Goal: Information Seeking & Learning: Learn about a topic

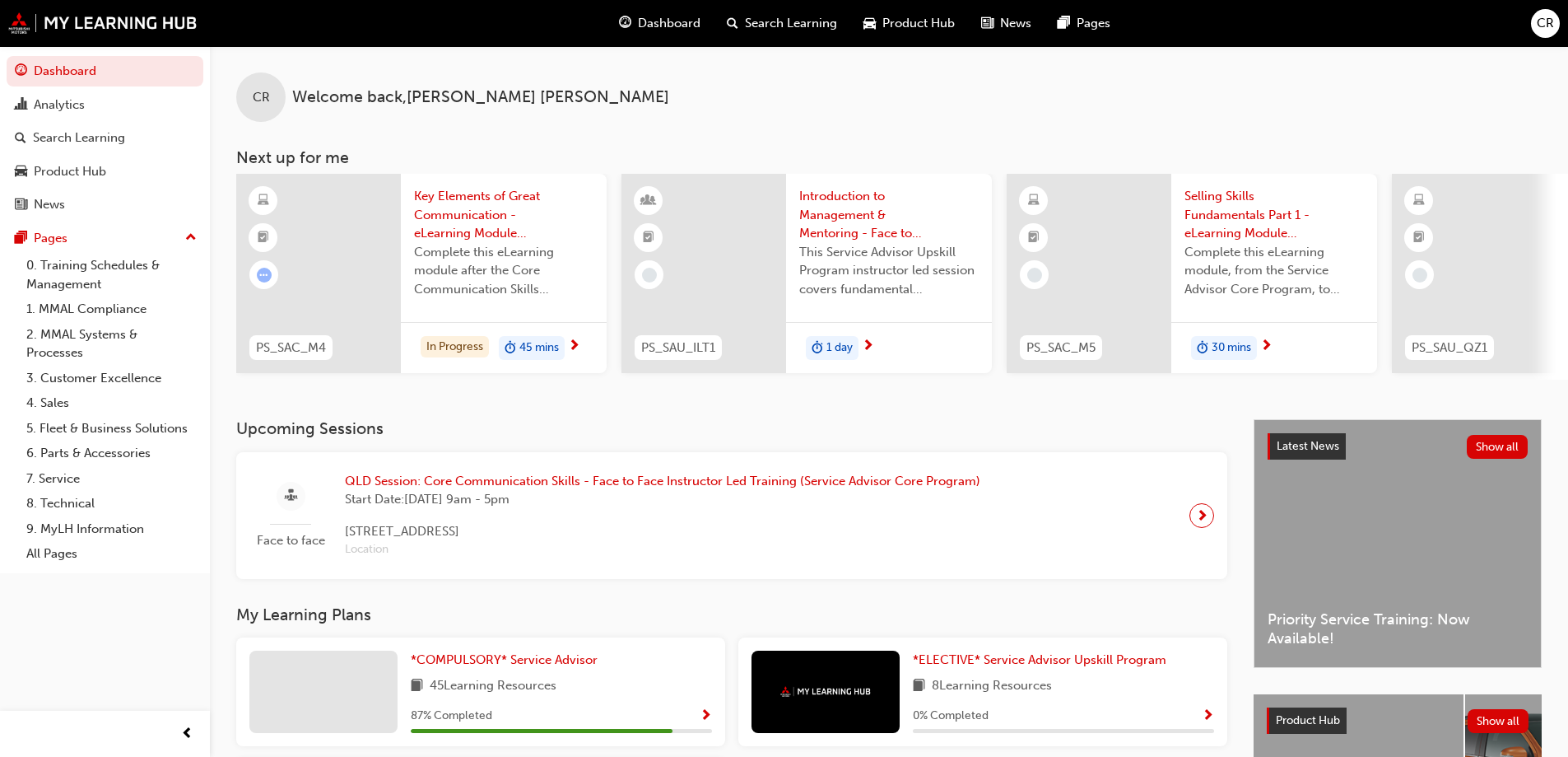
scroll to position [227, 0]
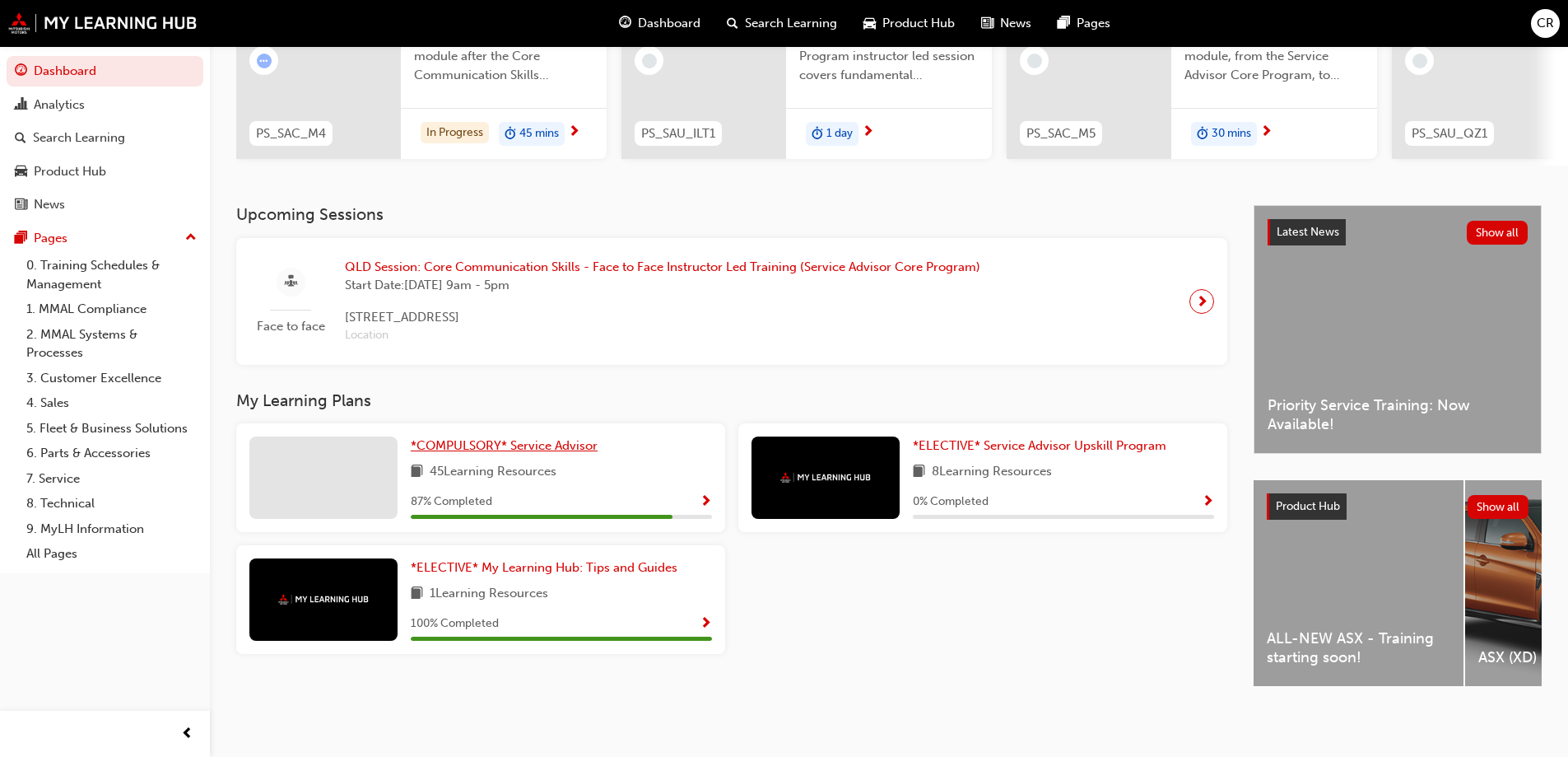
click at [487, 438] on span "*COMPULSORY* Service Advisor" at bounding box center [504, 446] width 187 height 15
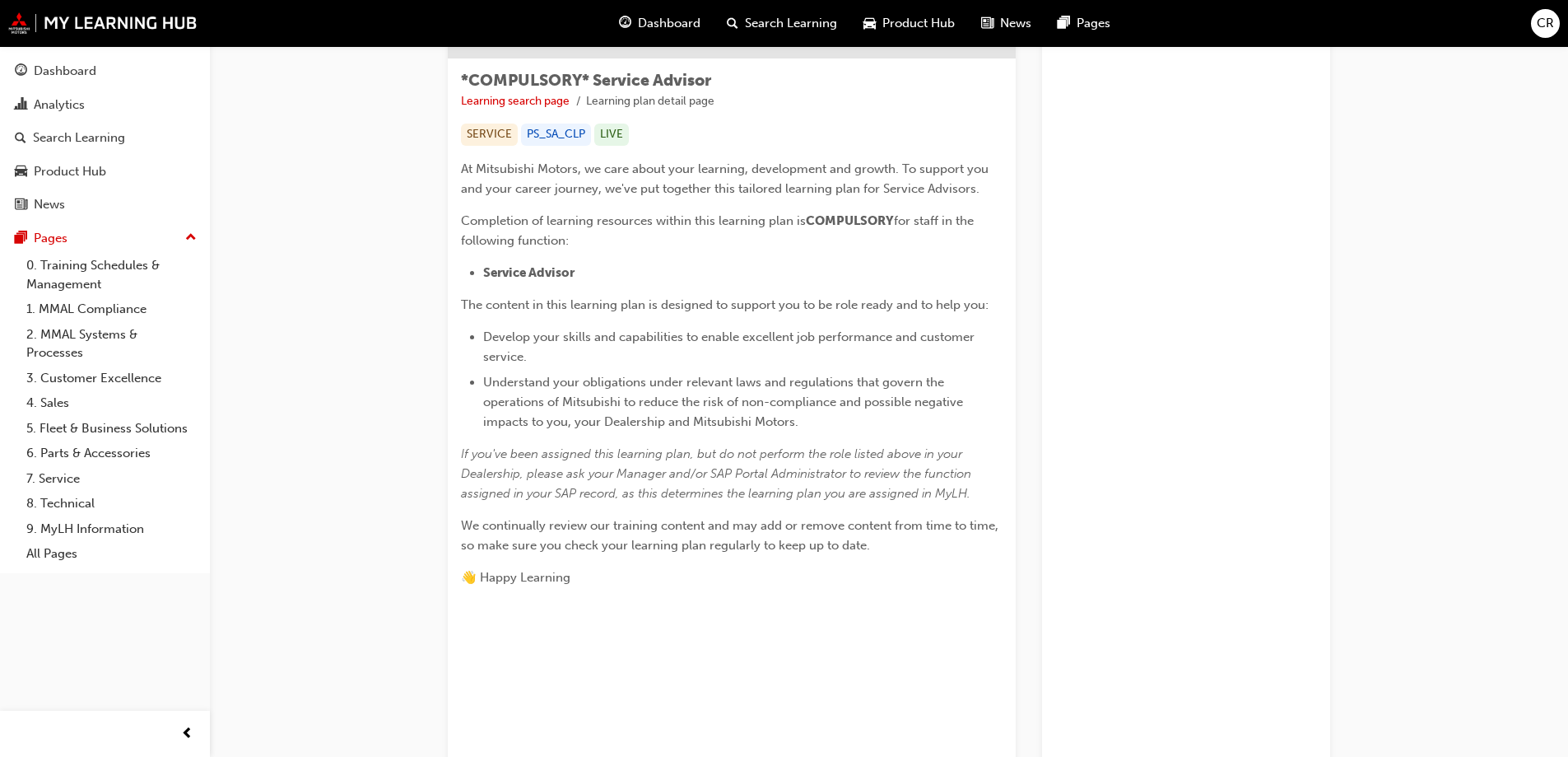
scroll to position [110, 0]
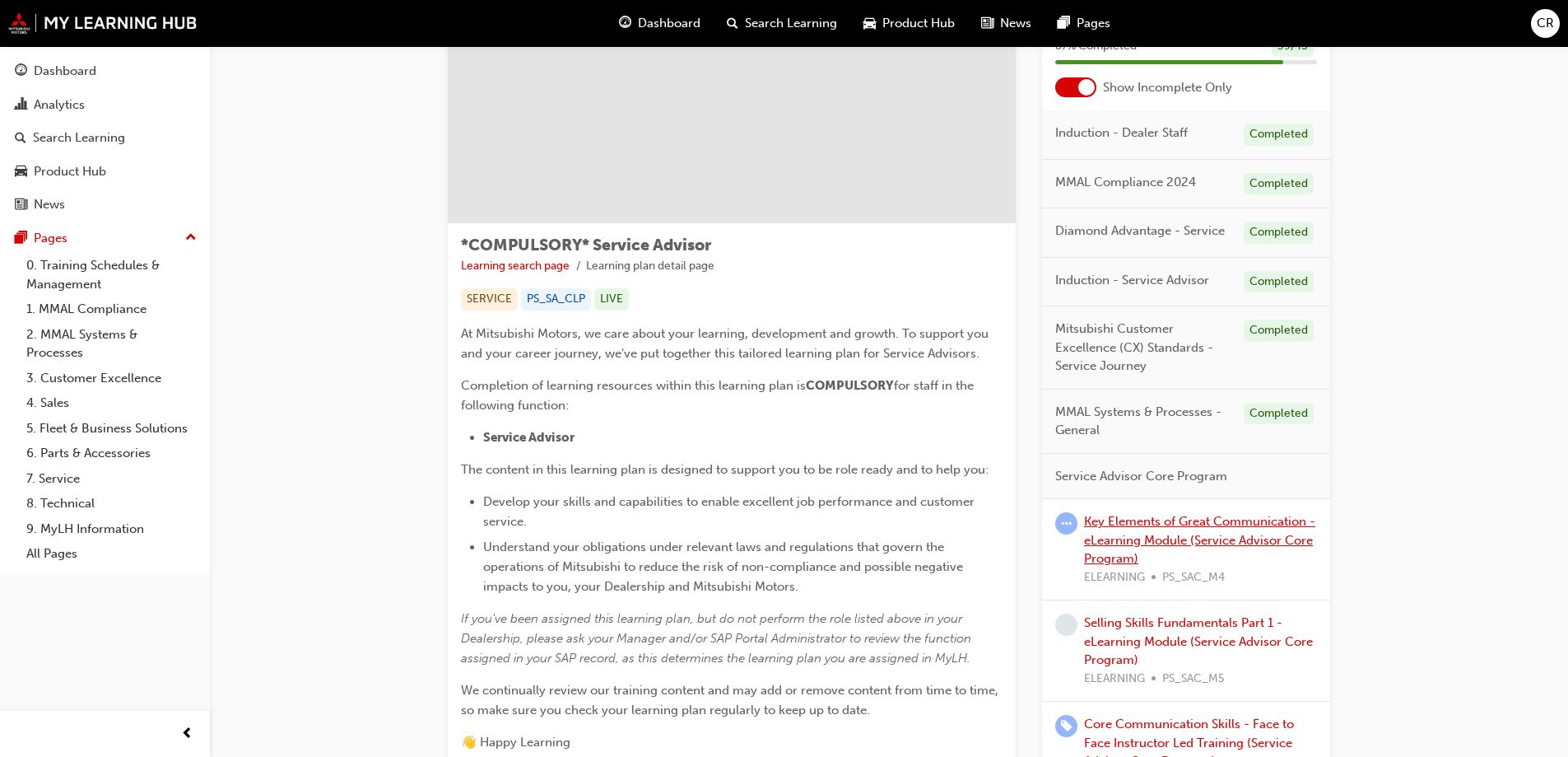
click at [1133, 523] on link "Key Elements of Great Communication - eLearning Module (Service Advisor Core Pr…" at bounding box center [1199, 540] width 231 height 52
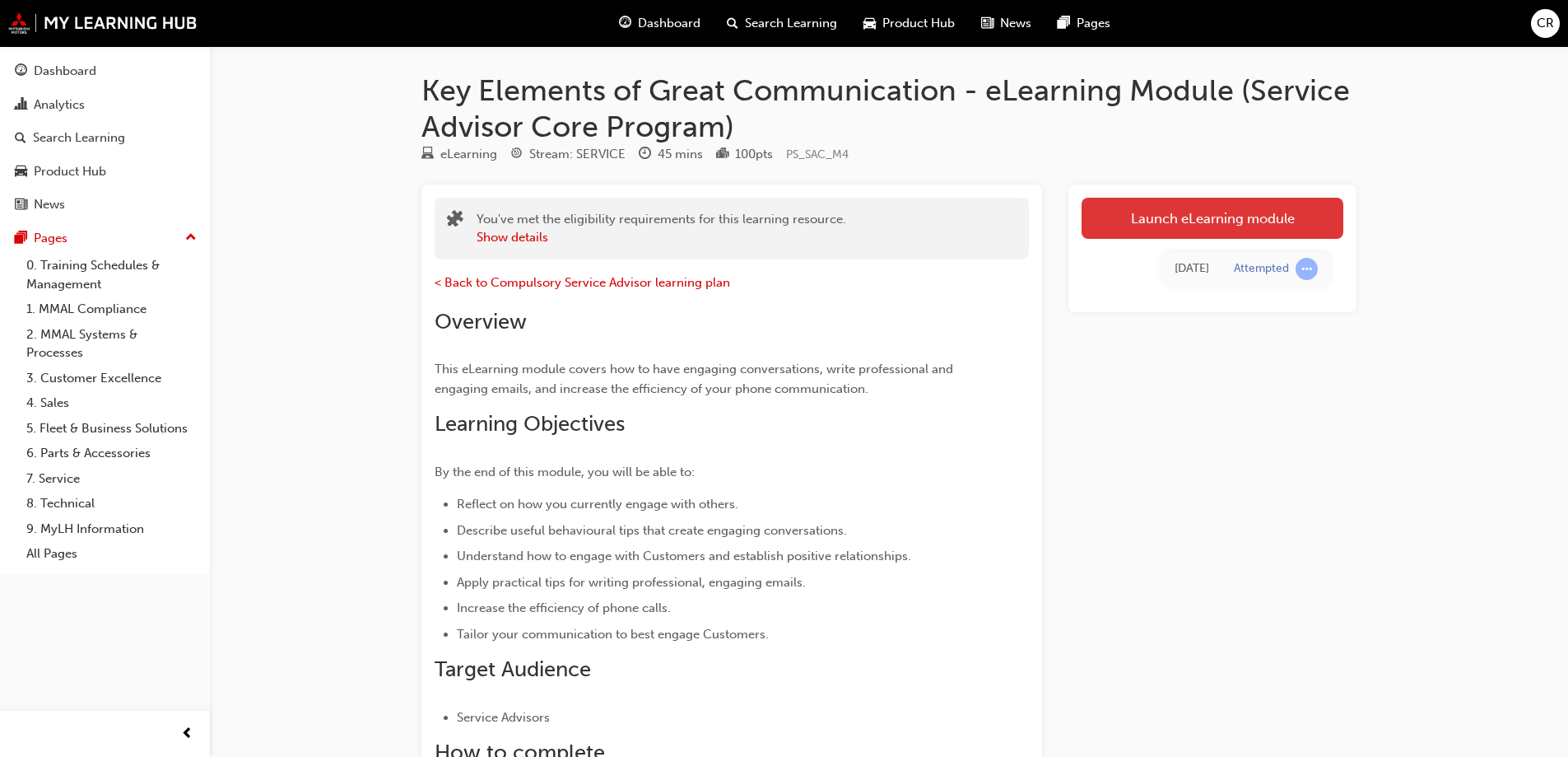
click at [1152, 225] on link "Launch eLearning module" at bounding box center [1212, 217] width 262 height 41
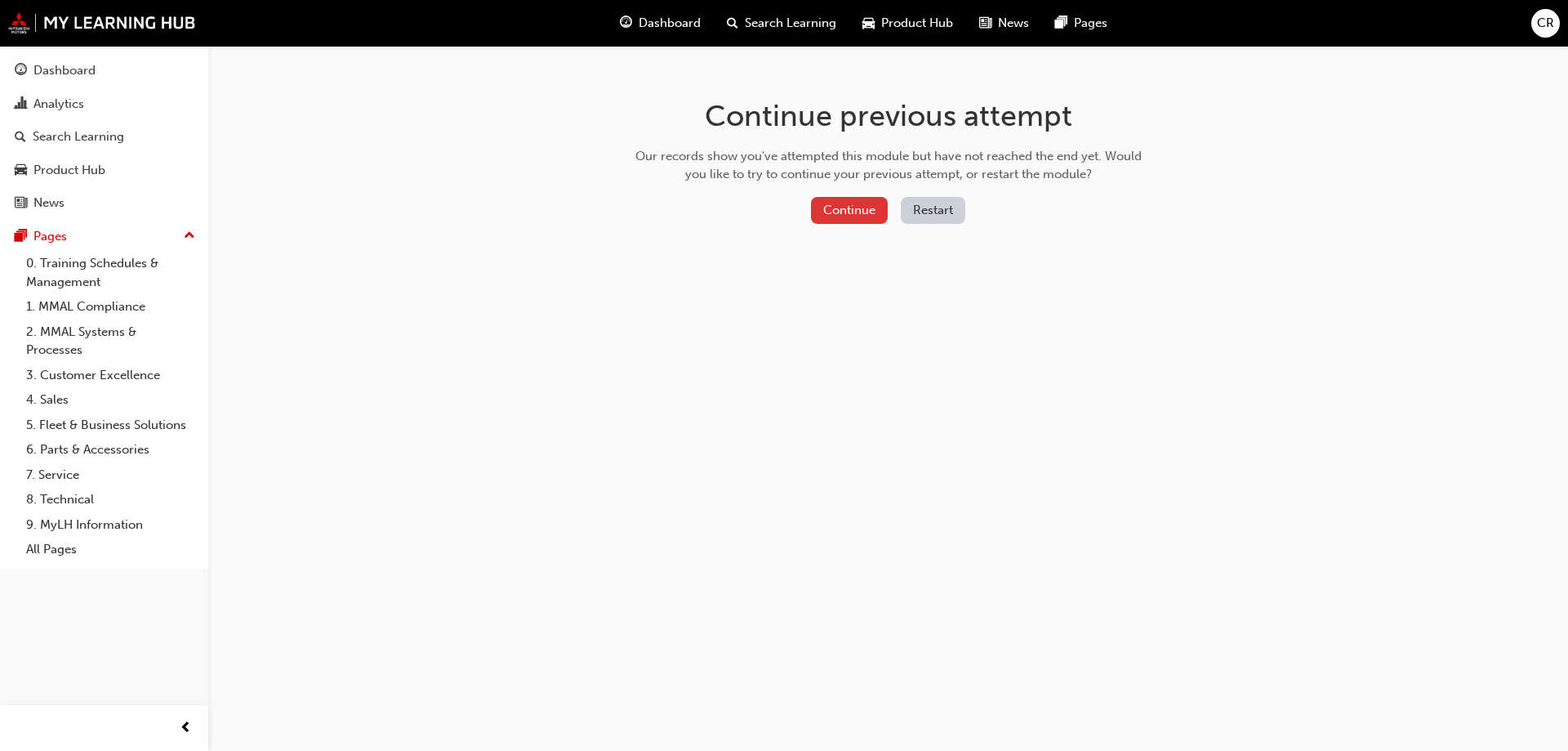
click at [815, 207] on button "Continue" at bounding box center [849, 210] width 77 height 27
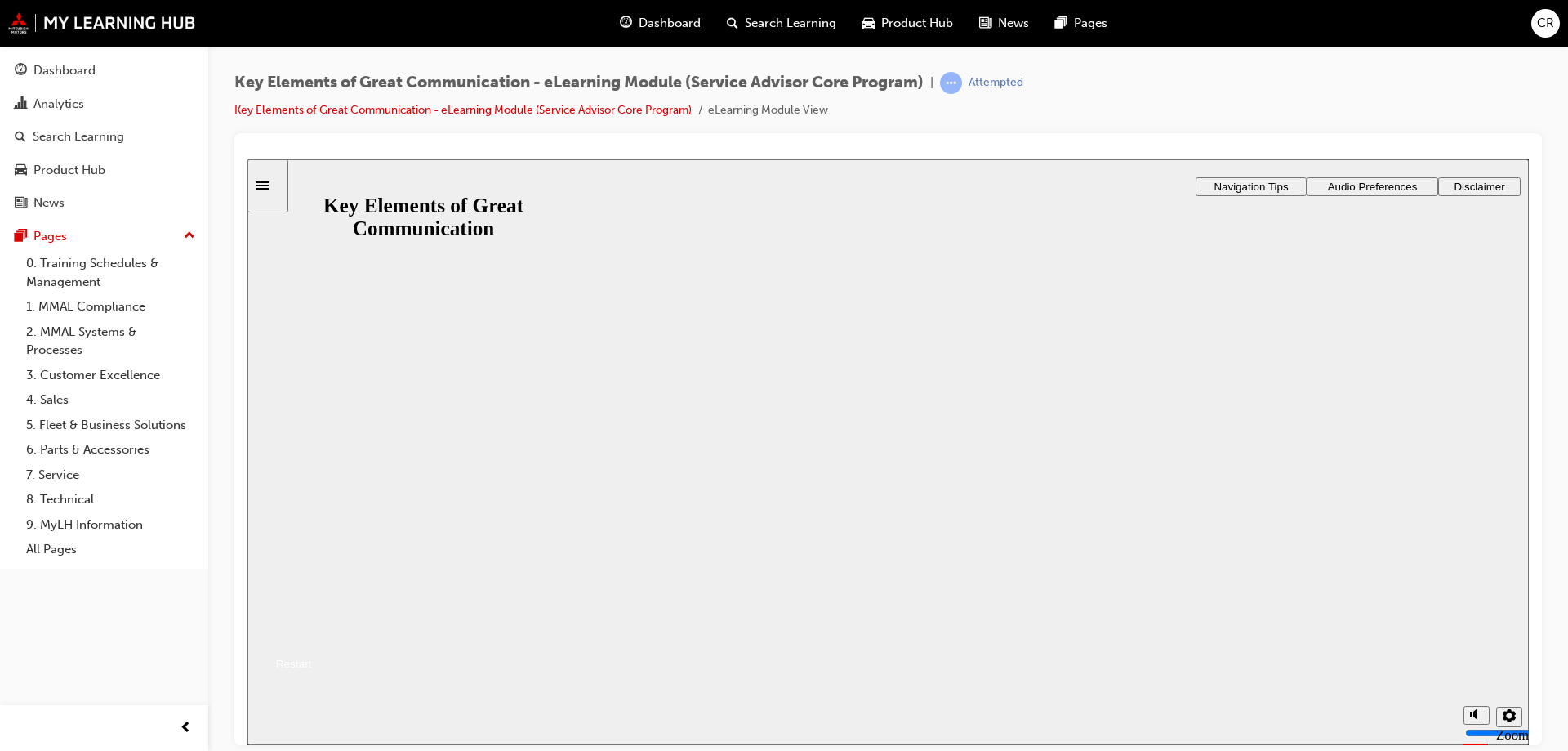
click at [312, 632] on button "Resume" at bounding box center [279, 642] width 64 height 21
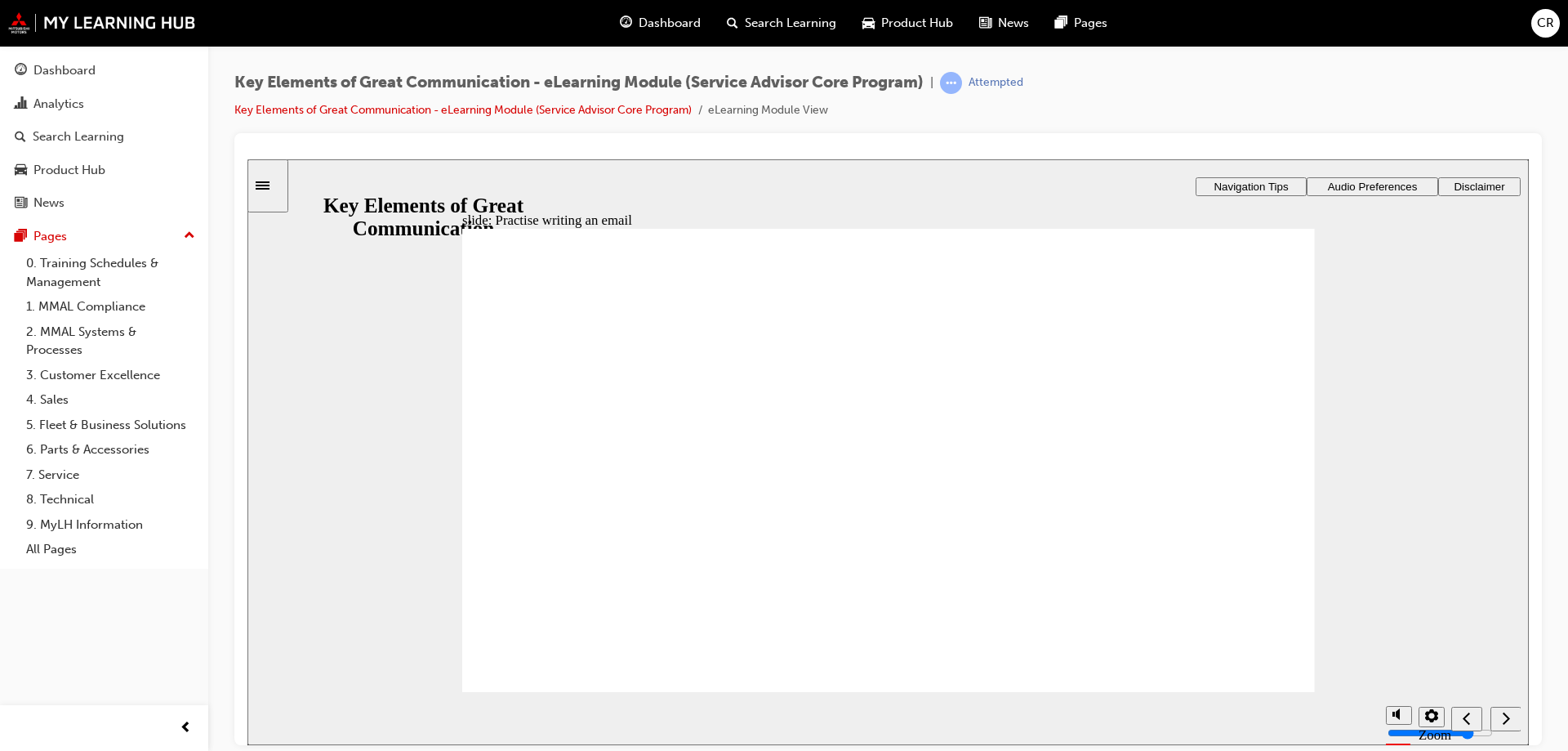
click at [1503, 714] on icon "next" at bounding box center [1506, 717] width 8 height 14
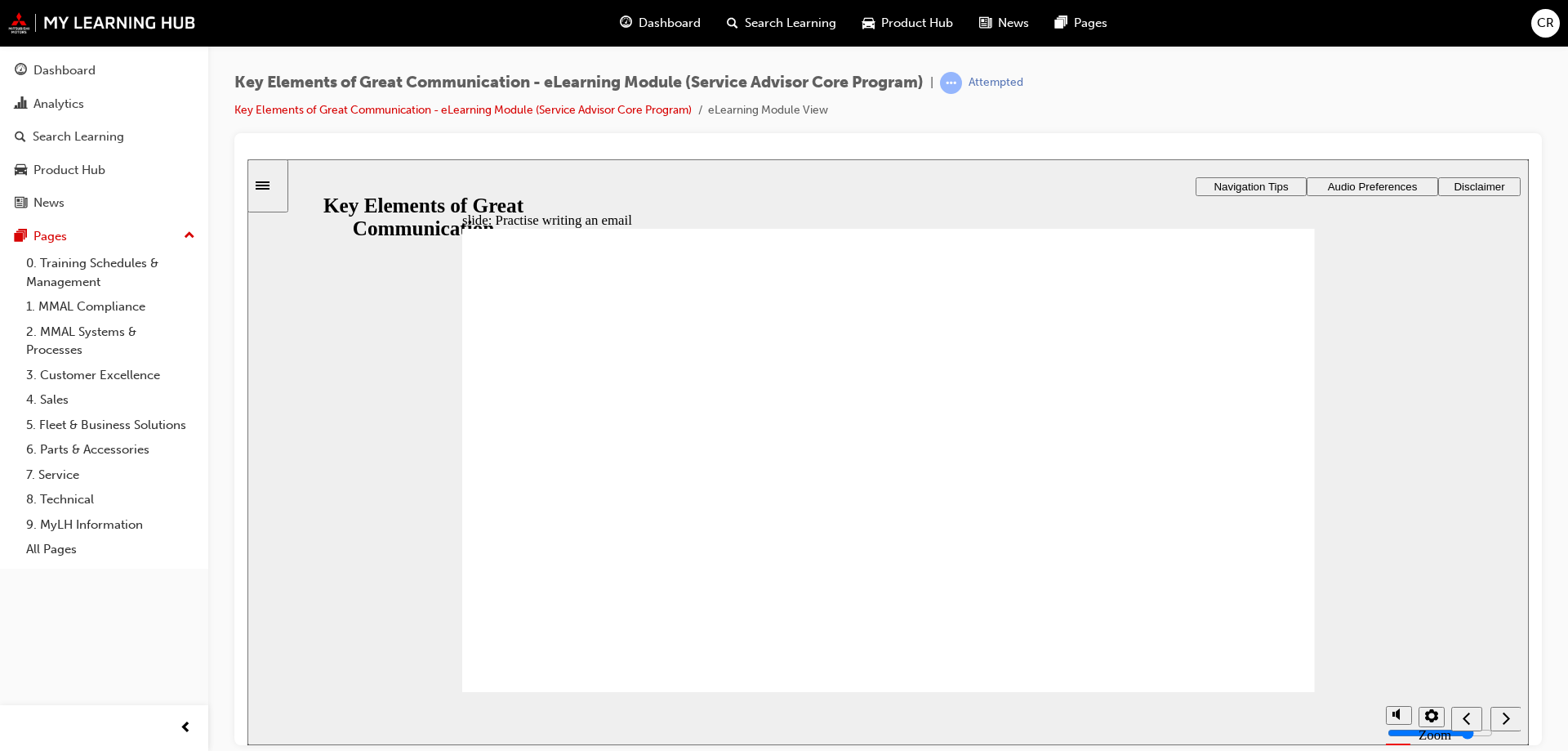
click at [273, 191] on div "Sidebar Toggle" at bounding box center [268, 186] width 28 height 13
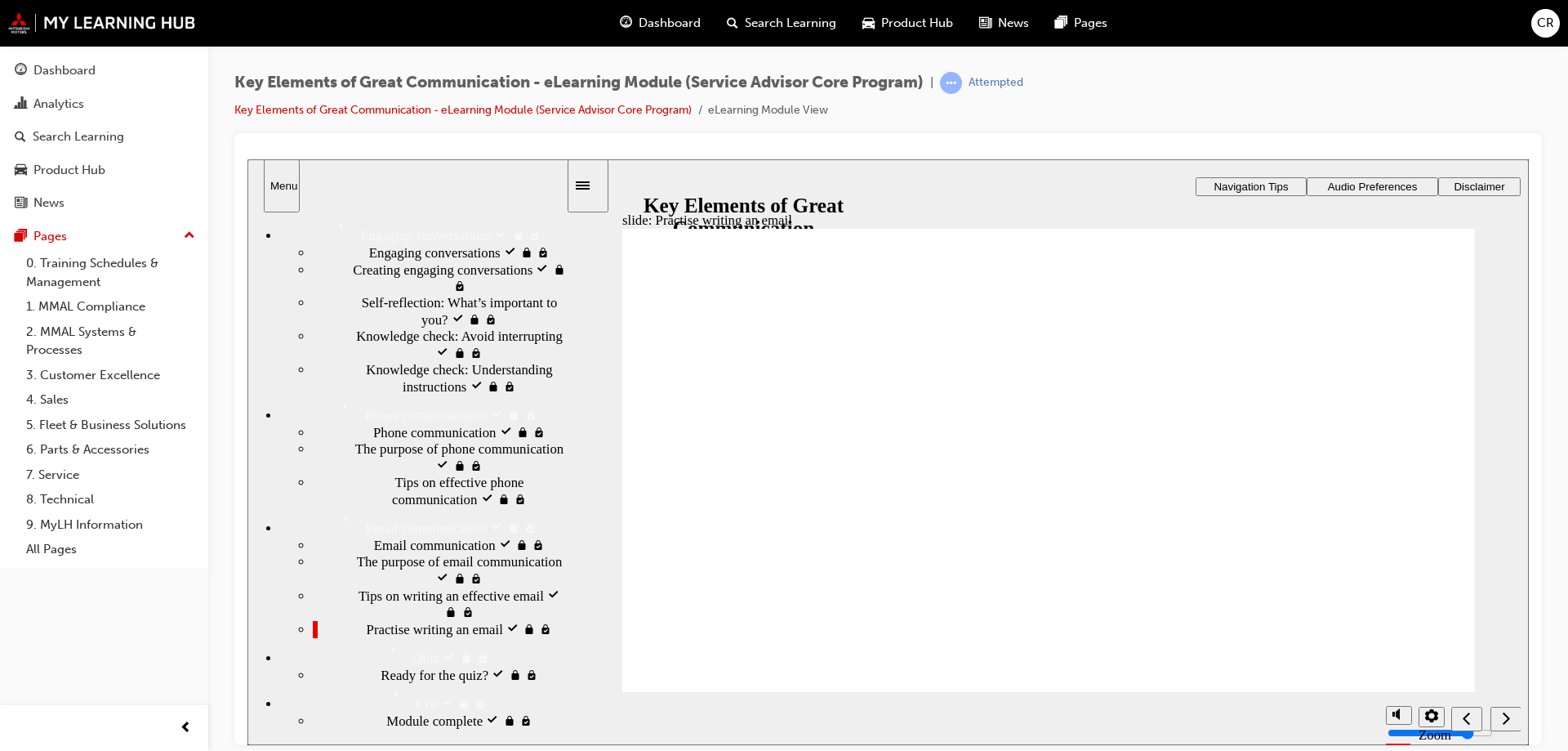
scroll to position [362, 0]
click at [399, 587] on span "Tips on writing an effective email visited" at bounding box center [462, 603] width 207 height 33
click at [392, 554] on span "The purpose of email communication visited" at bounding box center [461, 570] width 209 height 33
click at [585, 191] on div "Sidebar Toggle" at bounding box center [588, 186] width 28 height 13
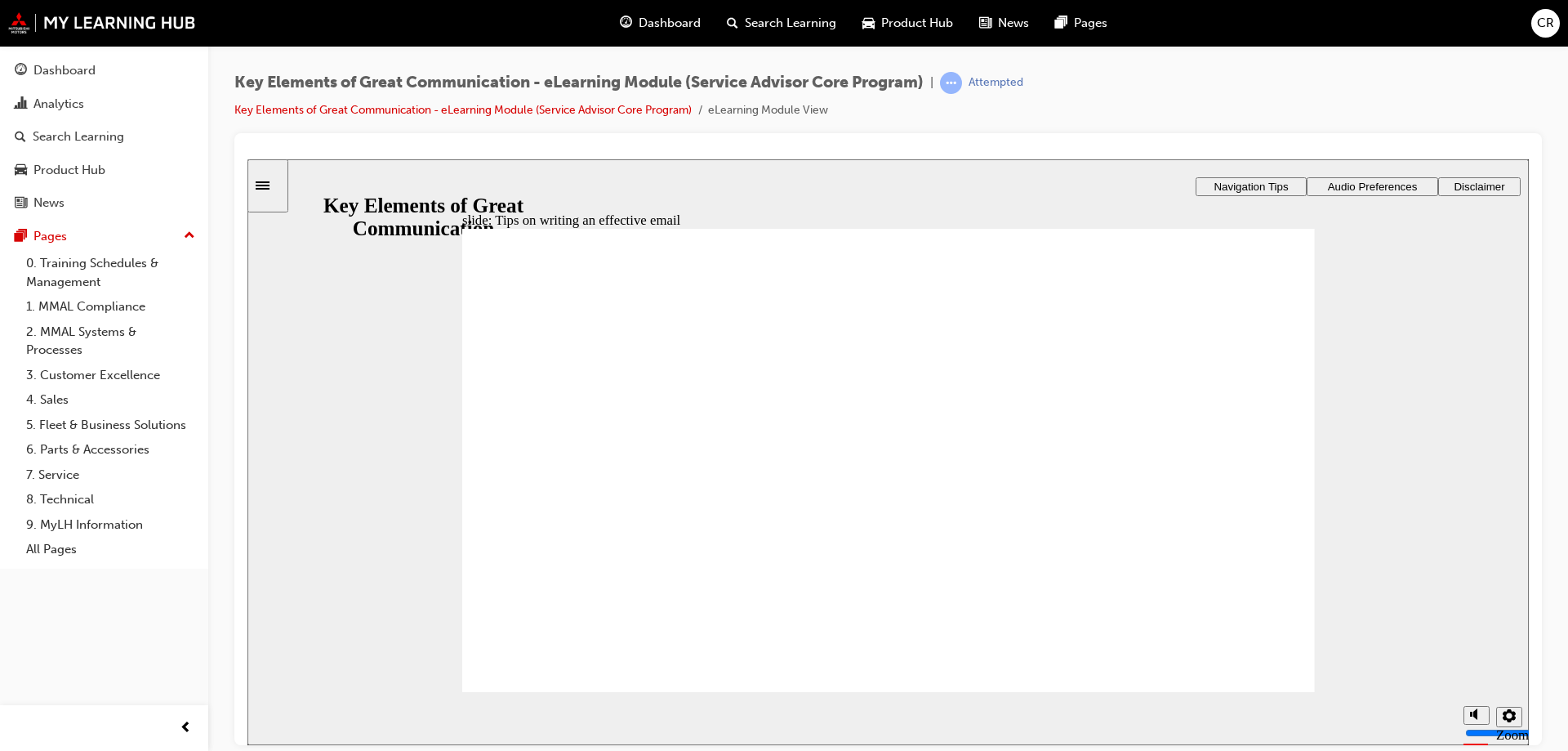
click at [277, 191] on div "Sidebar Toggle" at bounding box center [268, 186] width 28 height 13
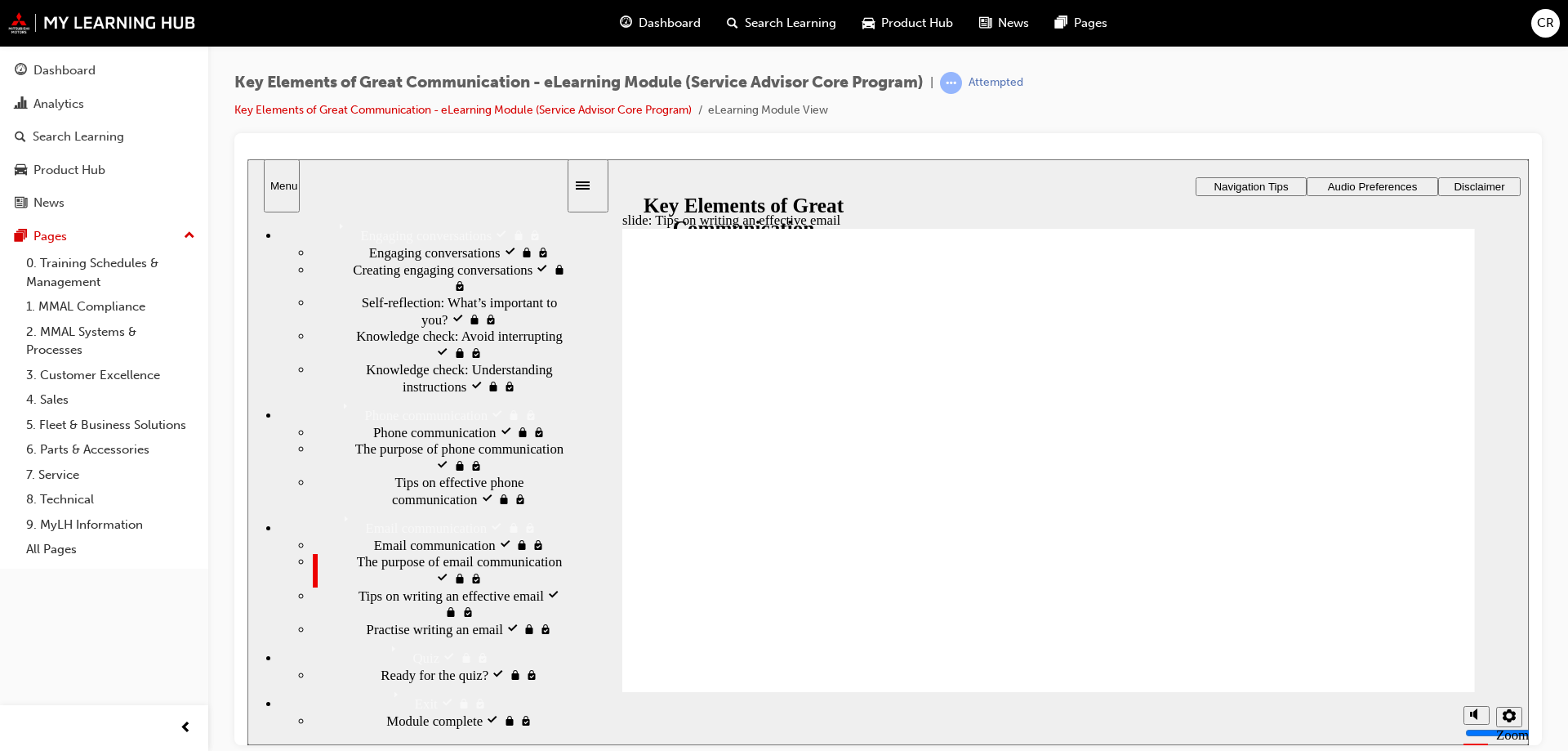
click at [419, 554] on span "The purpose of email communication visited" at bounding box center [461, 570] width 209 height 33
click at [414, 554] on span "The purpose of email communication visited" at bounding box center [461, 570] width 209 height 33
click at [598, 187] on icon "Sidebar Toggle" at bounding box center [588, 184] width 24 height 10
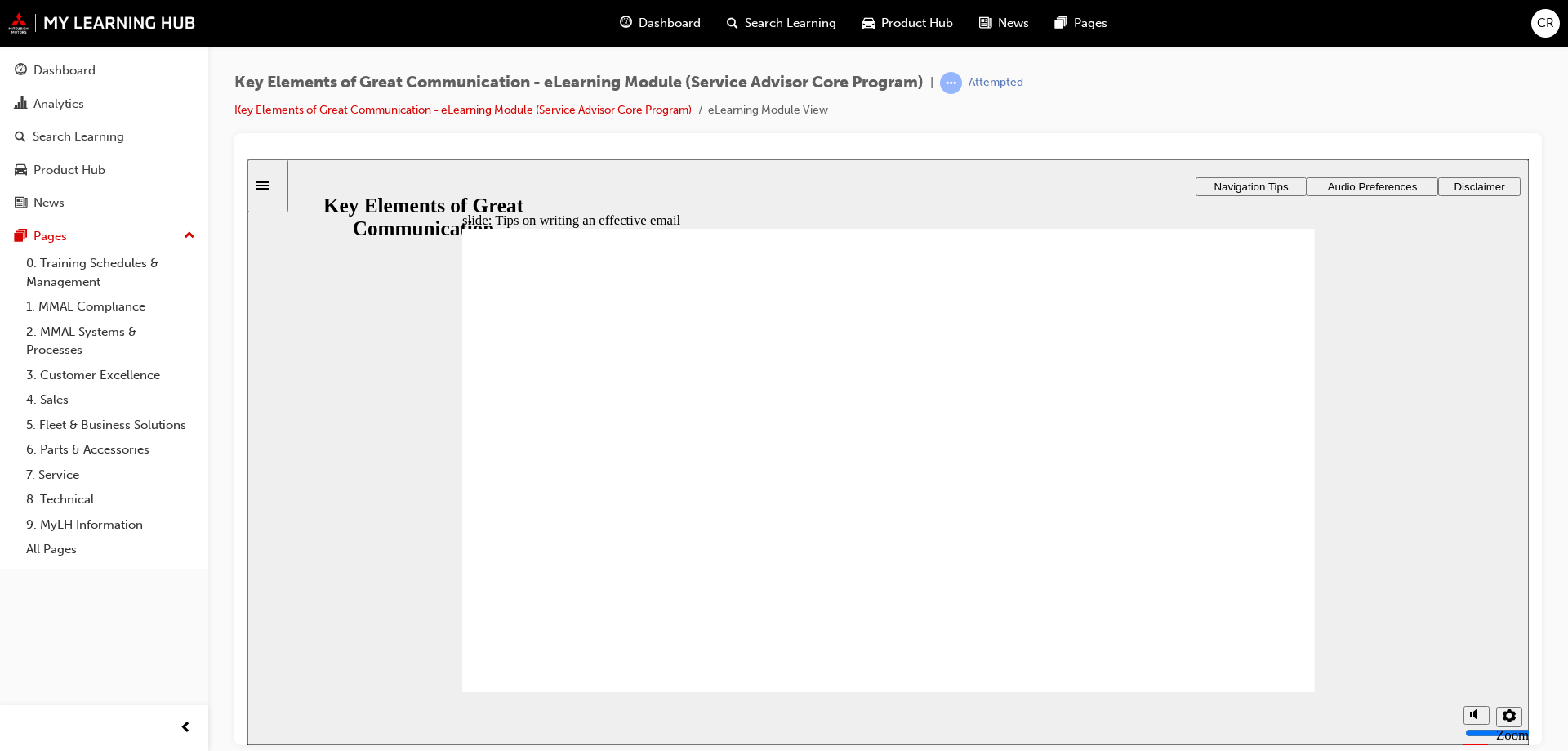
click at [1404, 190] on span "Audio Preferences" at bounding box center [1372, 186] width 90 height 13
click at [1477, 658] on polygon "volume" at bounding box center [1475, 651] width 5 height 12
type input "0"
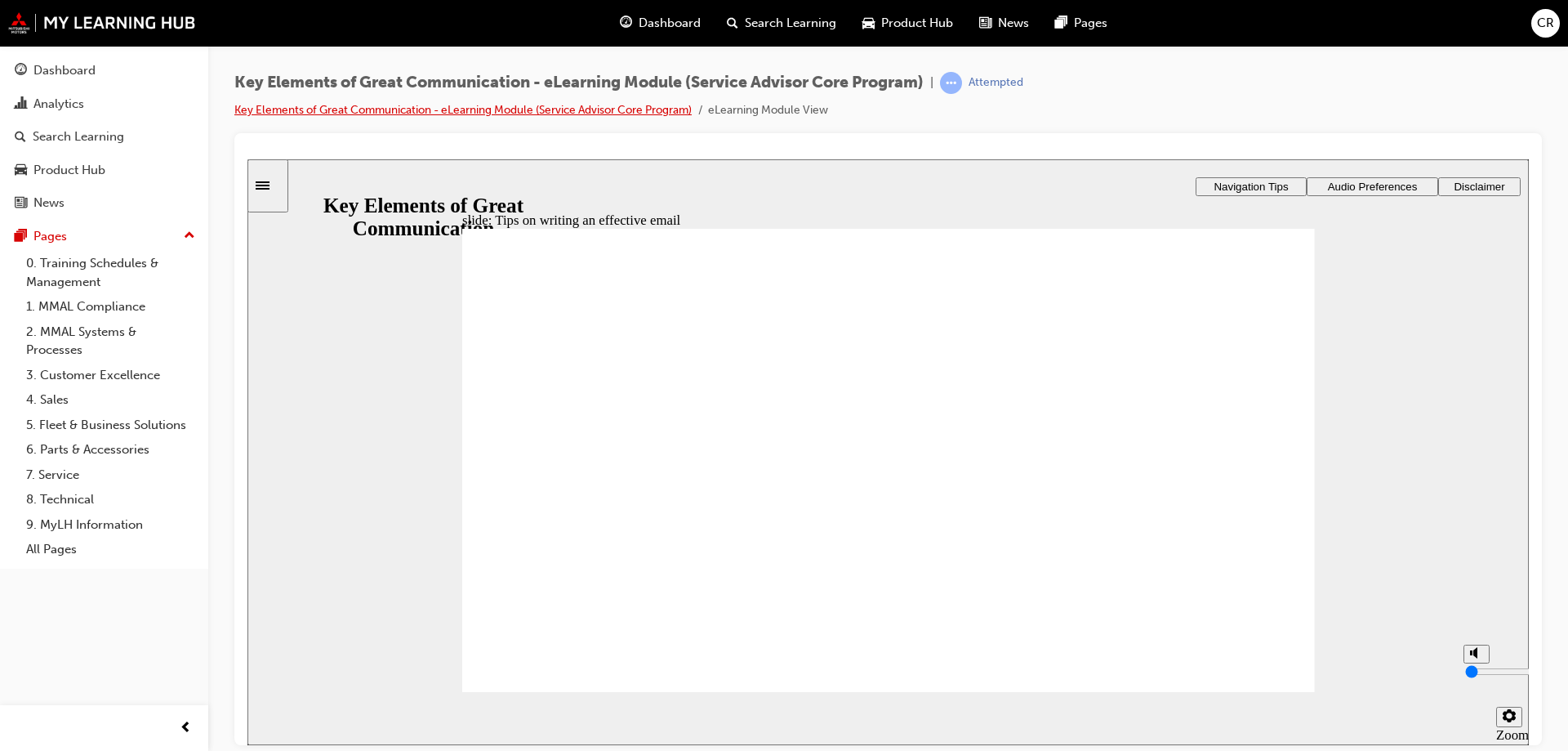
click at [584, 110] on link "Key Elements of Great Communication - eLearning Module (Service Advisor Core Pr…" at bounding box center [463, 110] width 457 height 14
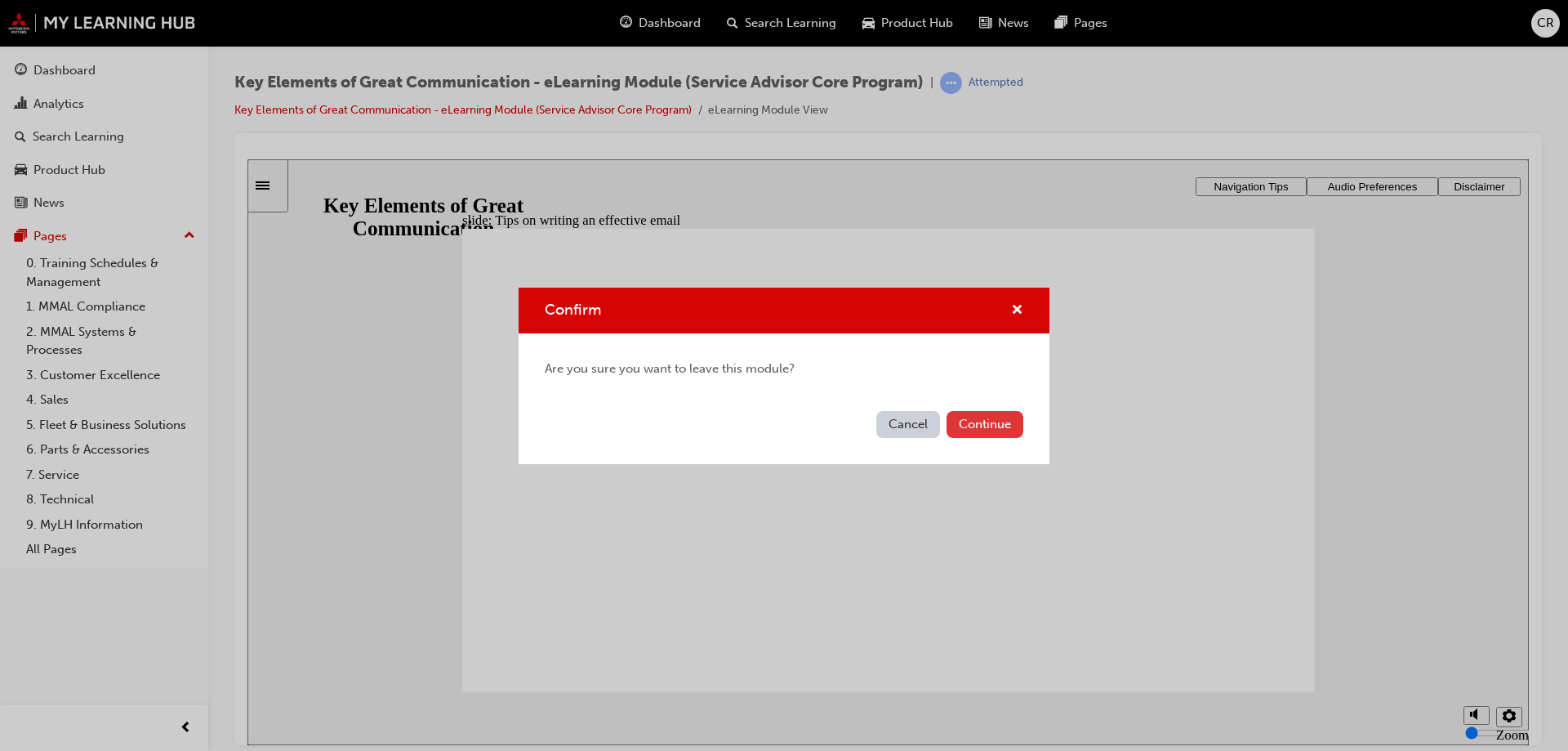
click at [961, 426] on button "Continue" at bounding box center [984, 425] width 77 height 27
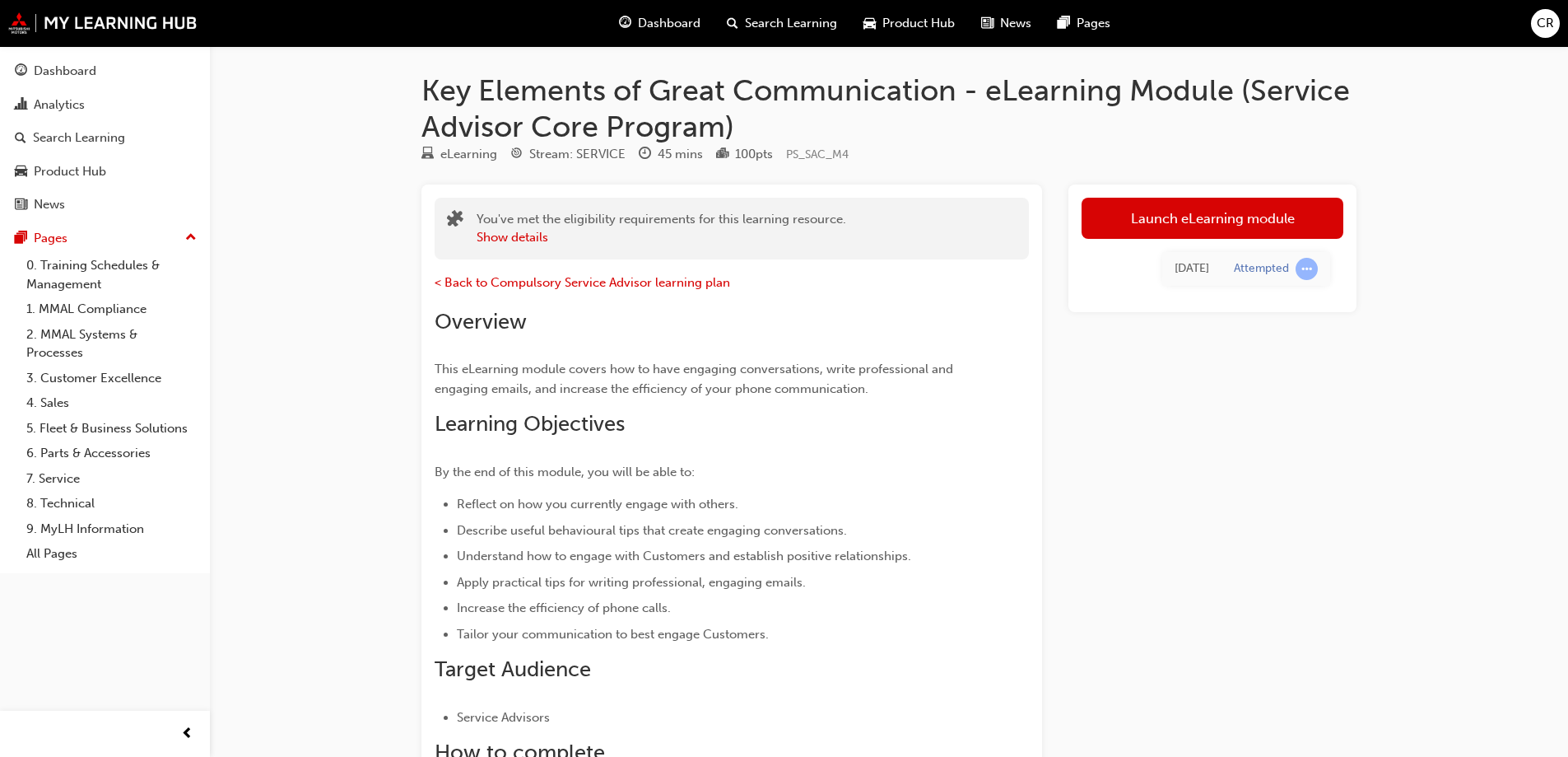
click at [1165, 225] on link "Launch eLearning module" at bounding box center [1212, 217] width 262 height 41
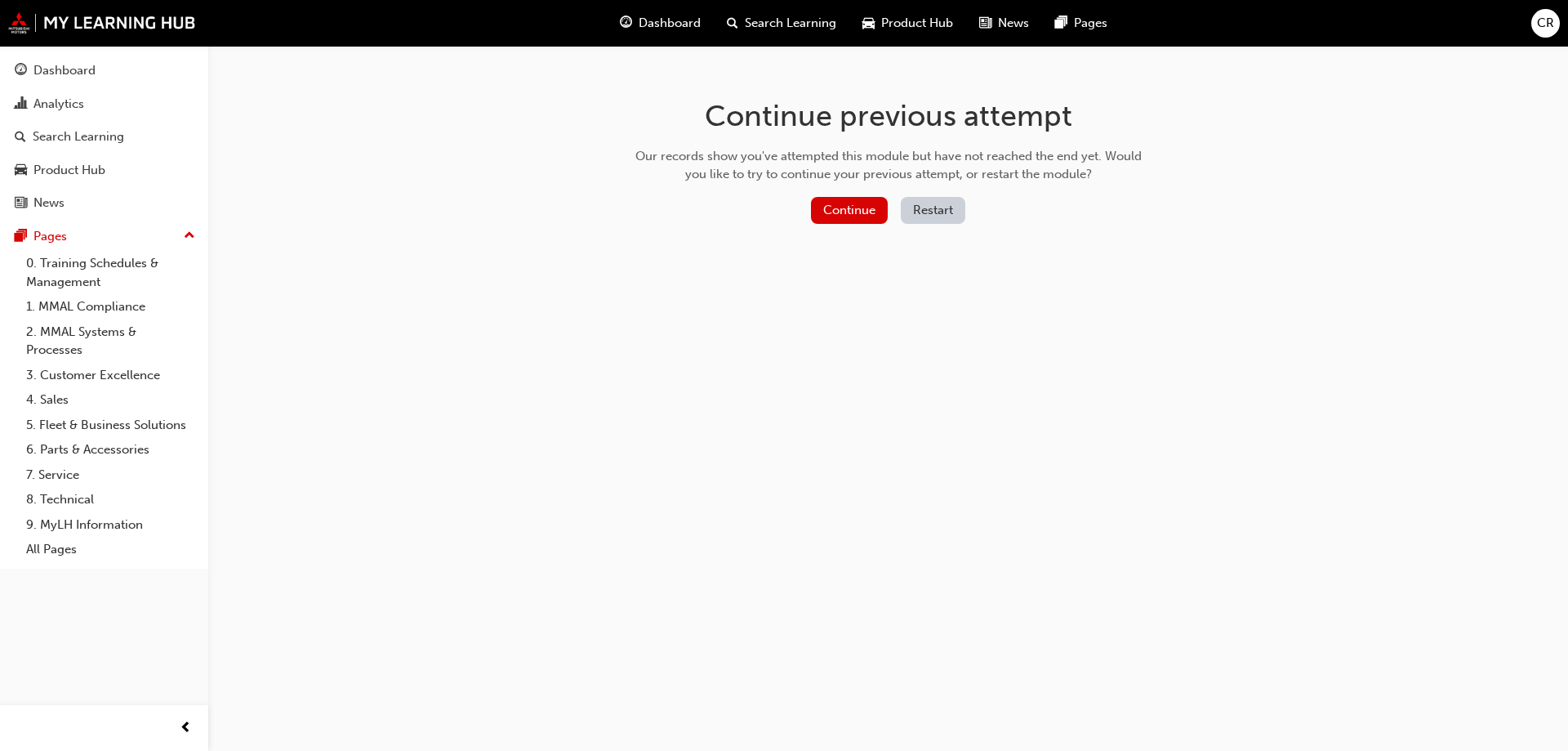
click at [918, 207] on button "Restart" at bounding box center [932, 210] width 64 height 27
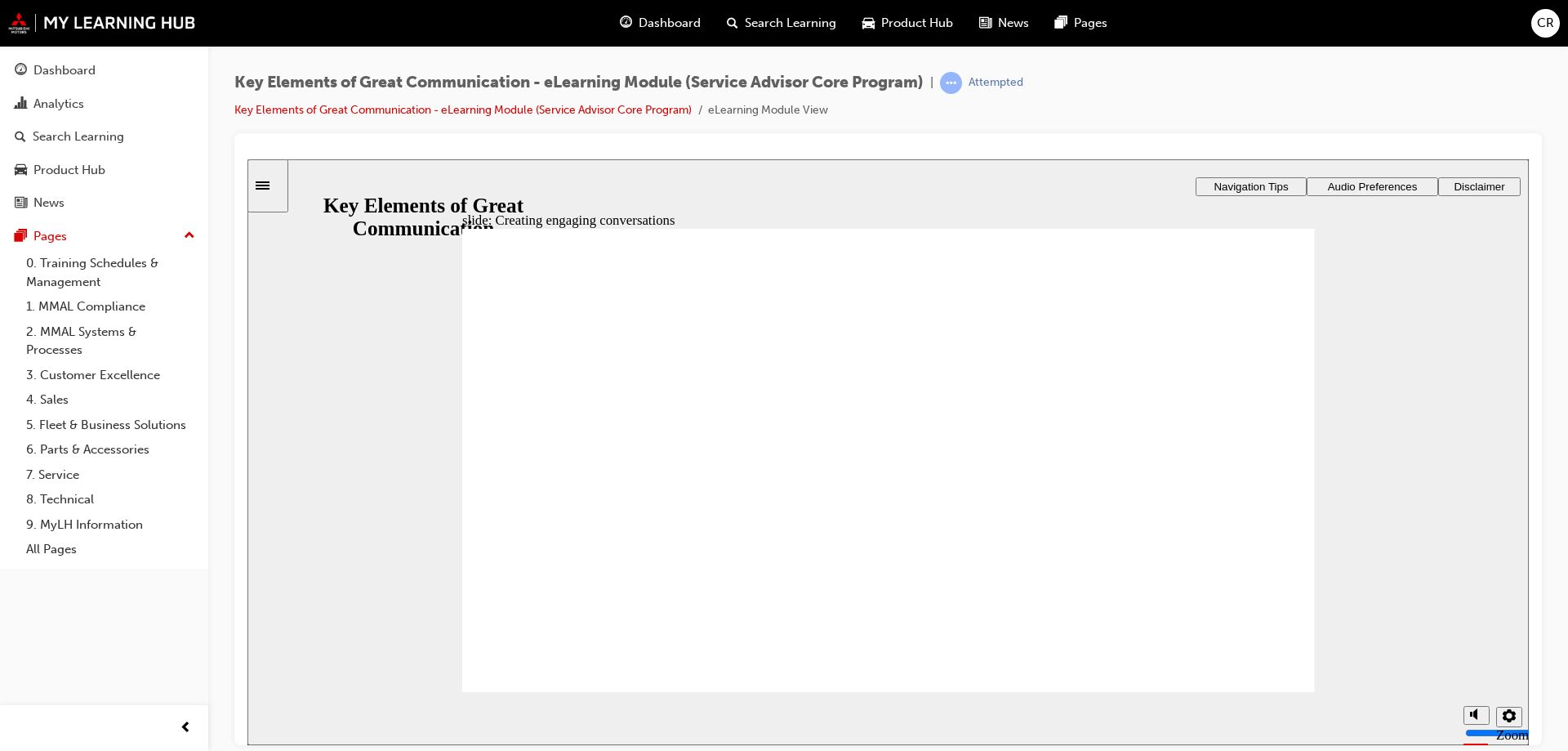
drag, startPoint x: 1005, startPoint y: 573, endPoint x: 1001, endPoint y: 583, distance: 10.8
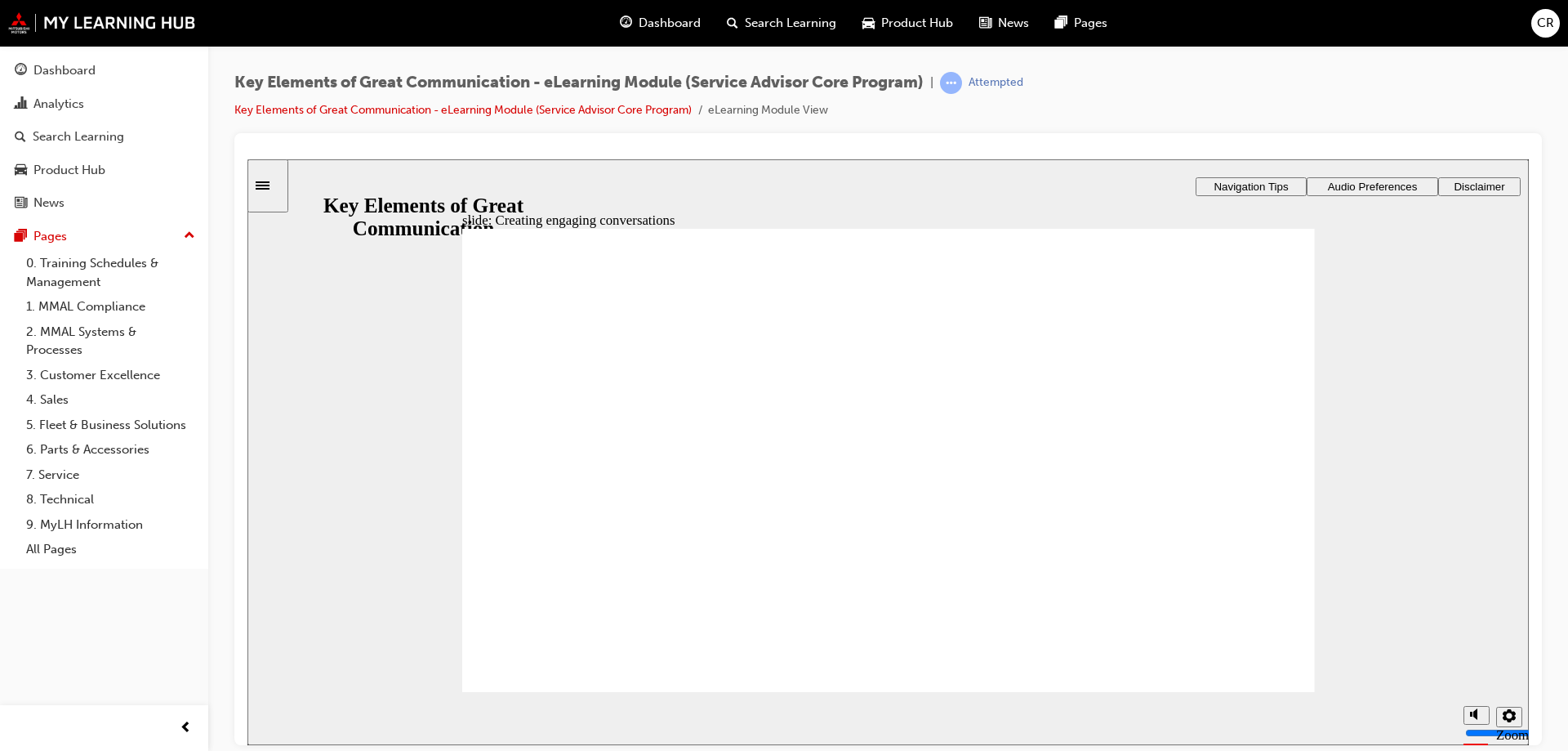
drag, startPoint x: 1288, startPoint y: 304, endPoint x: 1279, endPoint y: 303, distance: 9.1
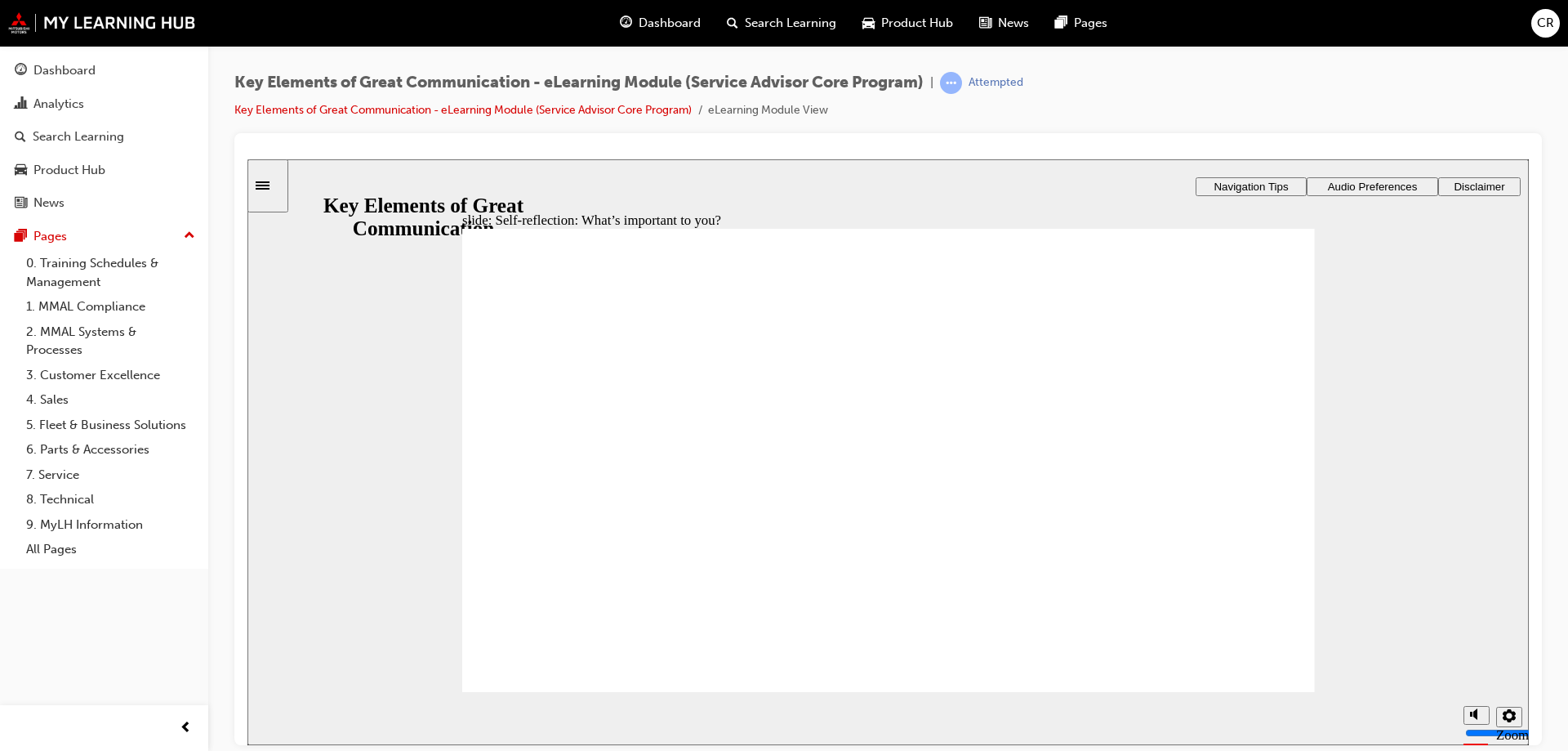
drag, startPoint x: 953, startPoint y: 412, endPoint x: 1010, endPoint y: 430, distance: 59.8
drag, startPoint x: 975, startPoint y: 470, endPoint x: 1196, endPoint y: 371, distance: 242.2
drag, startPoint x: 1026, startPoint y: 521, endPoint x: 1184, endPoint y: 421, distance: 187.0
drag, startPoint x: 883, startPoint y: 457, endPoint x: 1165, endPoint y: 479, distance: 282.9
drag, startPoint x: 812, startPoint y: 346, endPoint x: 1175, endPoint y: 577, distance: 430.3
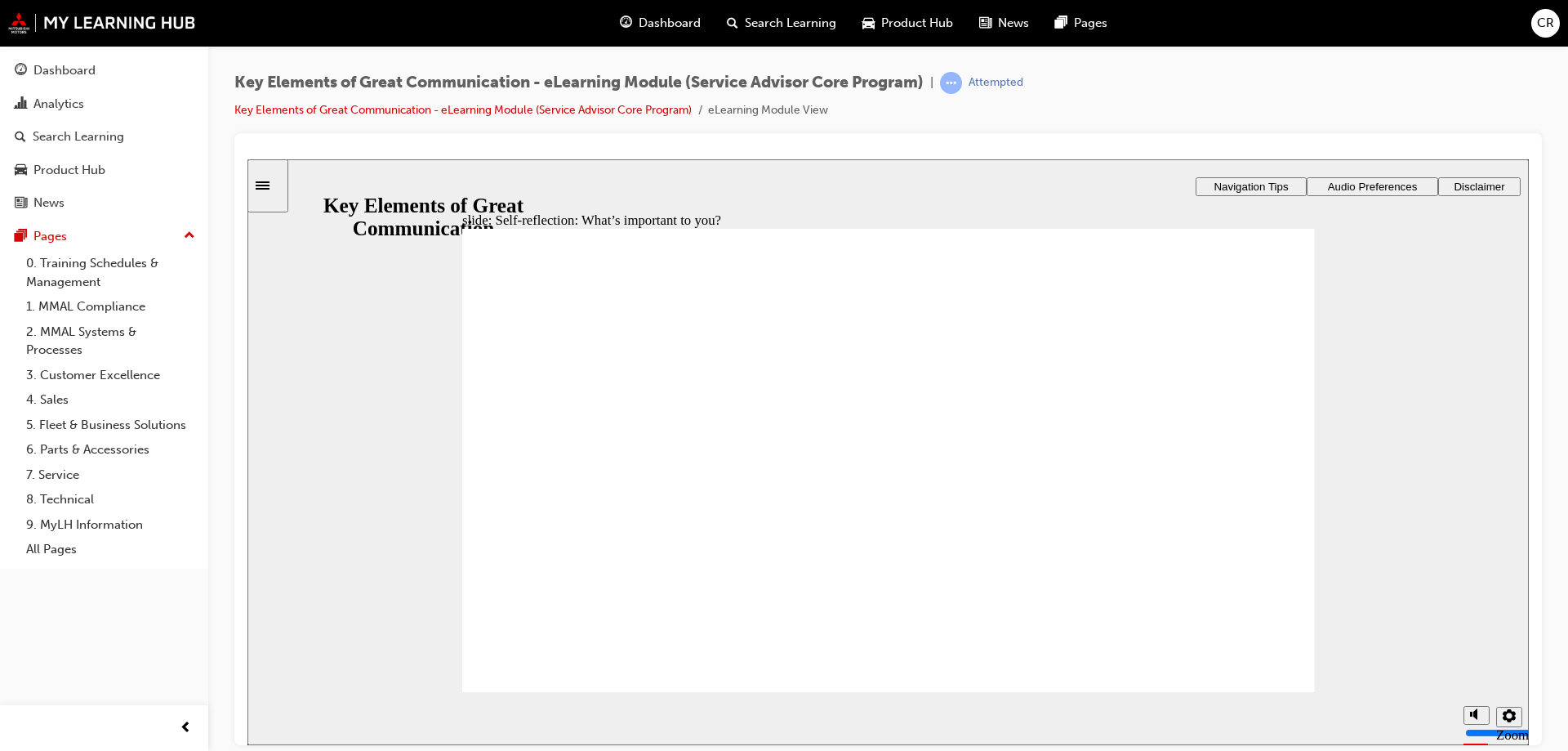
radio input "true"
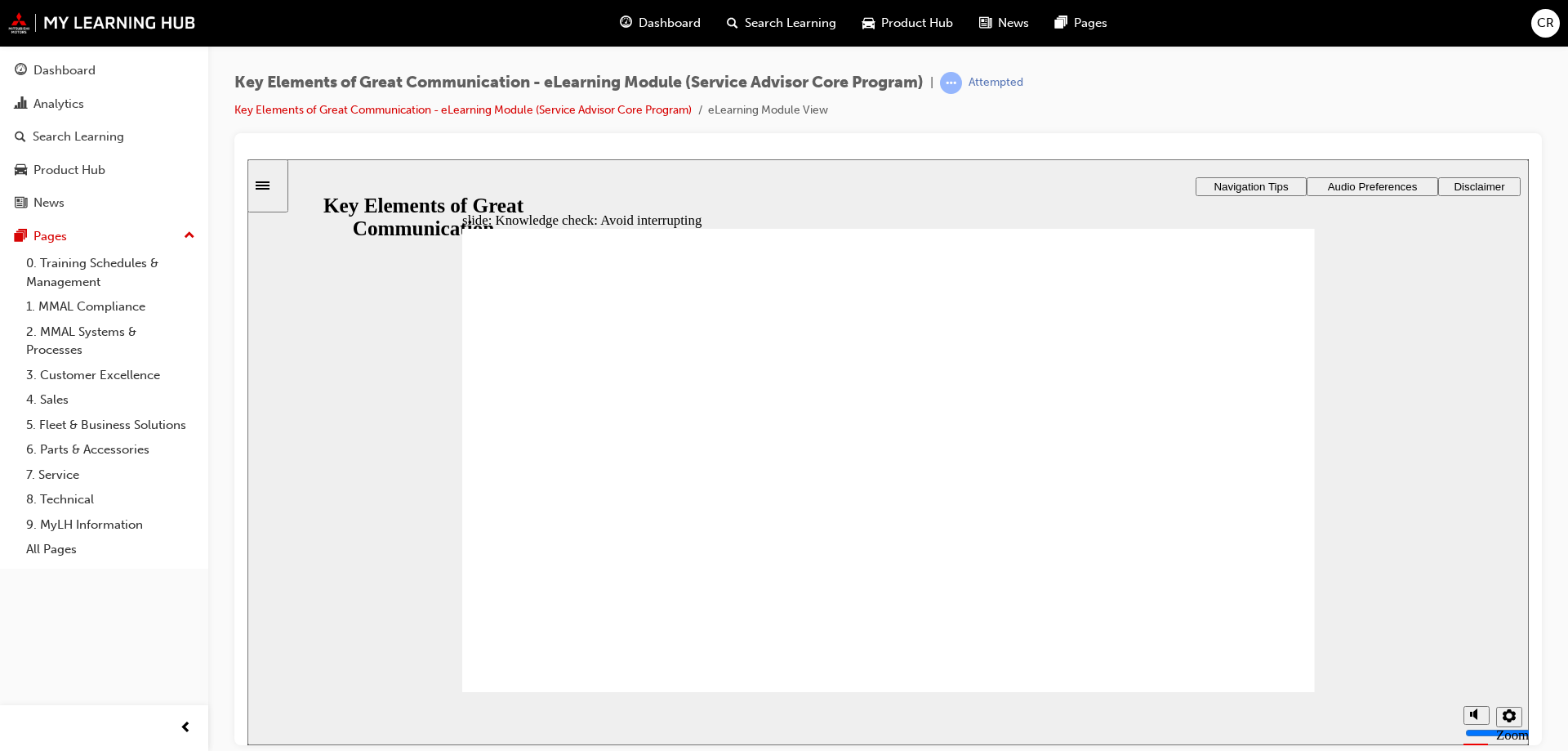
radio input "true"
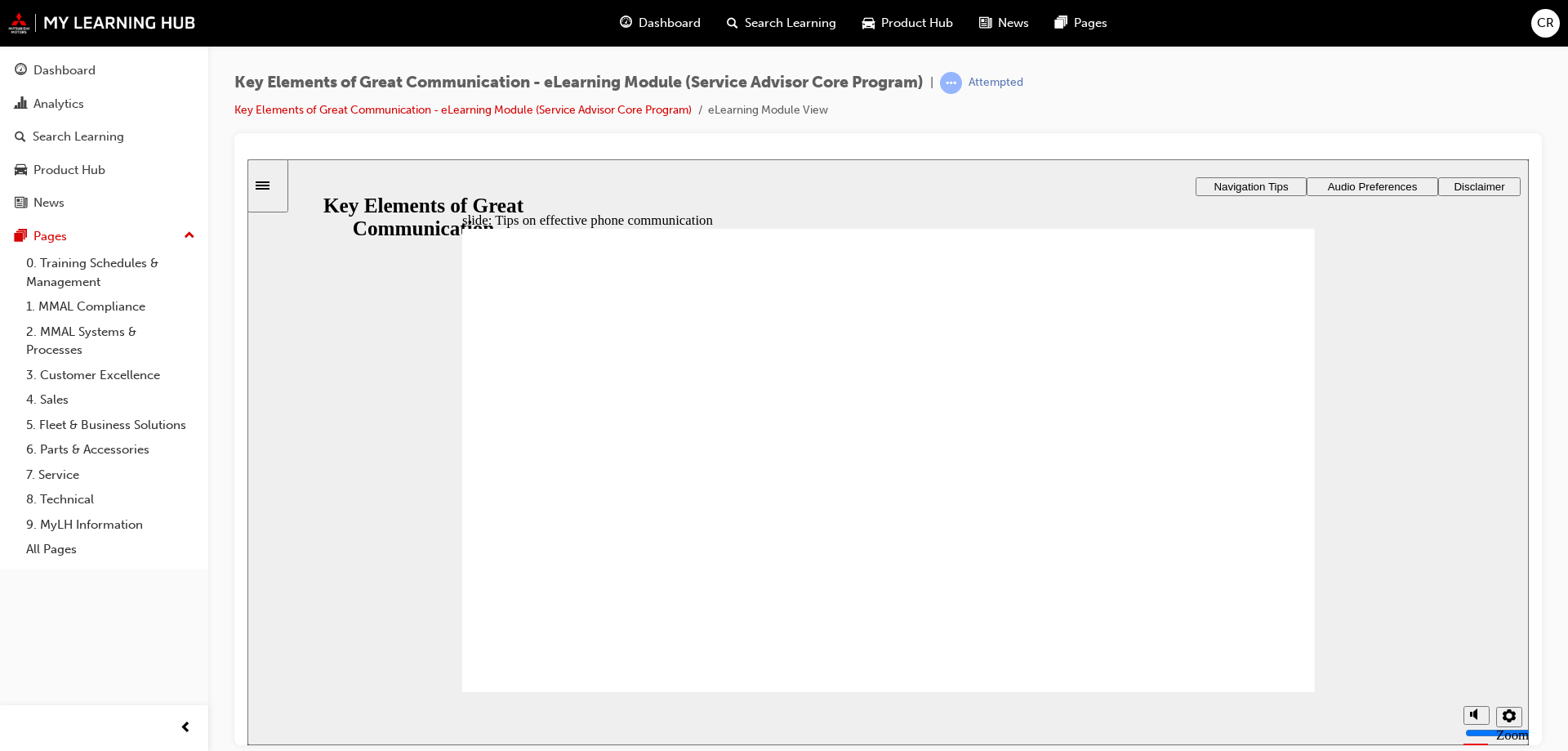
drag, startPoint x: 588, startPoint y: 371, endPoint x: 574, endPoint y: 401, distance: 33.1
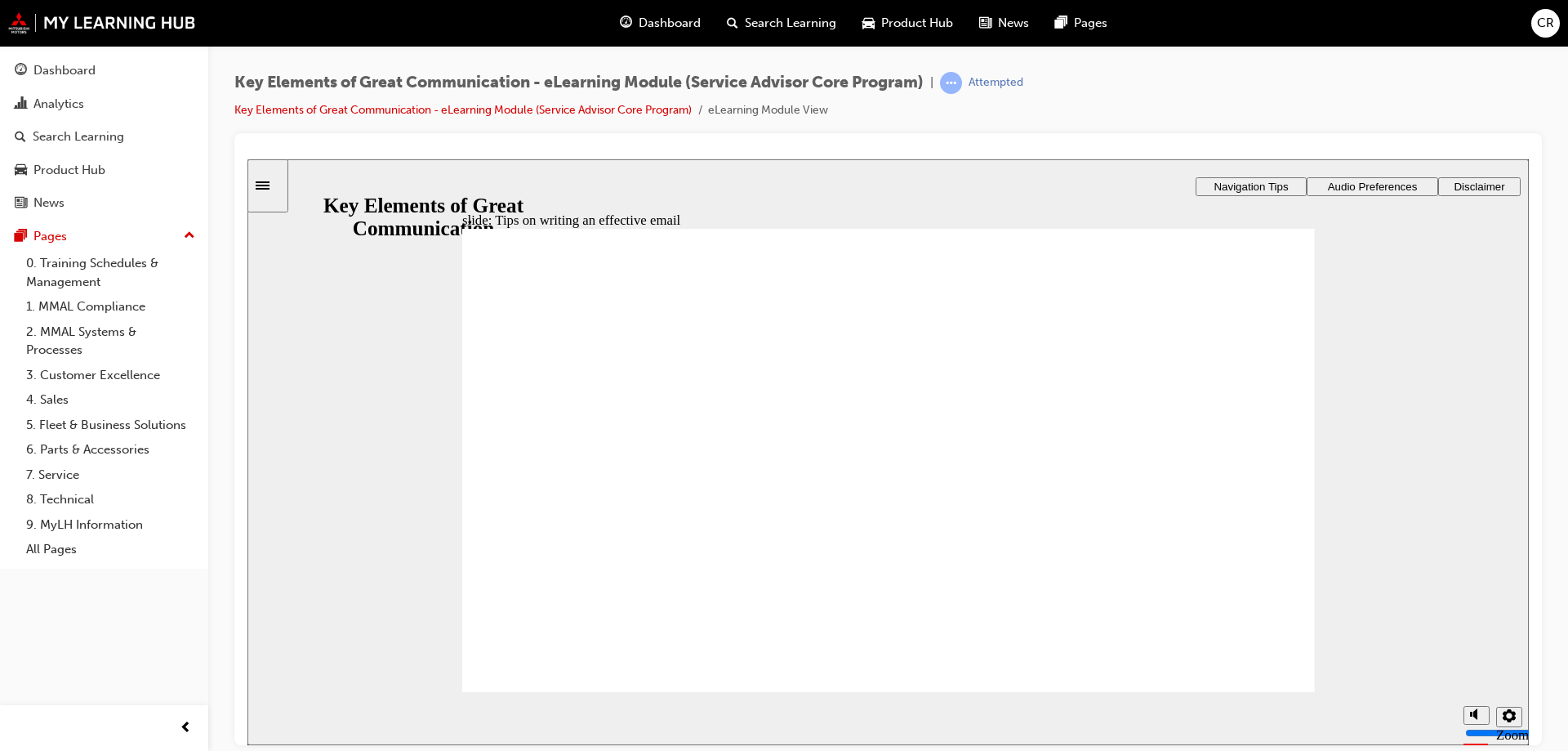
drag, startPoint x: 596, startPoint y: 577, endPoint x: 601, endPoint y: 592, distance: 15.8
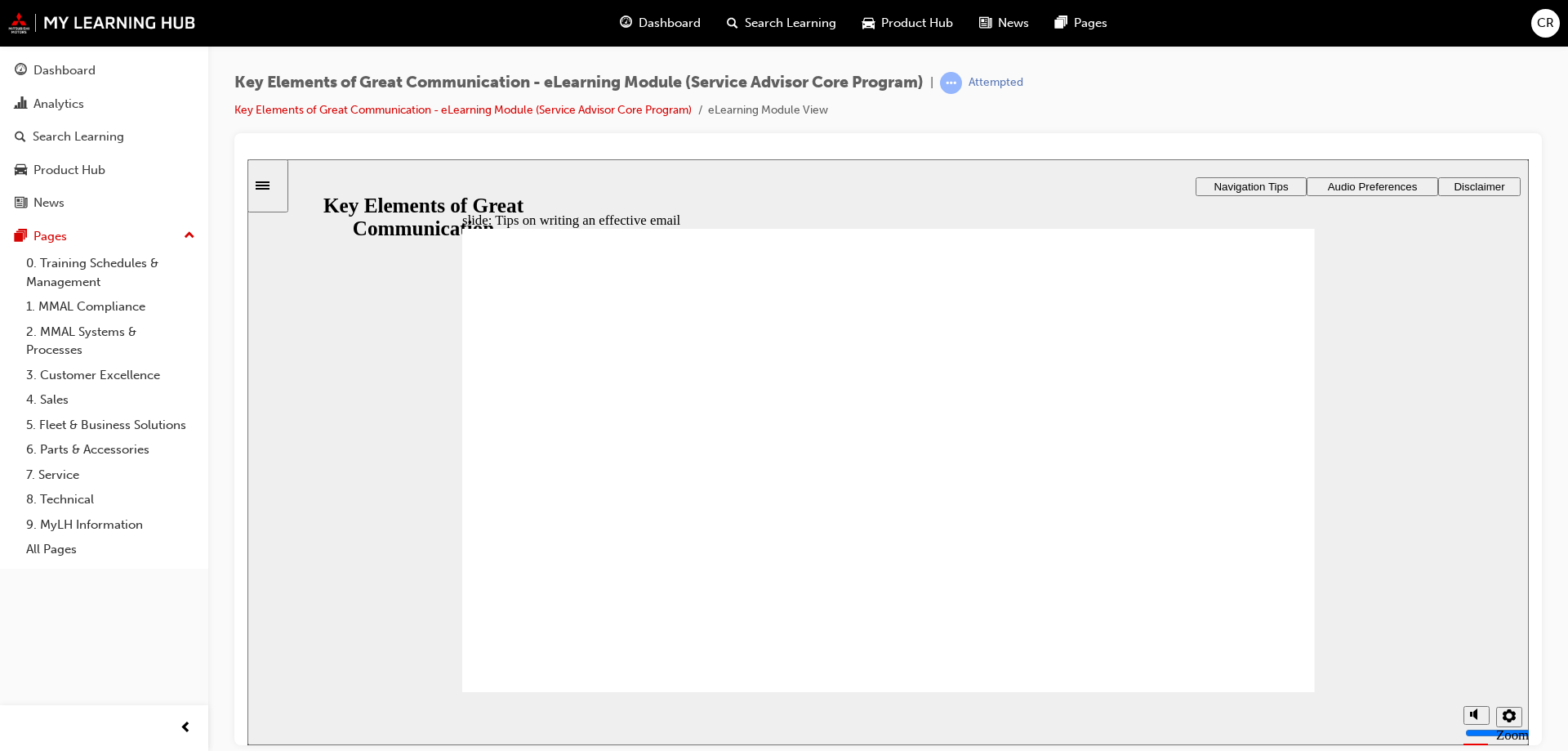
type textarea "H"
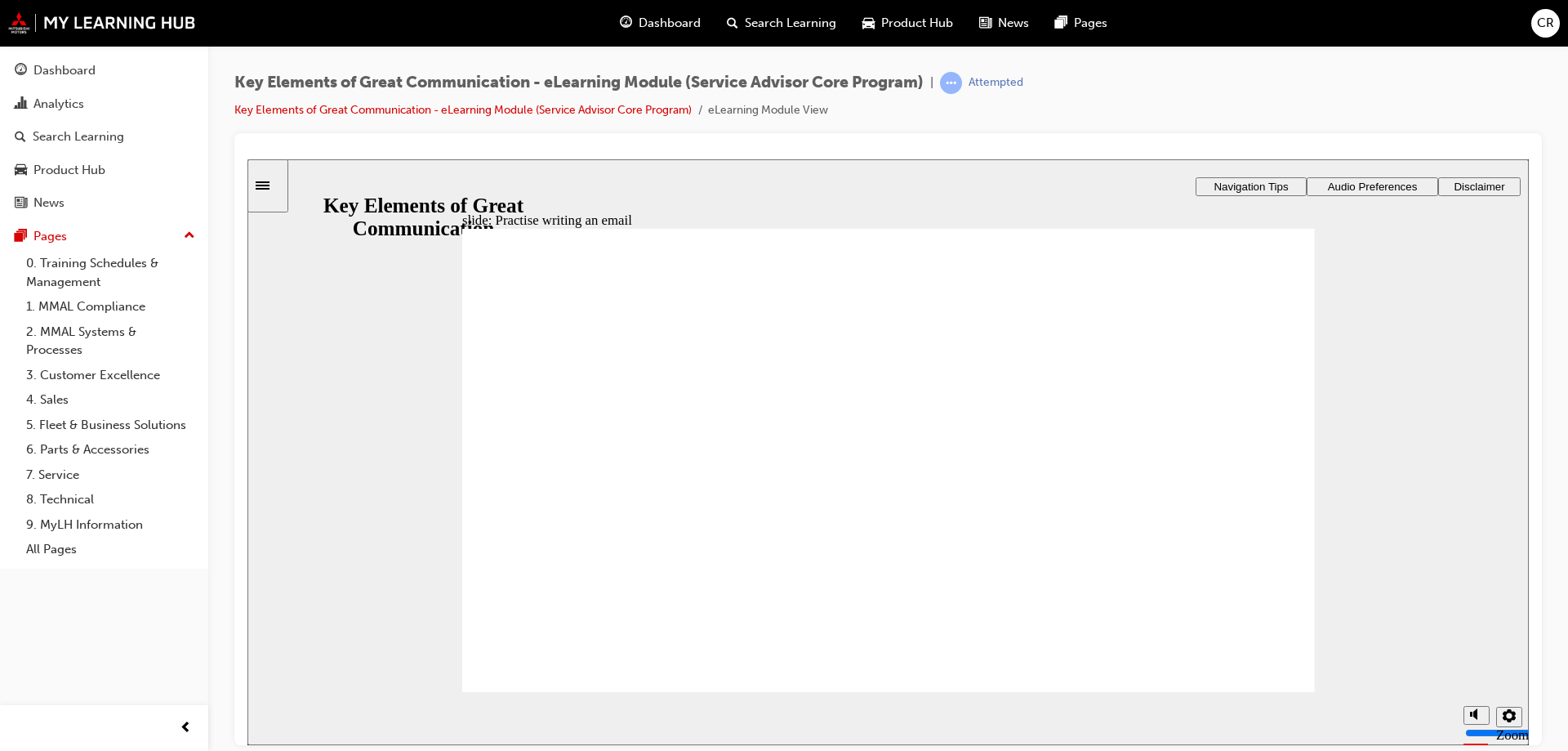
type textarea "H"
type textarea "Hi"
type textarea "Hi,"
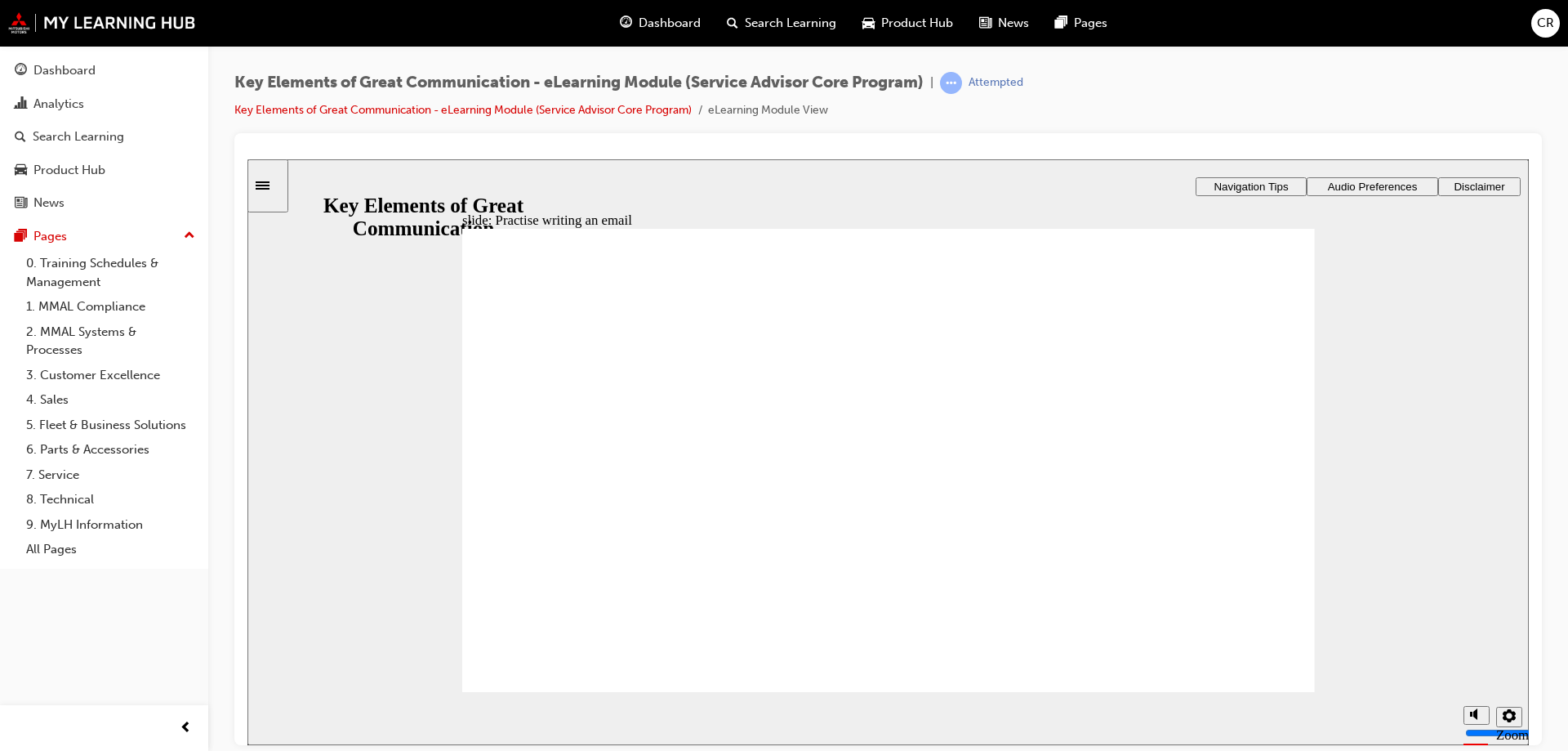
type textarea "Hi,"
type textarea "Hi, t"
type textarea "Hi, th"
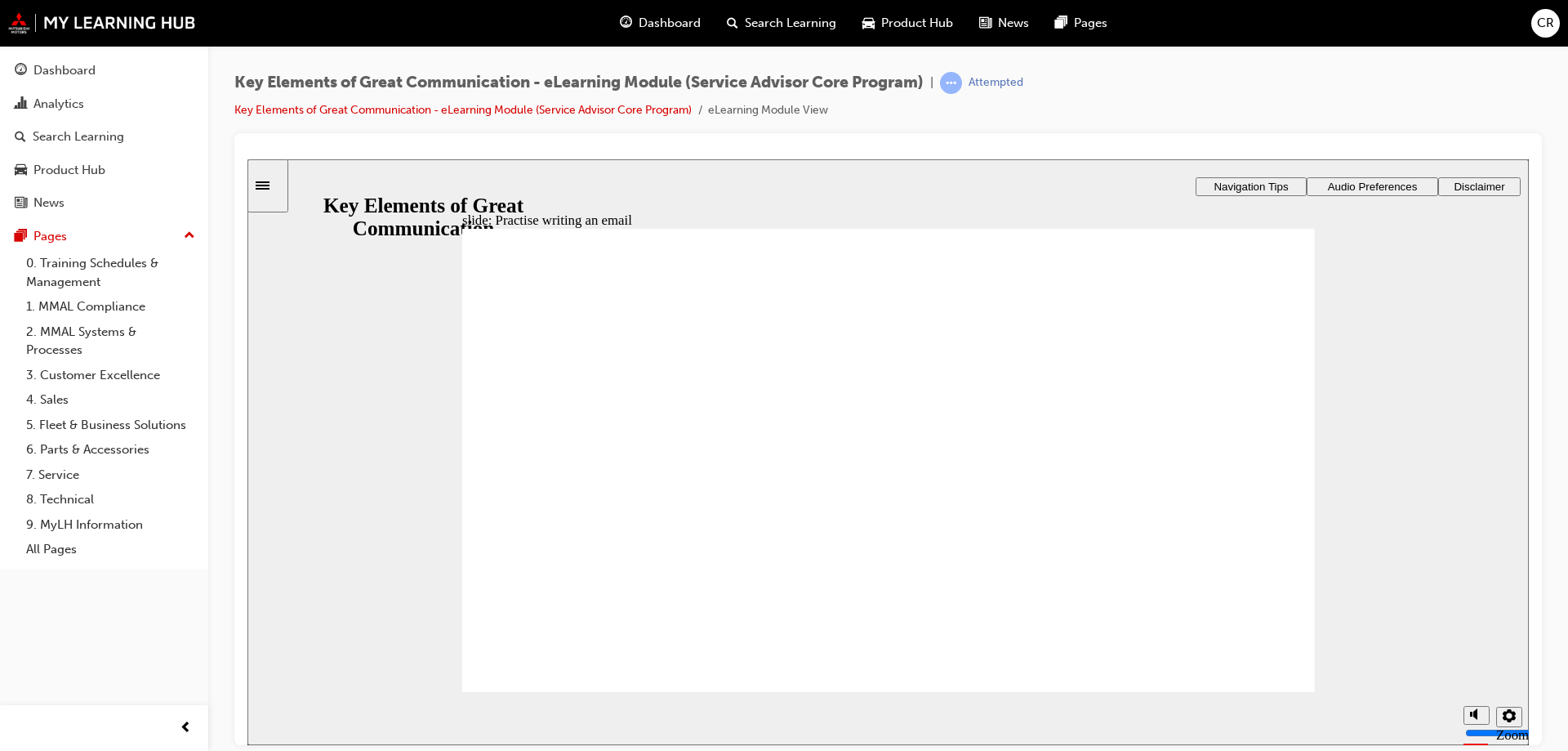
type textarea "Hi, th"
type textarea "Hi, tha"
type textarea "Hi, than"
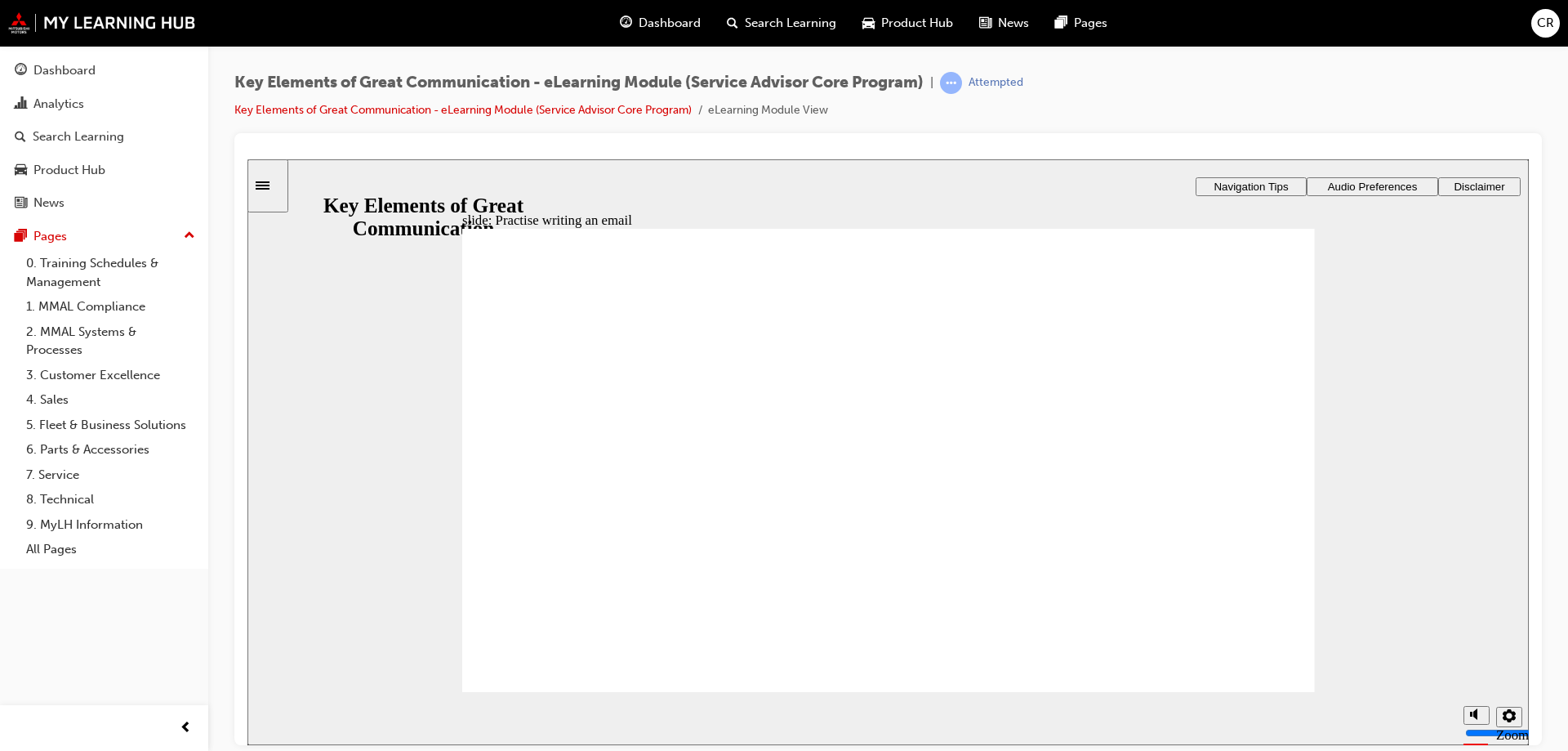
type textarea "Hi, thank"
type textarea "Hi, thanks"
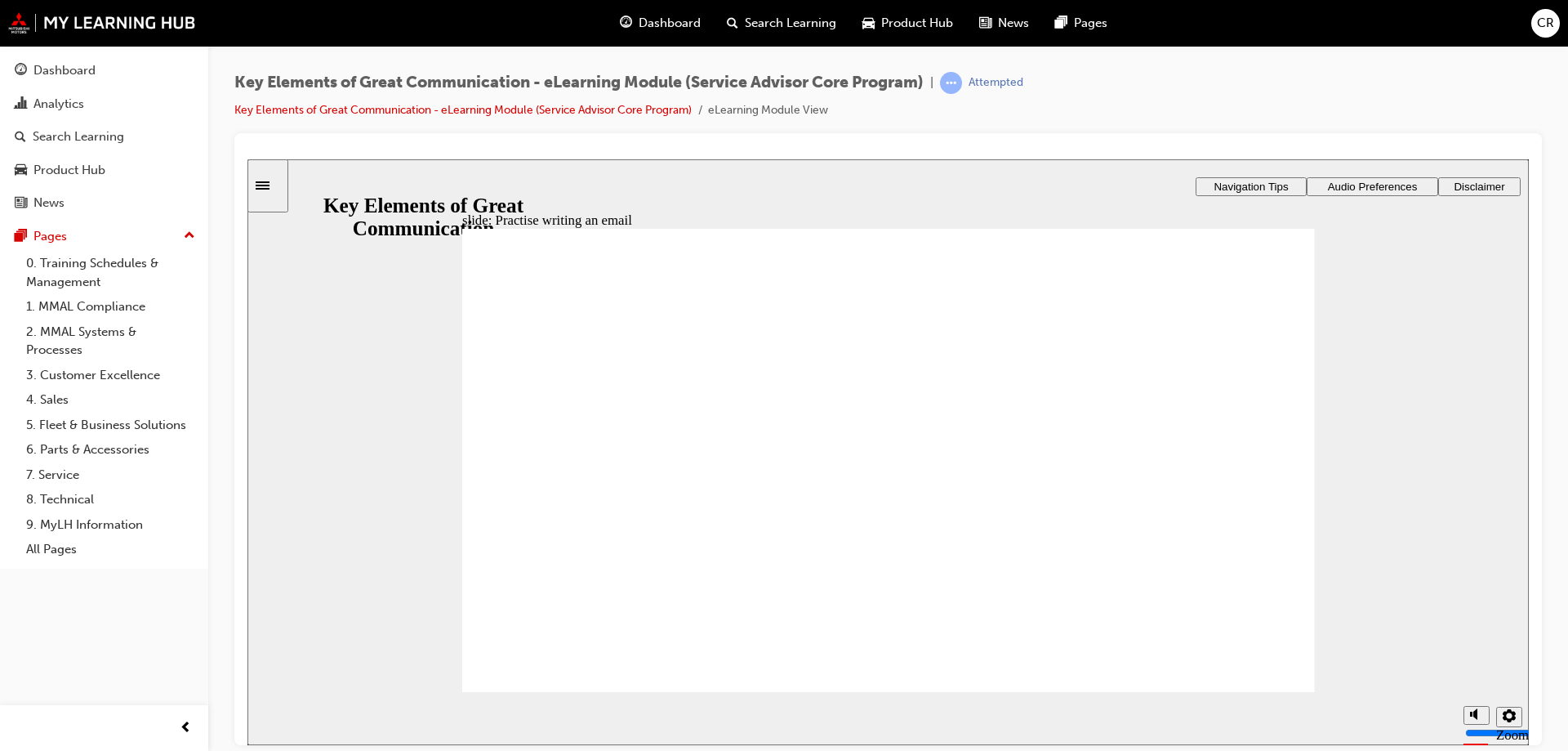
type textarea "Hi, thanks"
type textarea "Hi, thanks f"
type textarea "Hi, thanks fo"
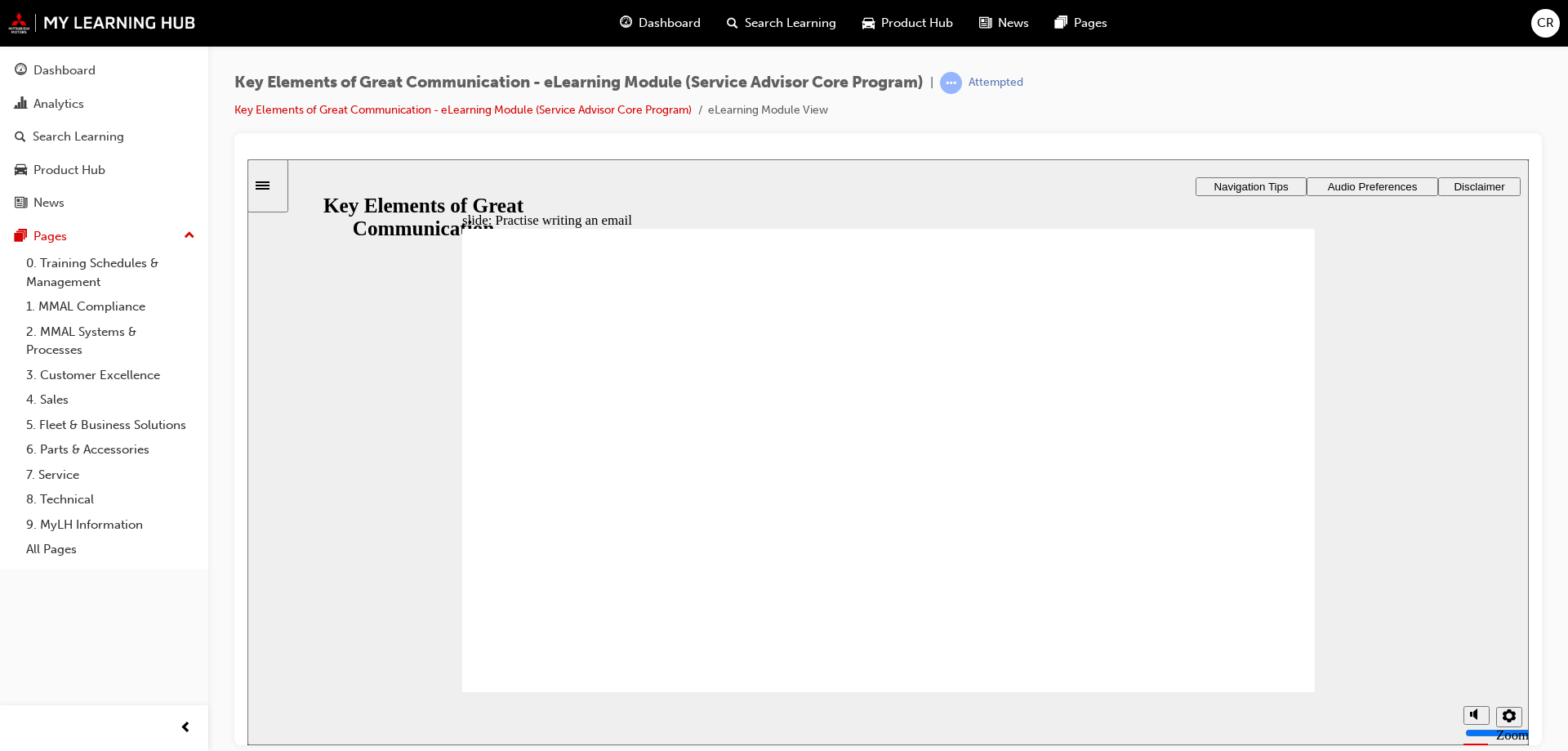
type textarea "Hi, thanks for"
type textarea "Hi, thanks for y"
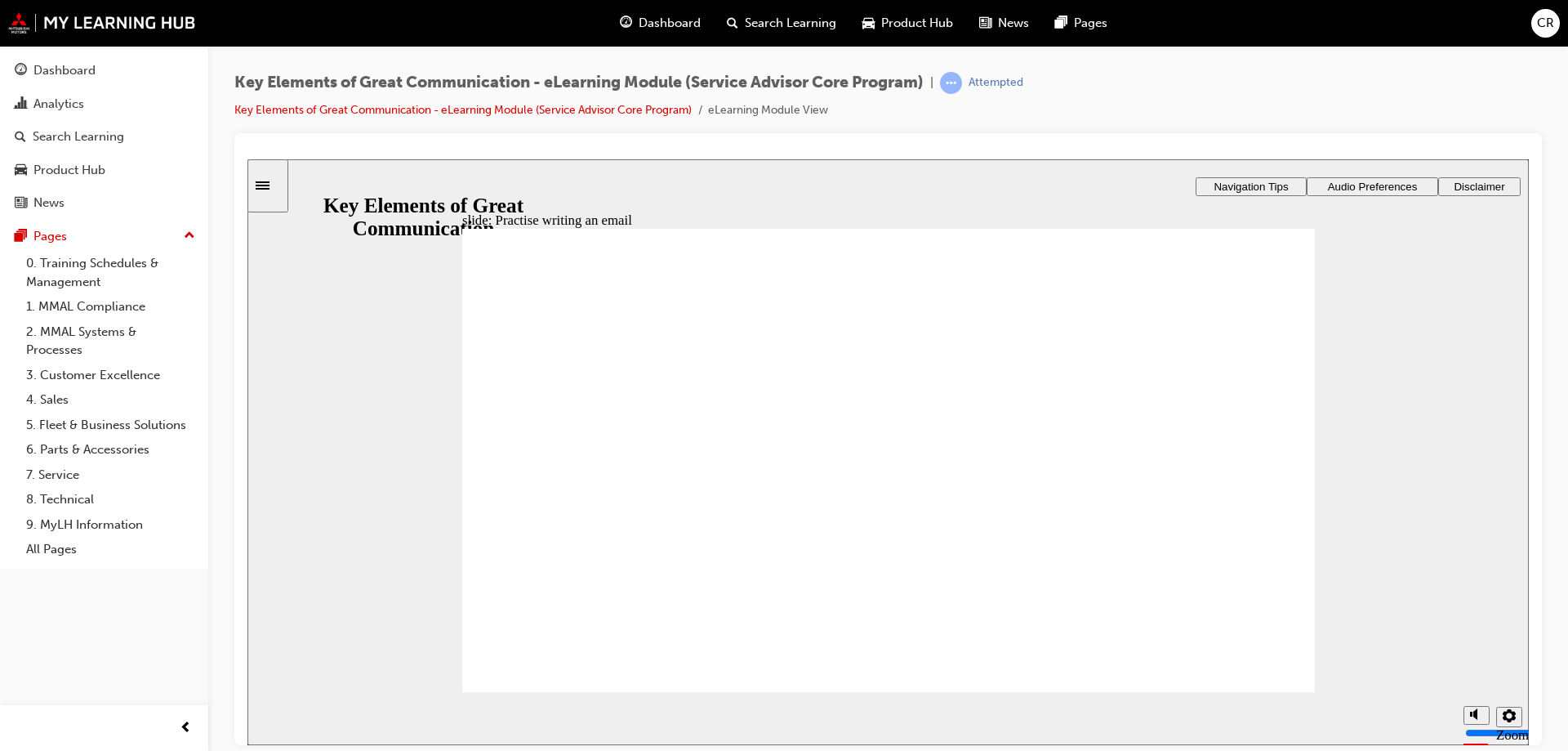
type textarea "Hi, thanks for y"
type textarea "Hi, thanks for yo"
type textarea "Hi, thanks for you"
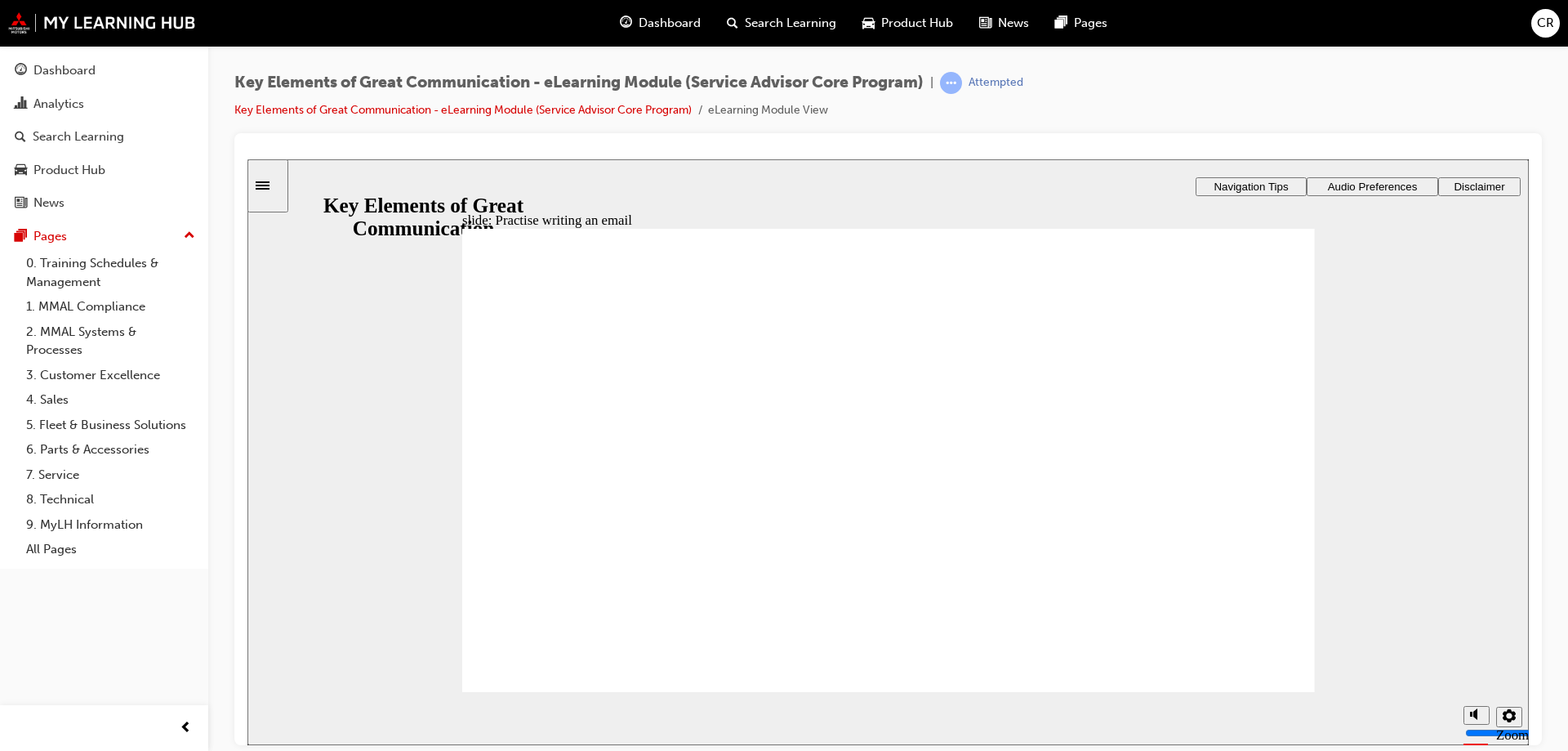
type textarea "Hi, thanks for your"
type textarea "Hi, thanks for your s"
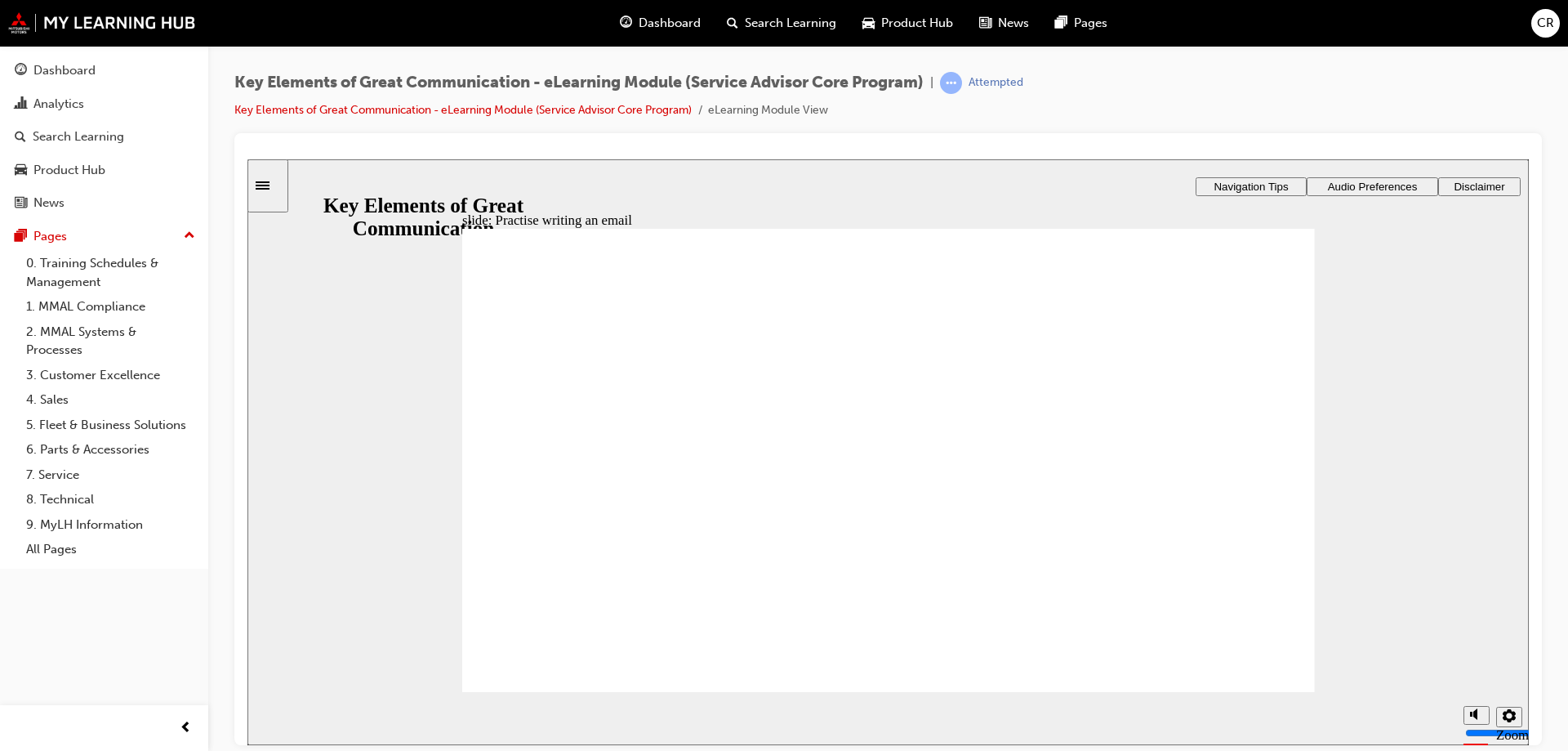
type textarea "Hi, thanks for your s"
type textarea "Hi, thanks for your se"
type textarea "Hi, thanks for your ser"
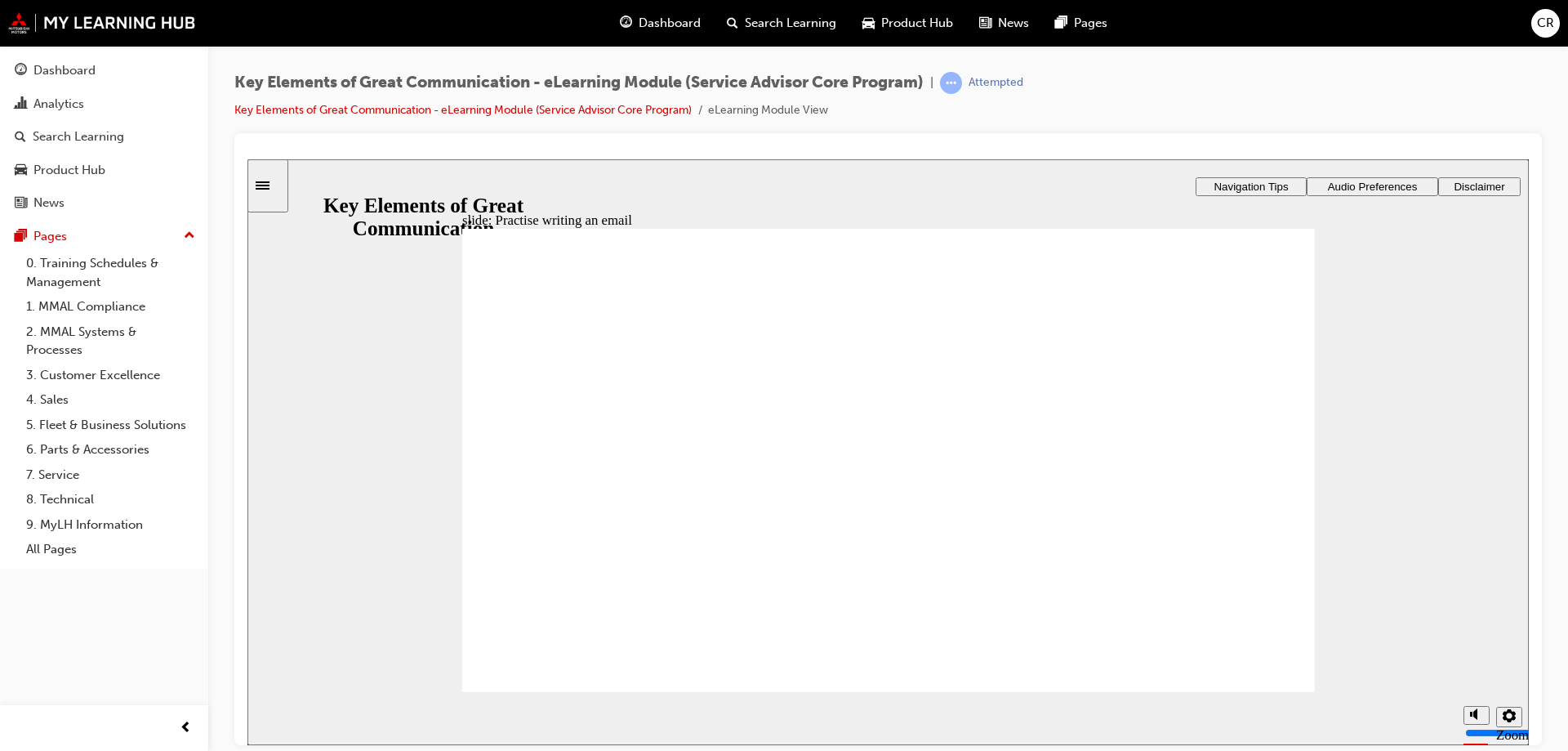
type textarea "Hi, thanks for your serv"
type textarea "Hi, thanks for your servi"
type textarea "Hi, thanks for your servic"
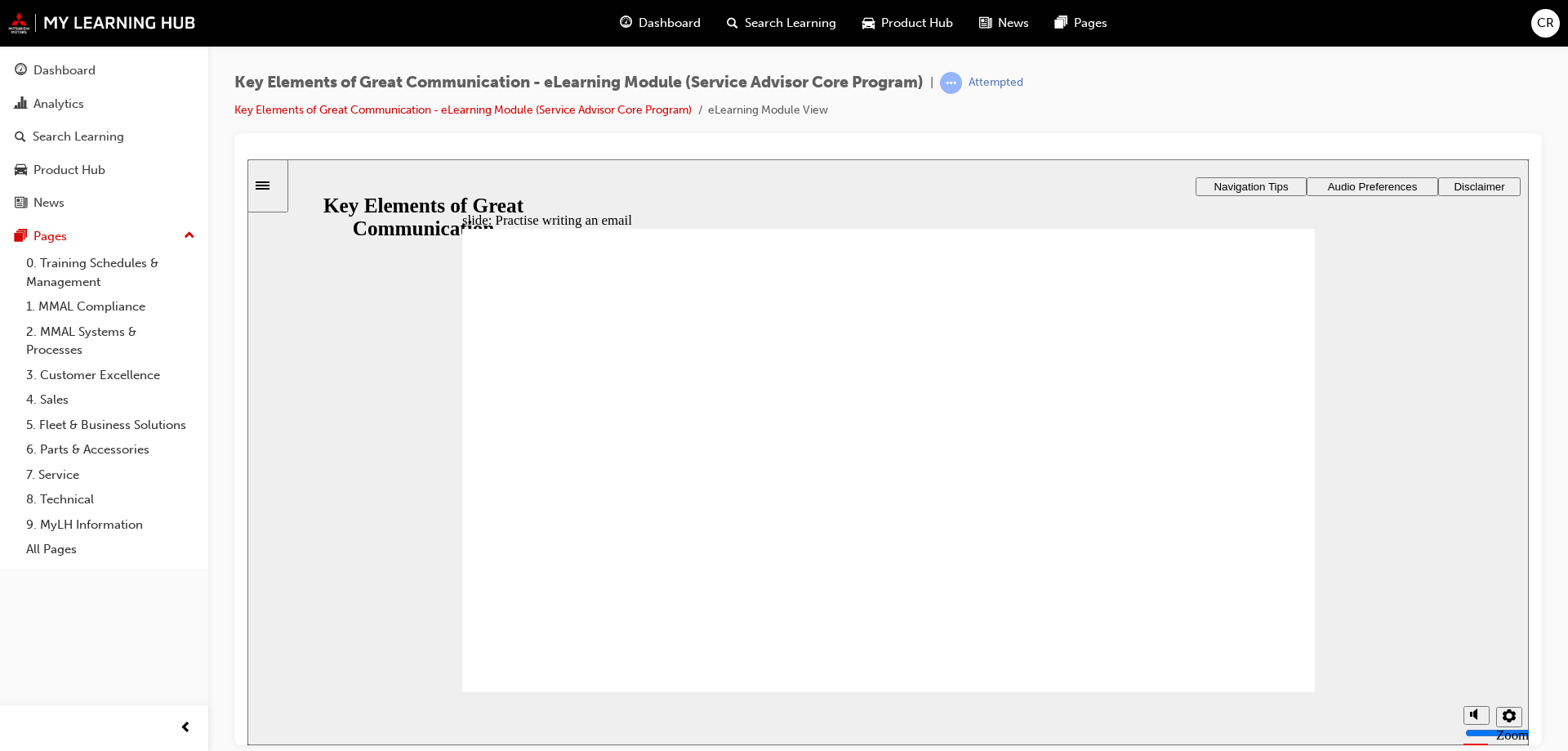
type textarea "Hi, thanks for your servic"
type textarea "Hi, thanks for your service"
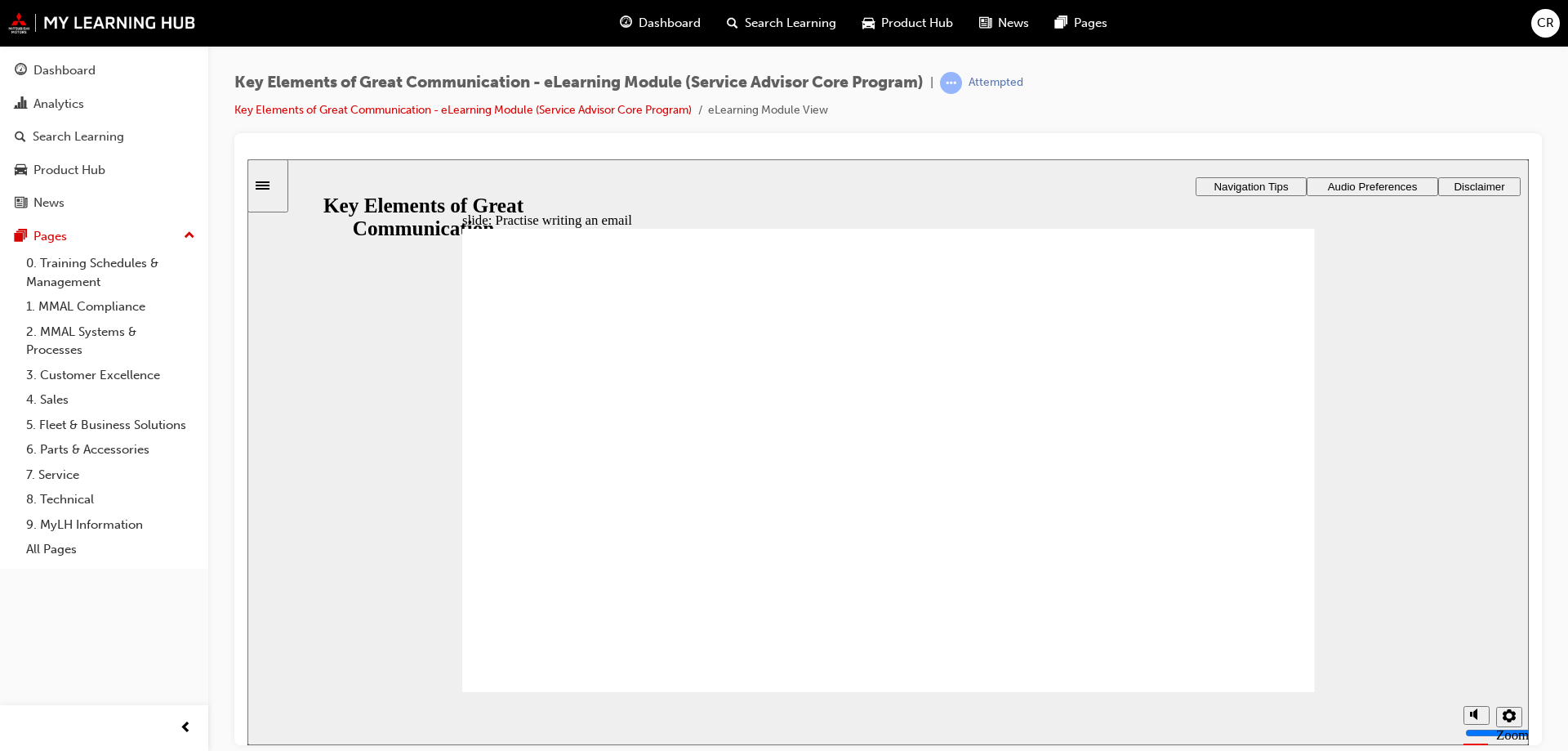
type textarea "Hi, thanks for your service b"
type textarea "Hi, thanks for your service bo"
type textarea "Hi, thanks for your service boo"
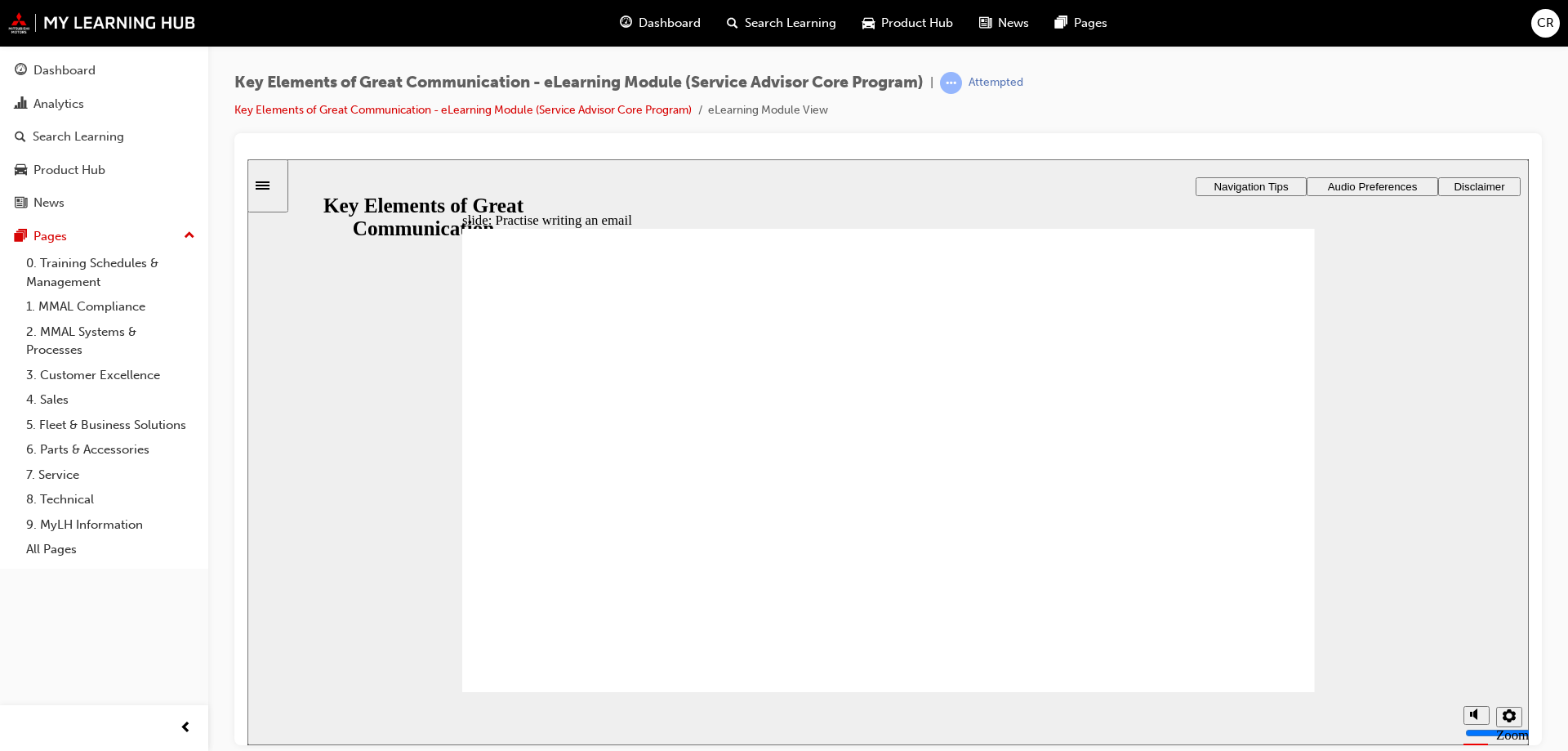
type textarea "Hi, thanks for your service boo"
type textarea "Hi, thanks for your service book"
type textarea "Hi, thanks for your service booki"
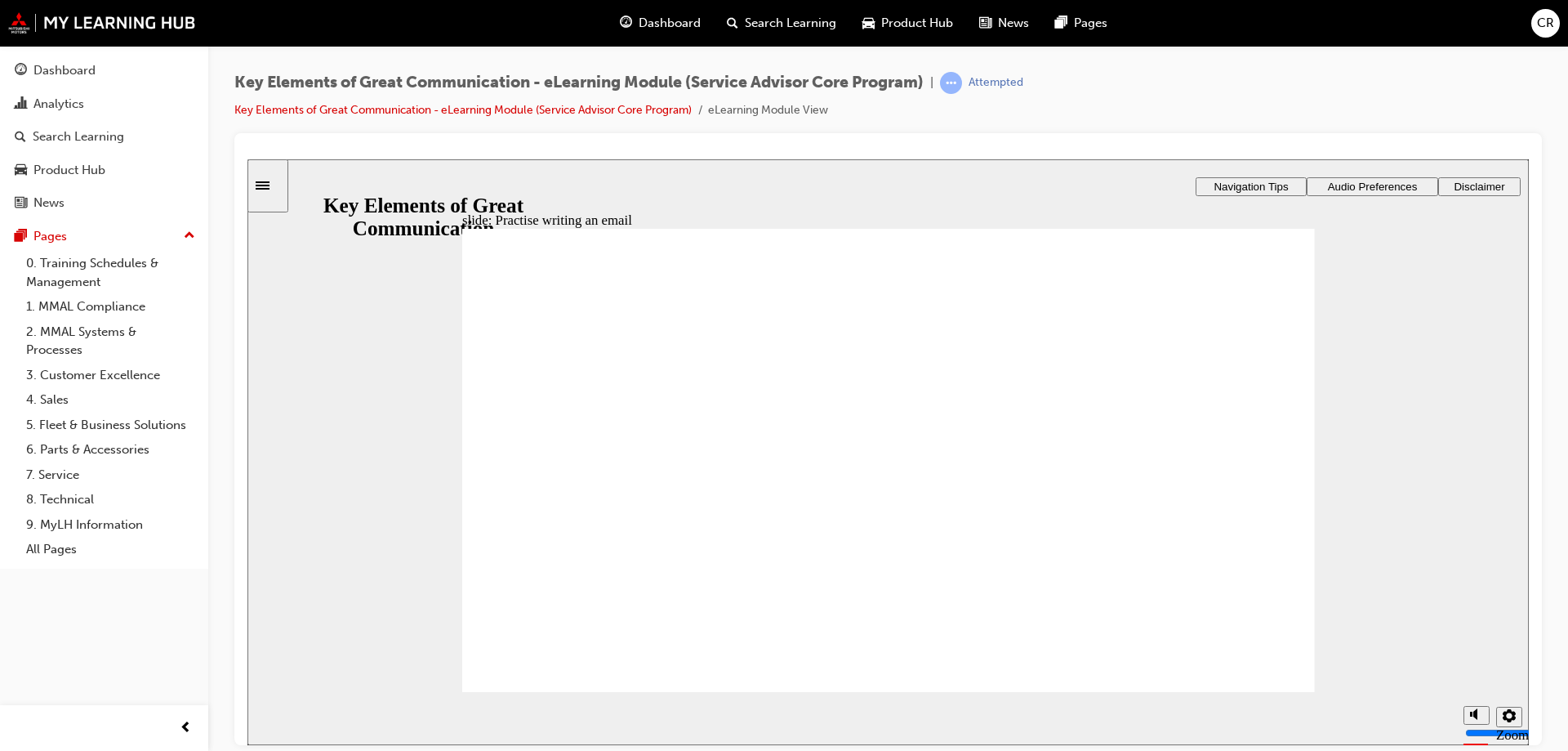
type textarea "Hi, thanks for your service bookin"
type textarea "Hi, thanks for your service booking"
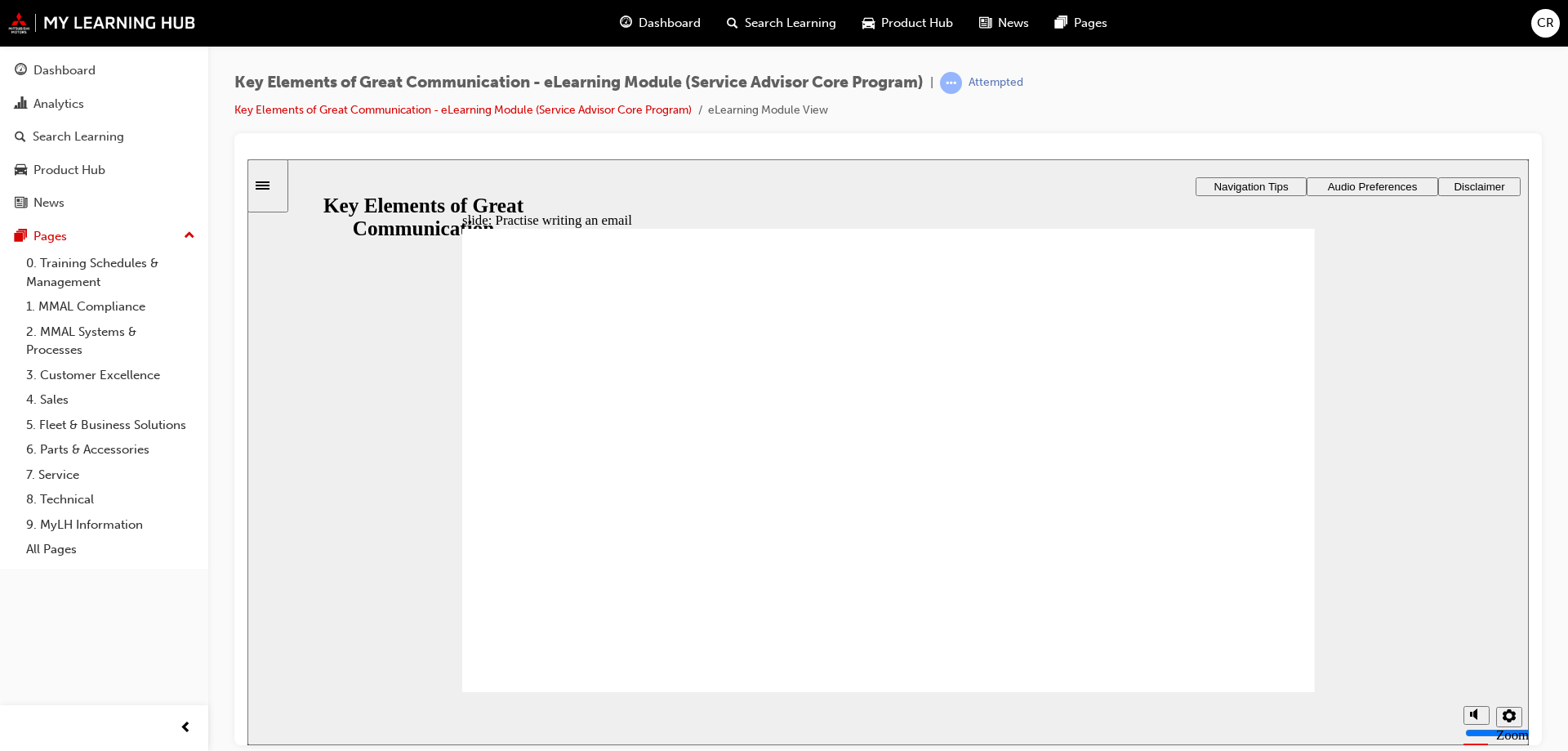
type textarea "Hi, thanks for your service booking"
type textarea "Hi, thanks for your service booking o"
type textarea "Hi, thanks for your service booking on"
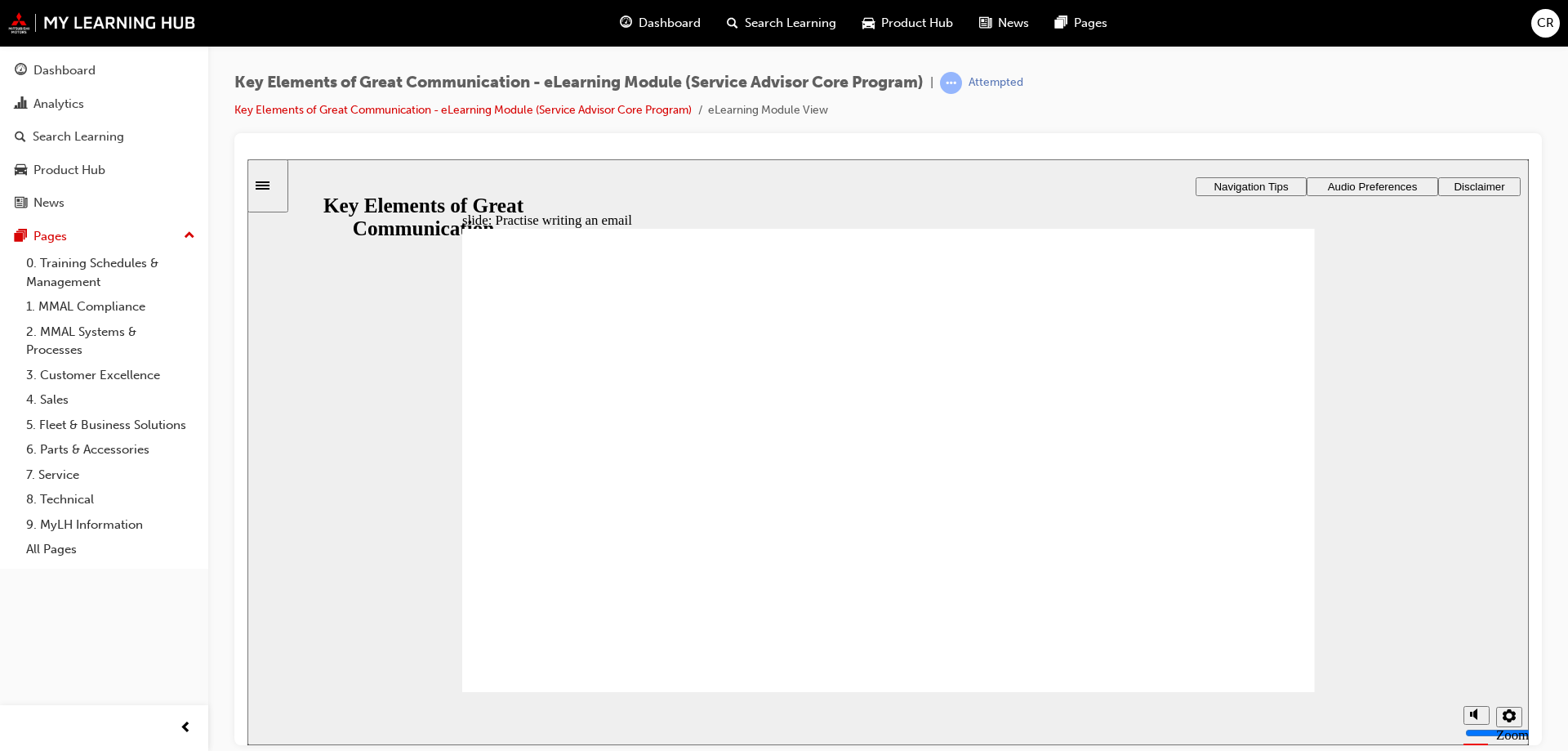
type textarea "Hi, thanks for your service booking on"
type textarea "Hi, thanks for your service booking on M"
type textarea "Hi, thanks for your service booking on Mo"
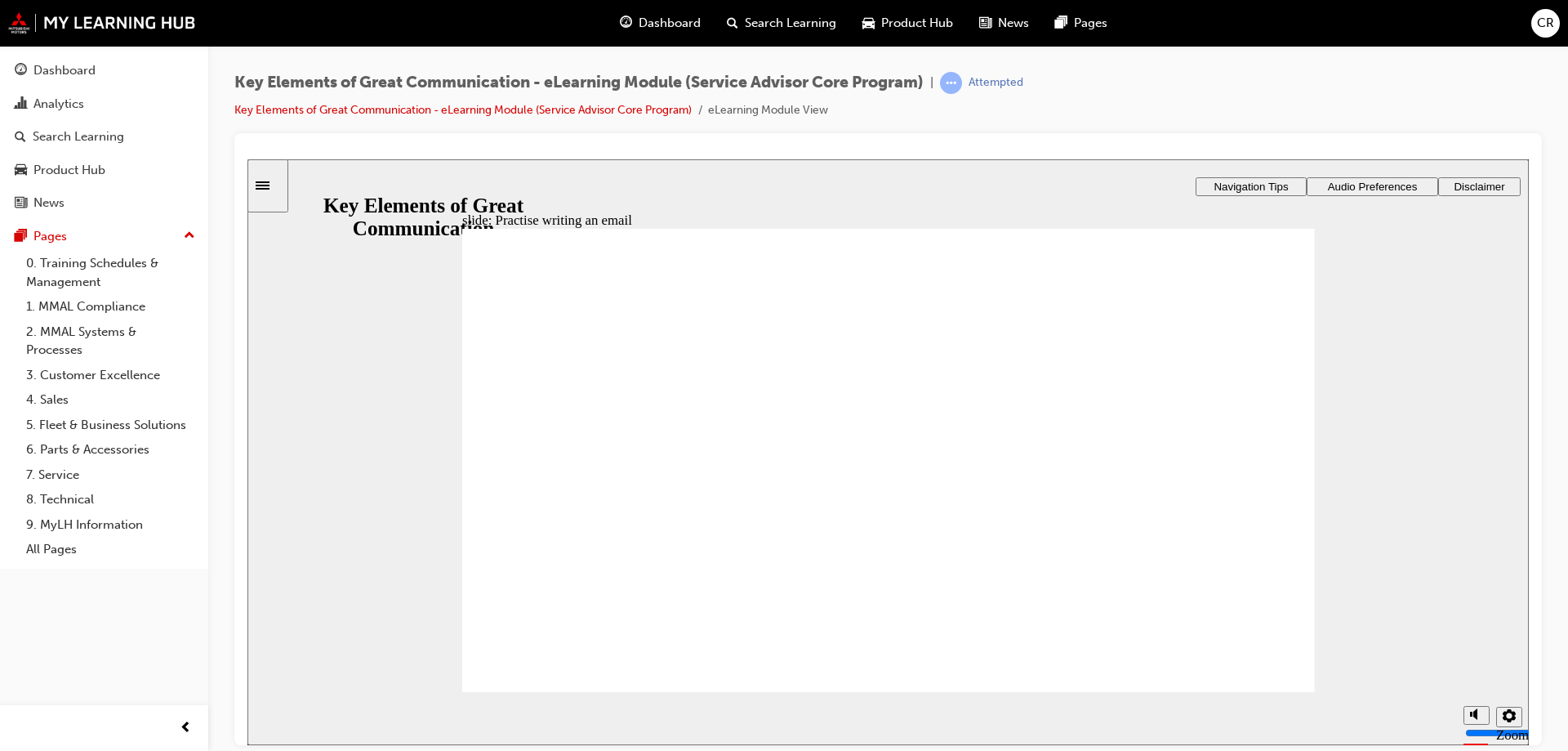
type textarea "Hi, thanks for your service booking on Mo"
type textarea "Hi, thanks for your service booking [DATE]"
type textarea "Hi, thanks for your service booking on Mond"
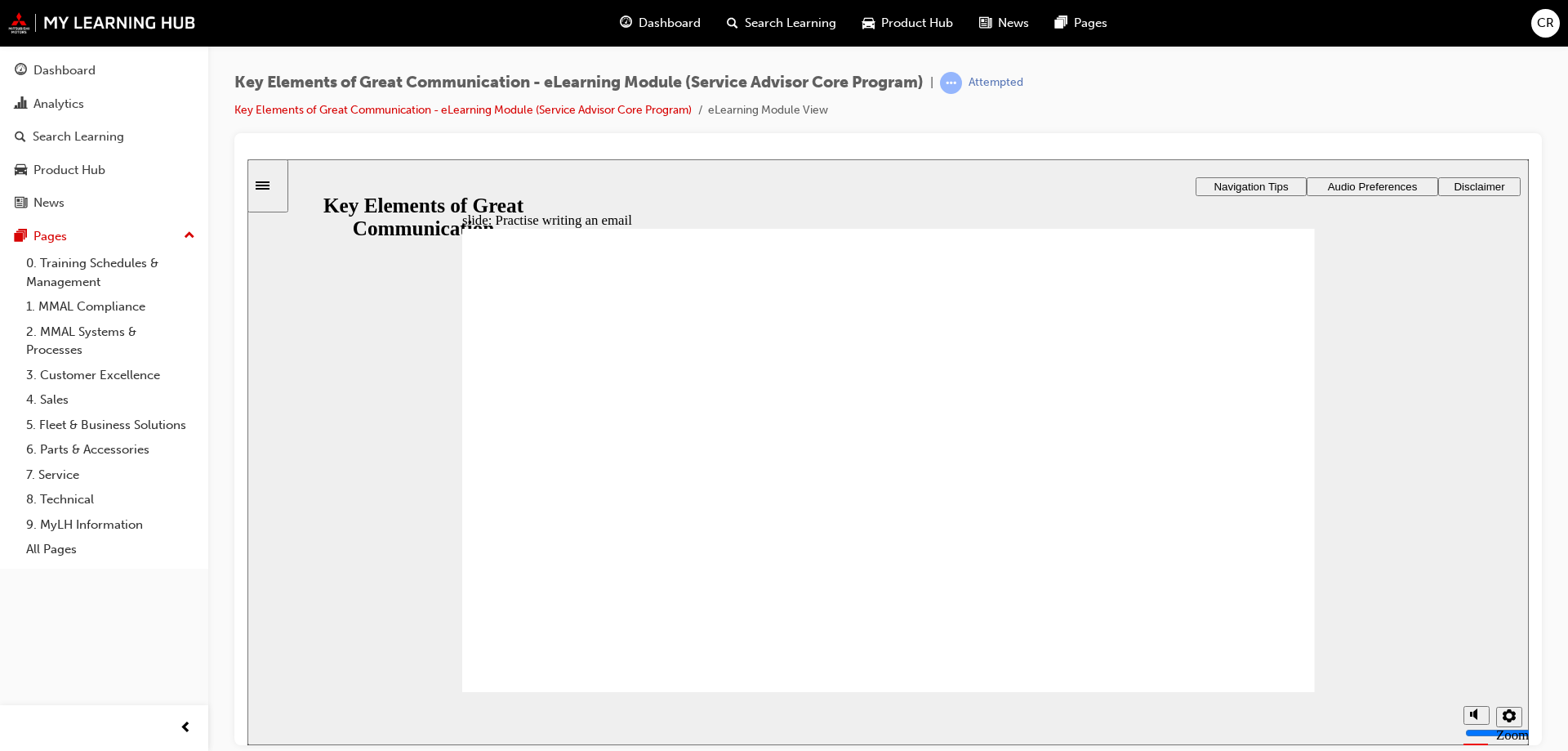
type textarea "Hi, thanks for your service booking on [PERSON_NAME]"
type textarea "Hi, thanks for your service booking [DATE]"
type textarea "Hi, thanksfor your service booking [DATE]"
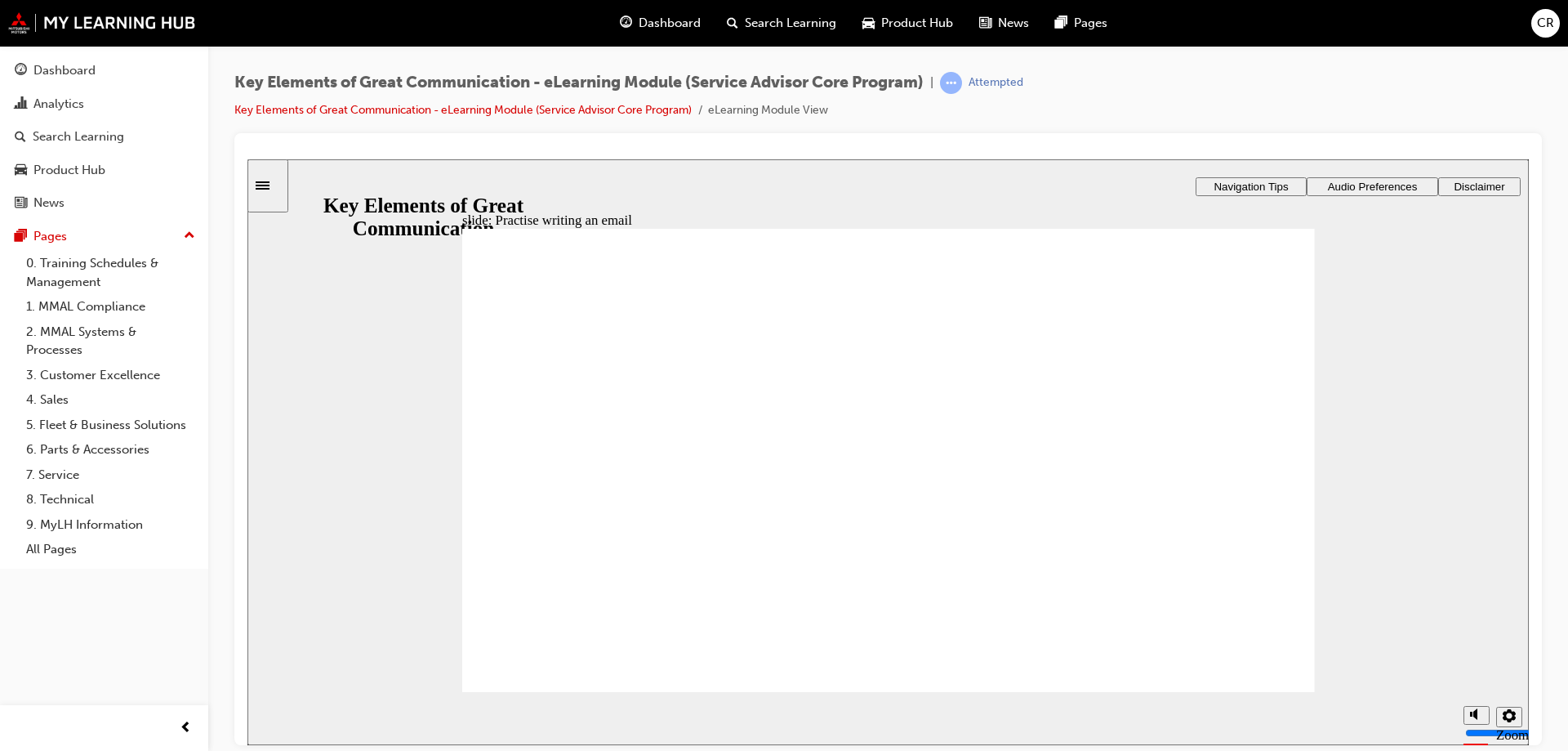
type textarea "Hi, thanksfor your service booking [DATE]"
type textarea "Hi, thankfor your service booking [DATE]"
type textarea "Hi, thanfor your service booking [DATE]"
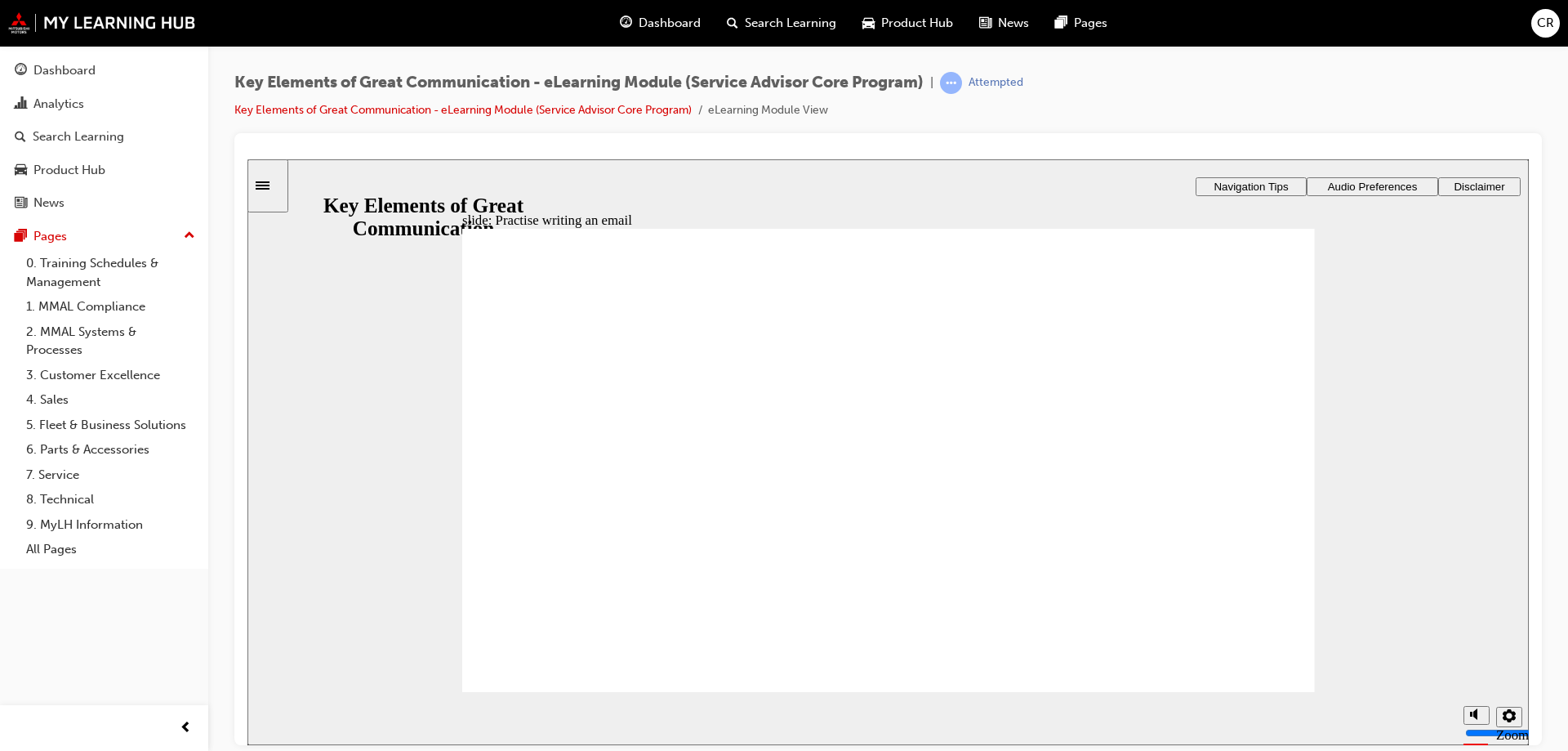
type textarea "Hi, thafor your service booking [DATE]"
type textarea "Hi, thfor your service booking [DATE]"
type textarea "Hi, tfor your service booking [DATE]"
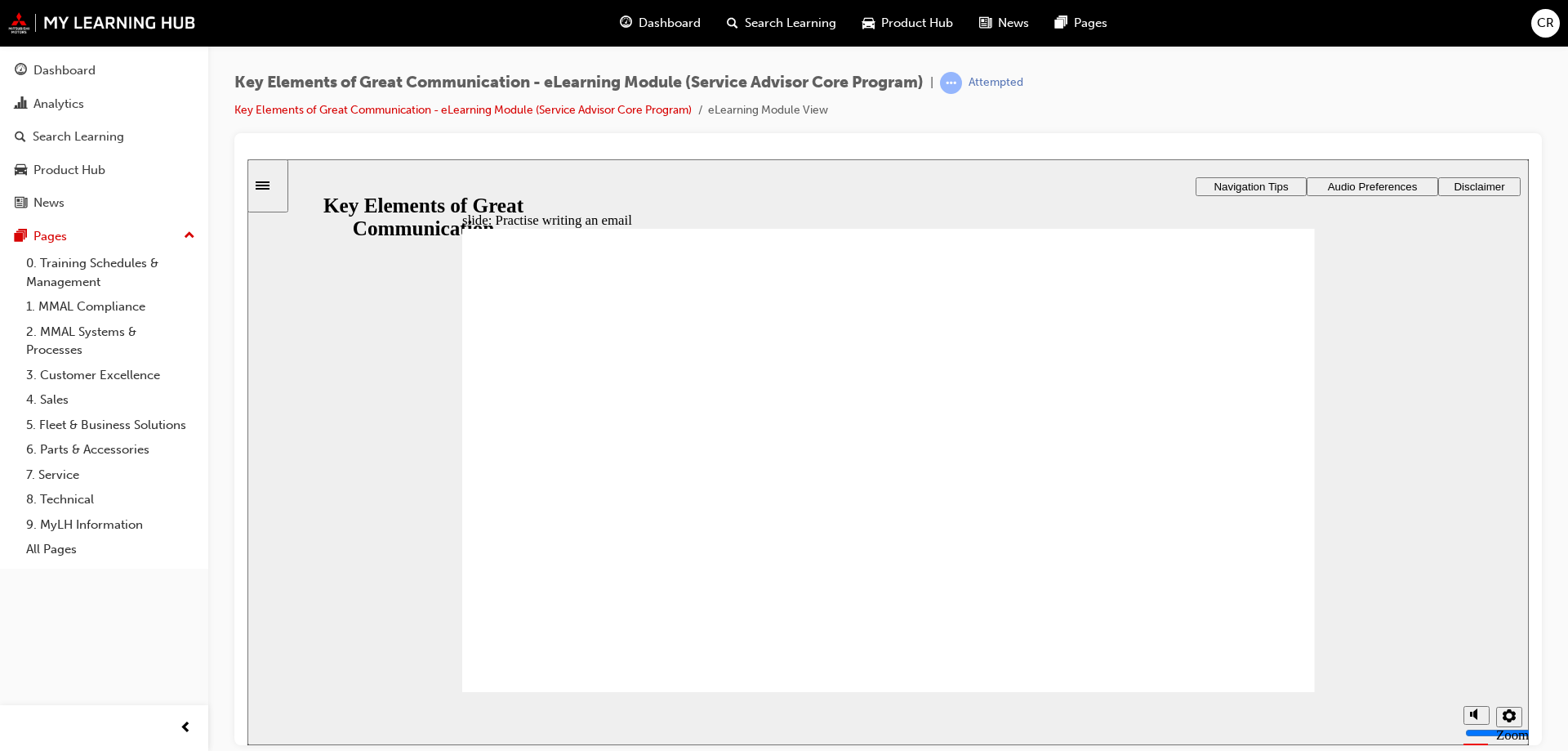
type textarea "Hi, tfor your service booking [DATE]"
type textarea "Hi, for your service booking [DATE]"
type textarea "Hi,for your service booking [DATE]"
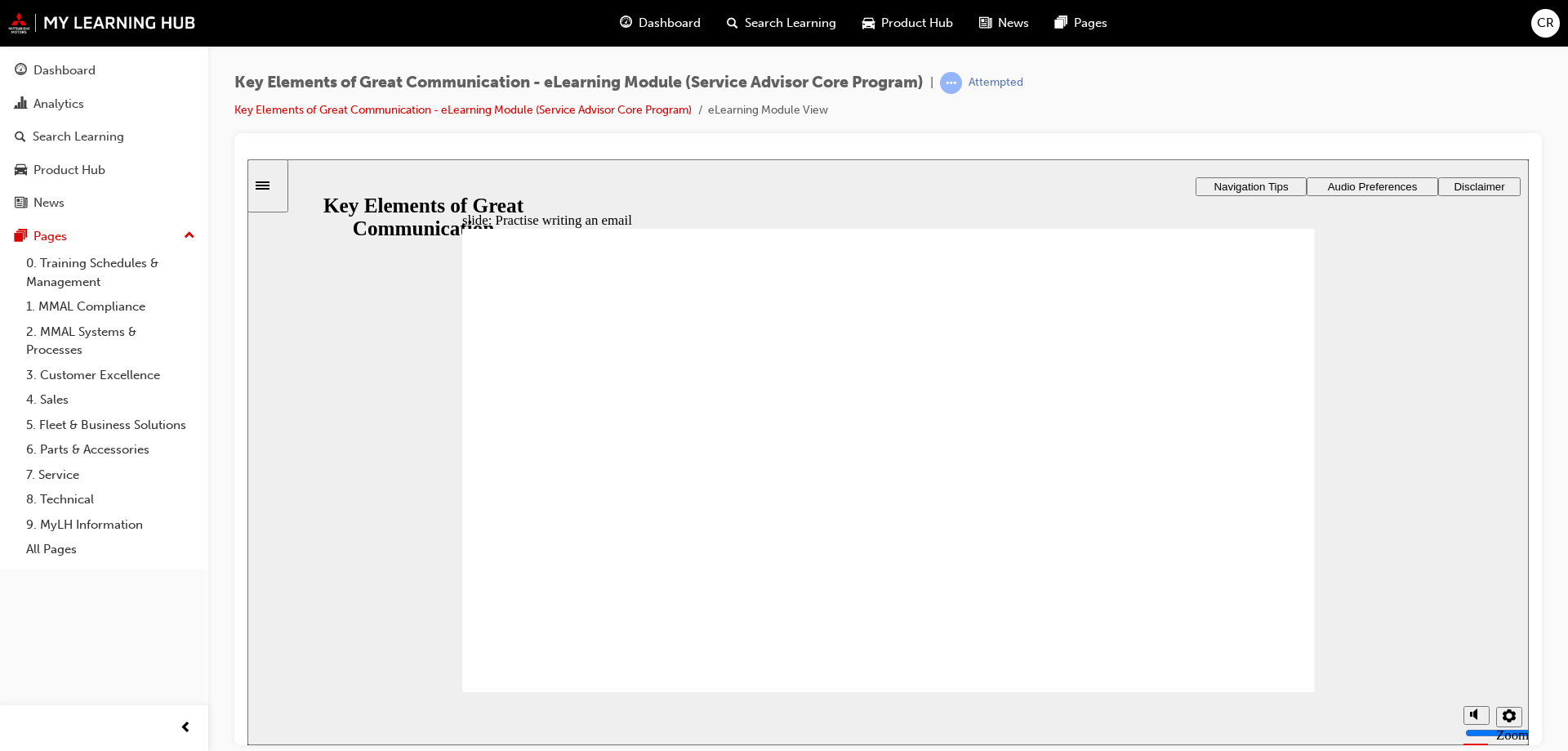
type textarea "Hifor your service booking [DATE]"
type textarea "Hfor your service booking [DATE]"
type textarea "Hefor your service booking [DATE]"
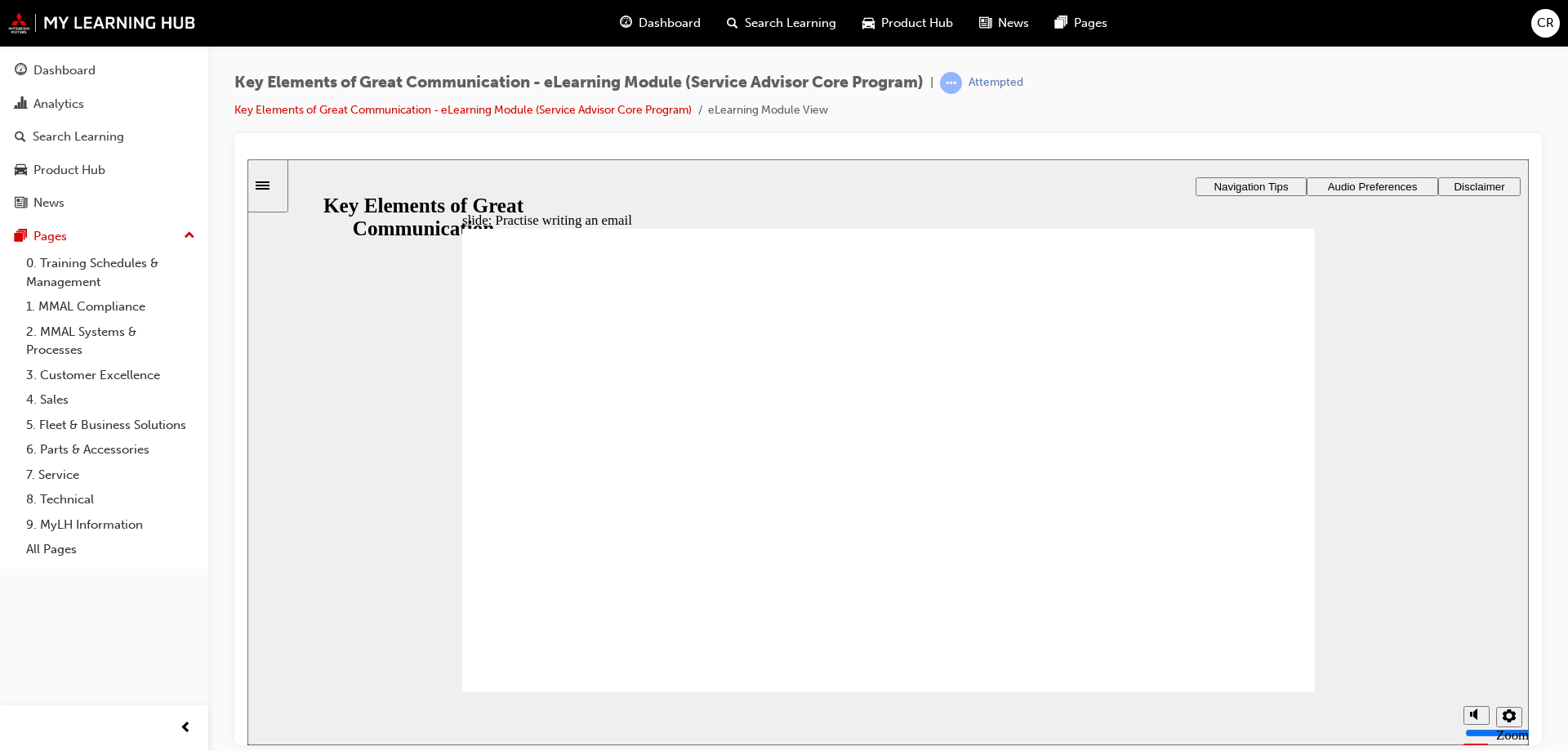
type textarea "Hefor your service booking [DATE]"
type textarea "Helfor your service booking [DATE]"
type textarea "Hellfor your service booking [DATE]"
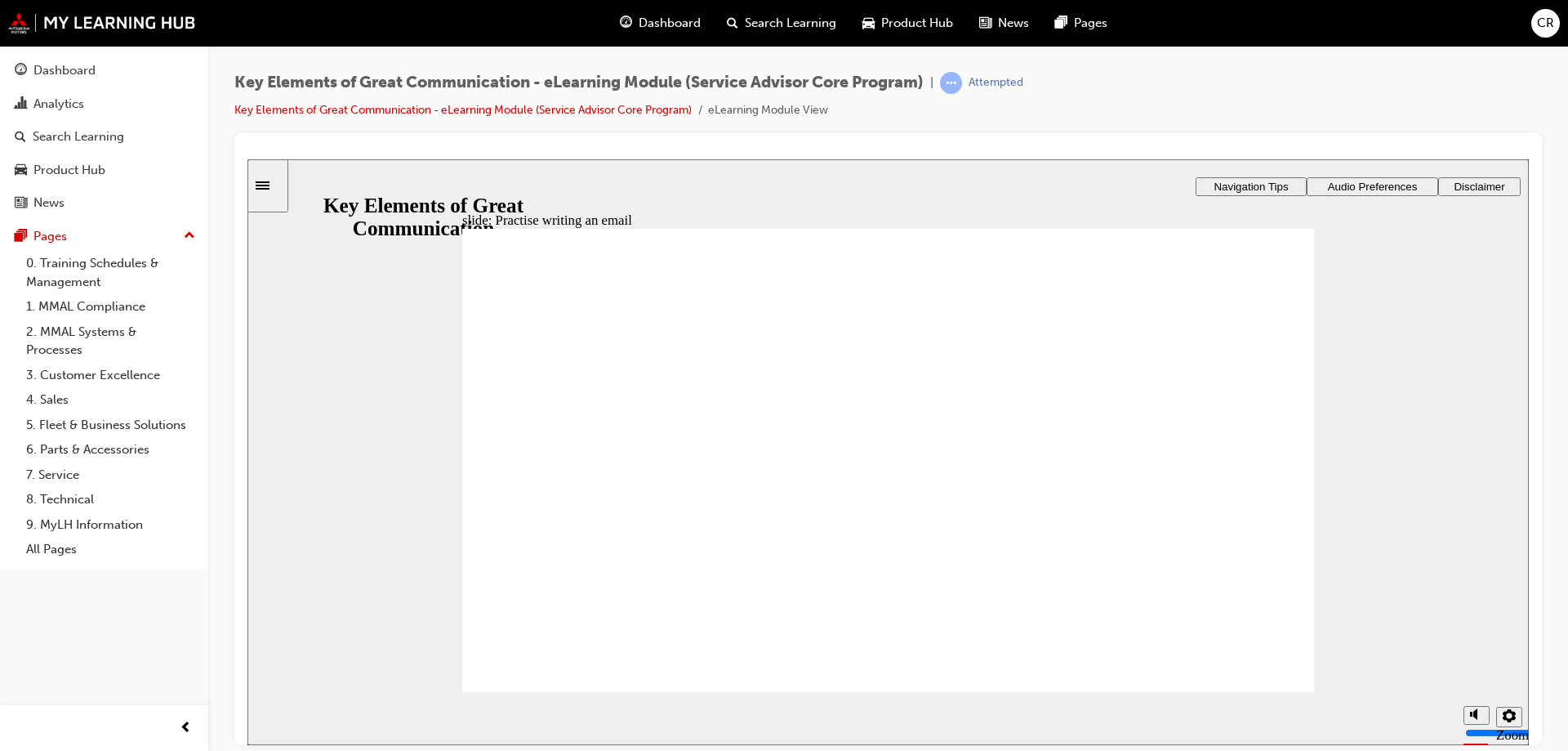
type textarea "Hellofor your service booking [DATE]"
type textarea "Hello,for your service booking [DATE]"
type textarea "Hello, for your service booking [DATE]"
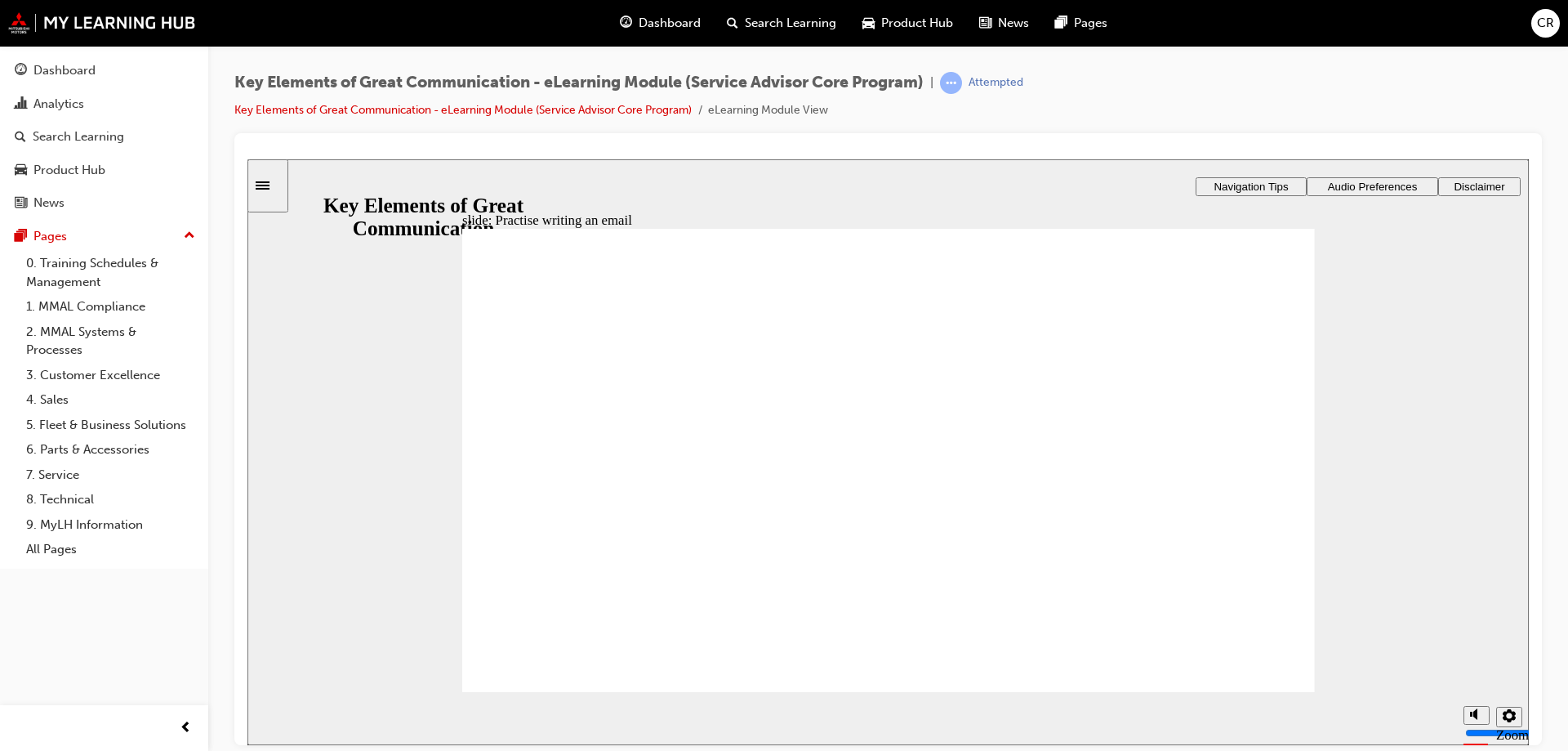
type textarea "Hello, for your service booking [DATE]"
type textarea "Hello, tfor your service booking [DATE]"
type textarea "Hello, thfor your service booking [DATE]"
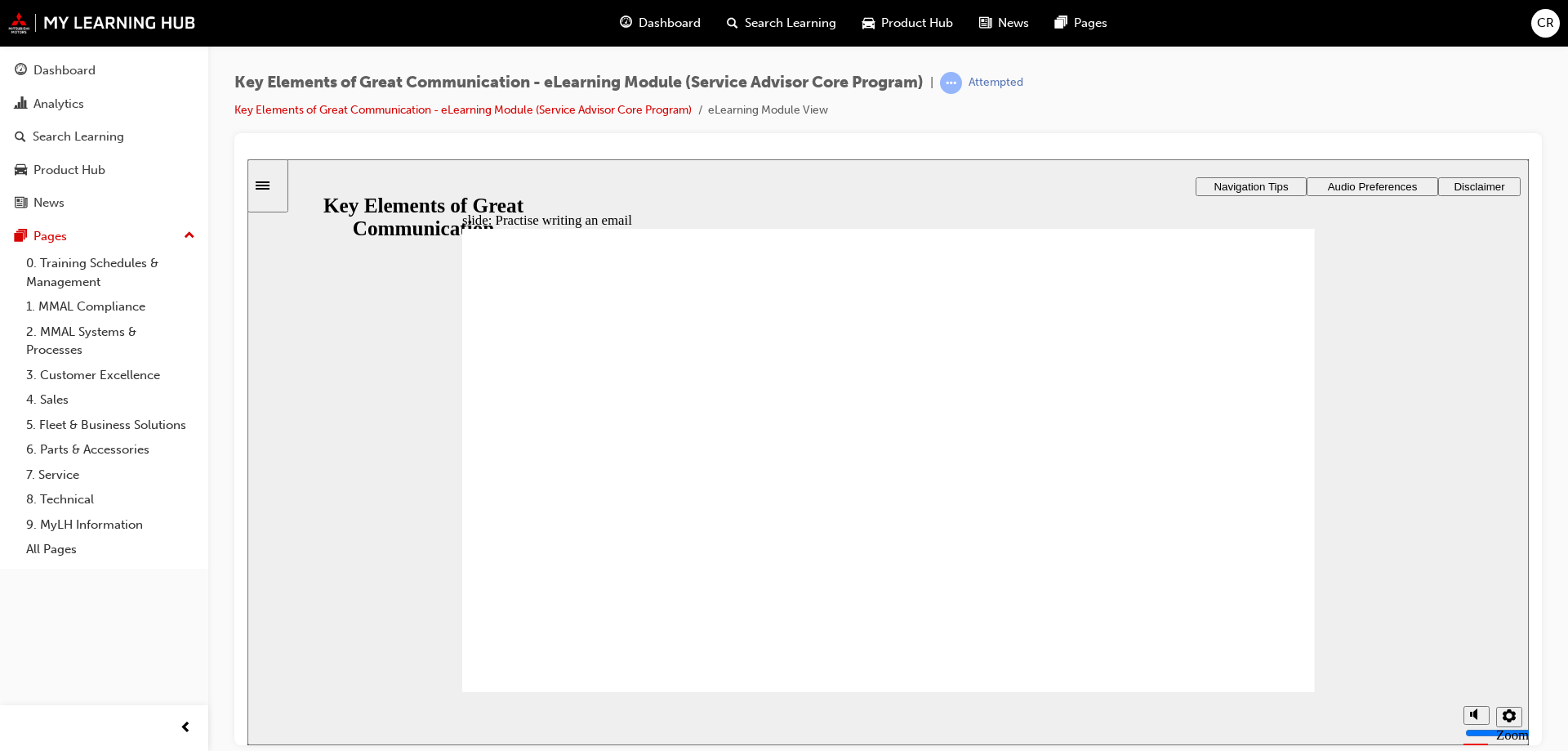
type textarea "Hello, thafor your service booking [DATE]"
type textarea "Hello, thanfor your service booking [DATE]"
type textarea "Hello, thankfor your service booking [DATE]"
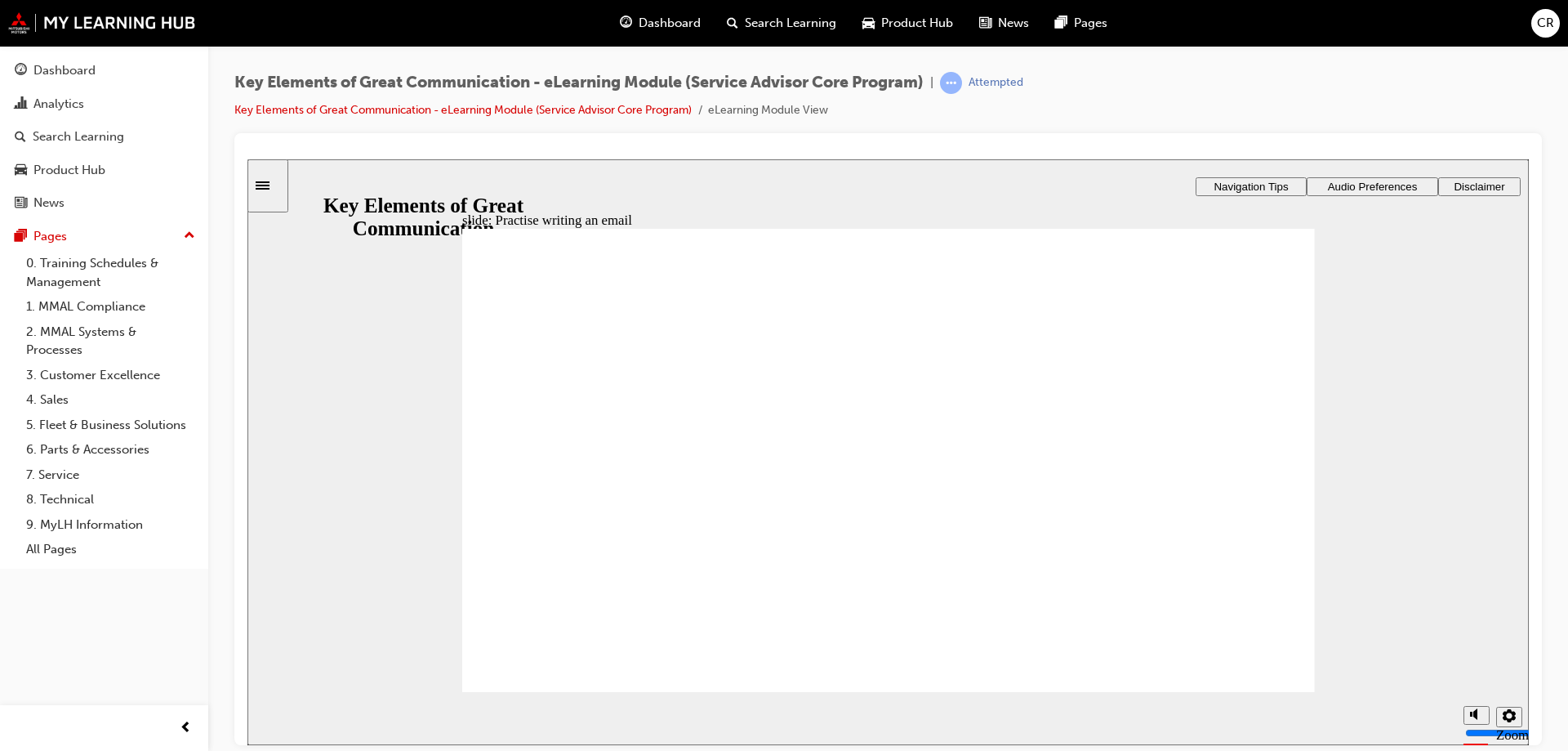
type textarea "Hello, thankfor your service booking [DATE]"
type textarea "Hello, thank for your service booking [DATE]"
type textarea "Hello, thank ytfor your service booking [DATE]"
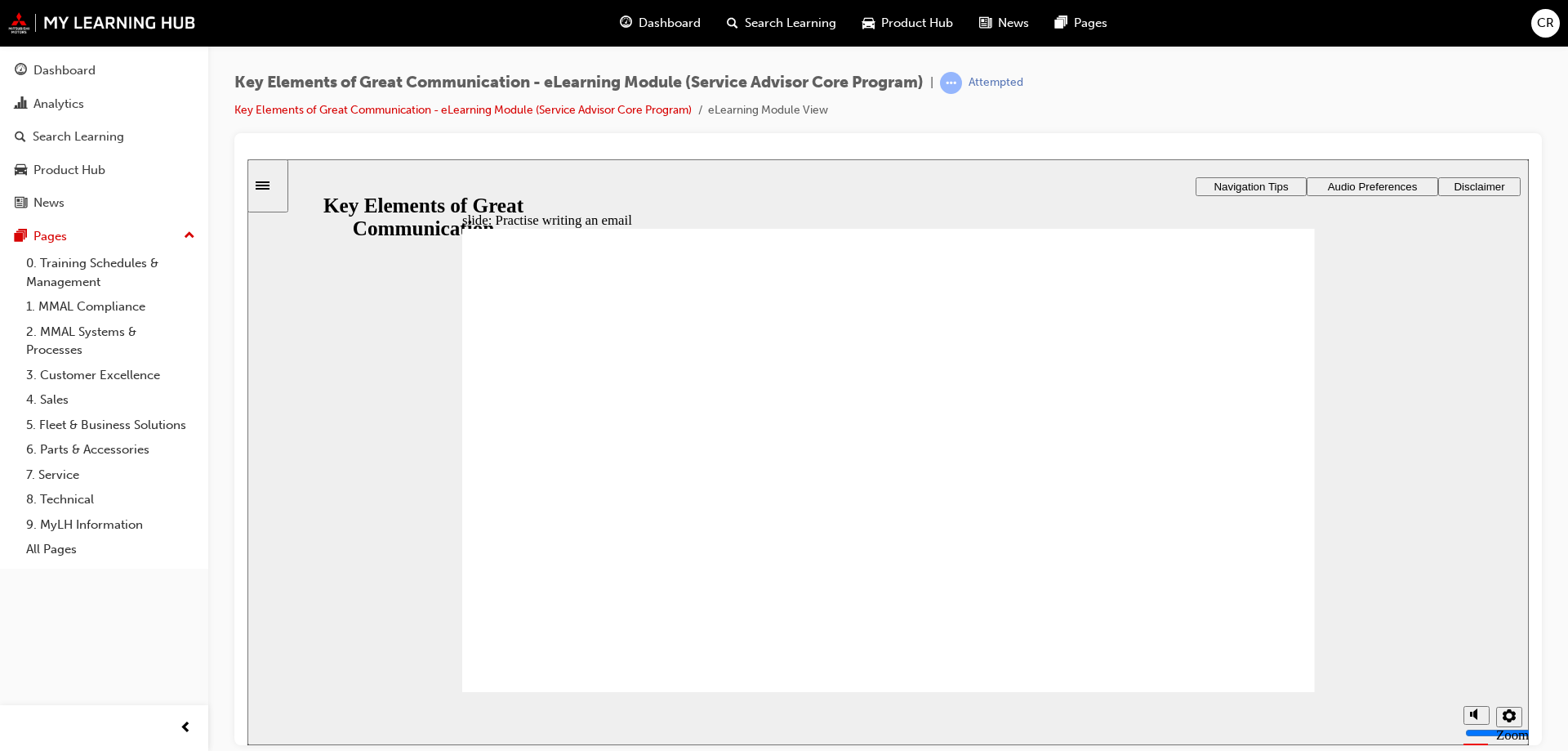
type textarea "Hello, thank ytofor your service booking [DATE]"
type textarea "Hello, thank ytoufor your service booking [DATE]"
type textarea "Hello, thank ytofor your service booking [DATE]"
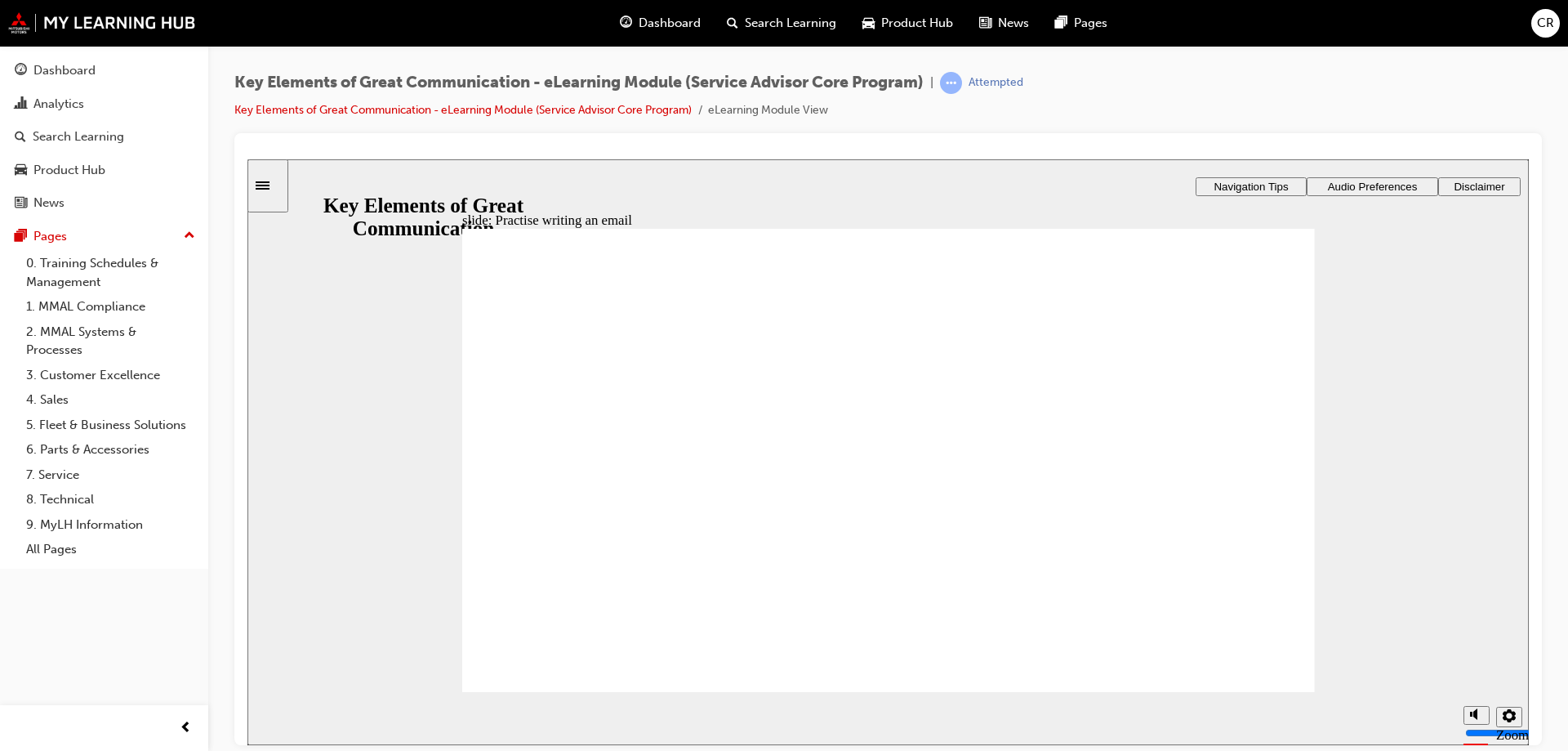
type textarea "Hello, thank ytofor your service booking [DATE]"
type textarea "Hello, thank ytfor your service booking [DATE]"
type textarea "Hello, thank yfor your service booking [DATE]"
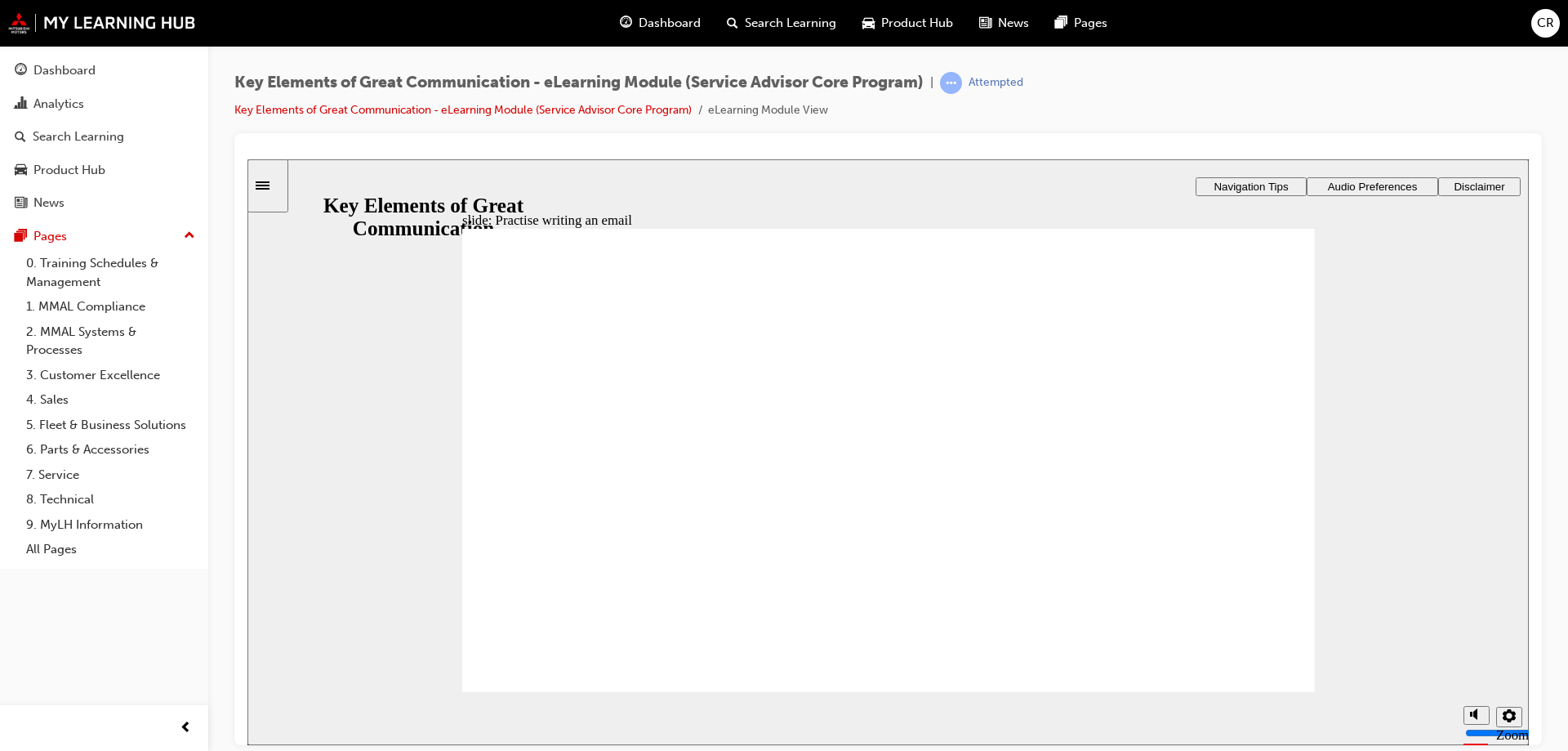
type textarea "Hello, thank yofor your service booking [DATE]"
type textarea "Hello, thank youfor your service booking [DATE]"
type textarea "Hello, thank you for your service booking [DATE]"
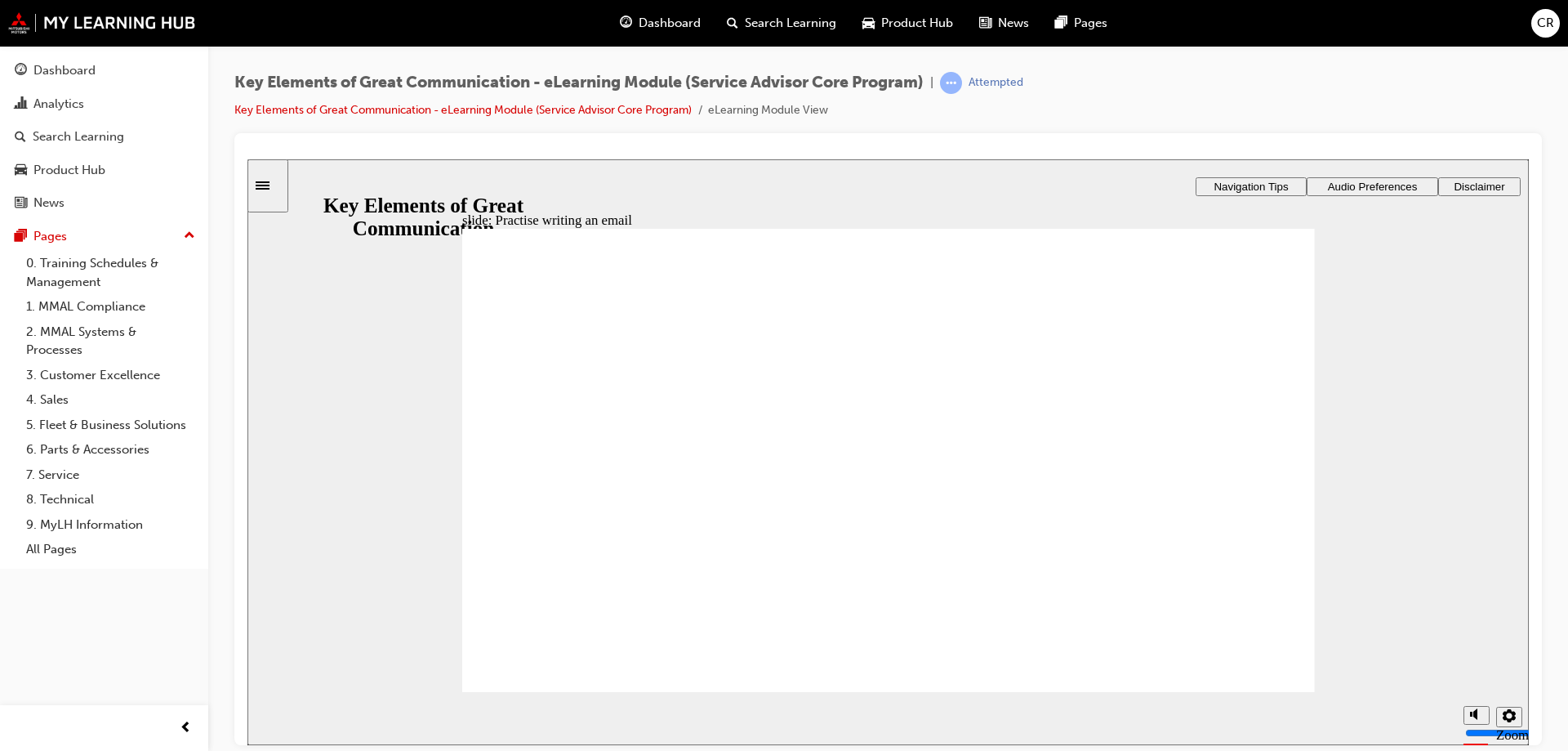
type textarea "Hello, thank you for your service booking [DATE]"
type textarea "Hello, thank you for your service booking on [PERSON_NAME]"
type textarea "Hello, thank you for your service booking on Mond"
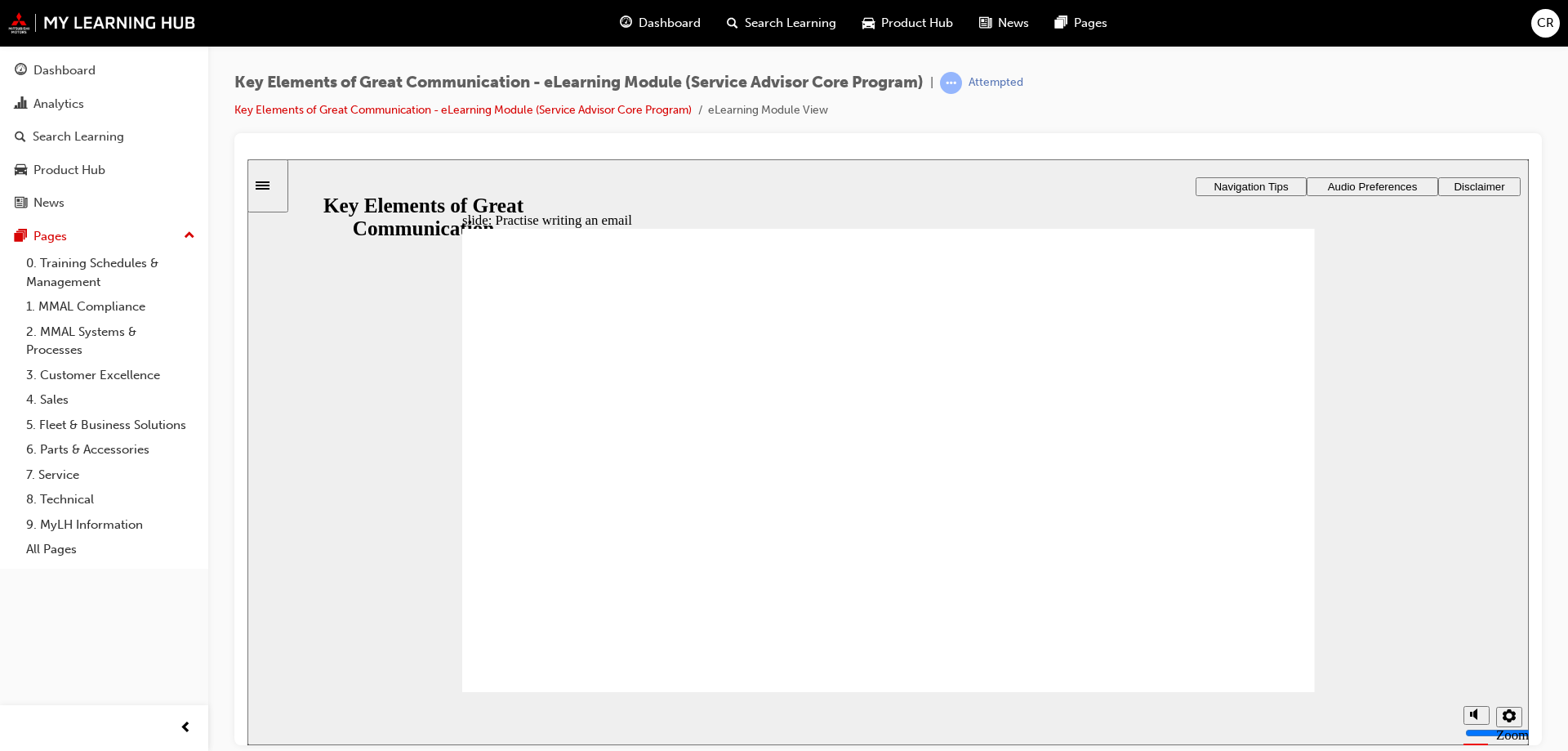
type textarea "Hello, thank you for your service booking [DATE]"
type textarea "Hello, thank you for your service booking on Mo"
type textarea "Hello, thank you for your service booking on M"
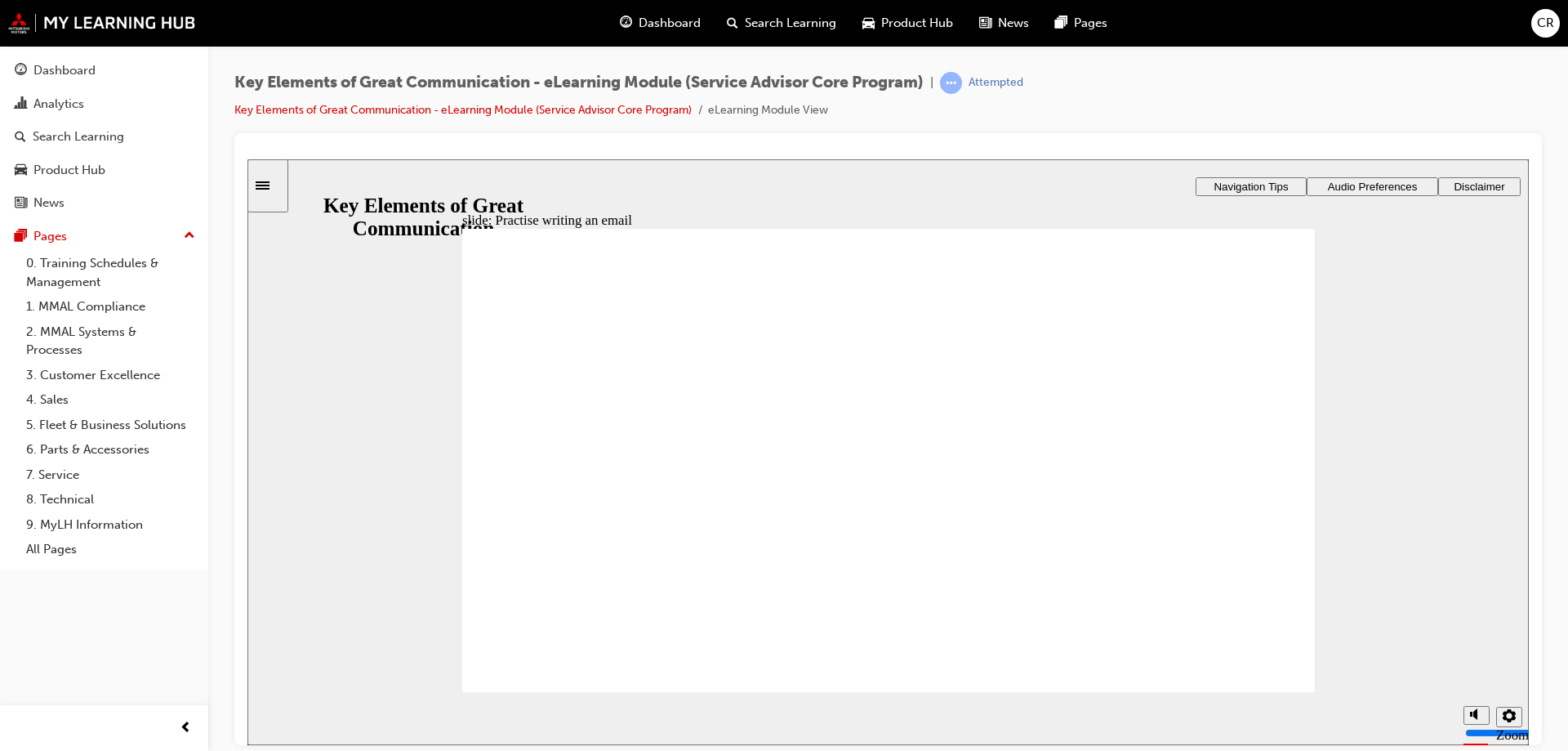
type textarea "Hello, thank you for your service booking on M"
type textarea "Hello, thank you for your service booking on"
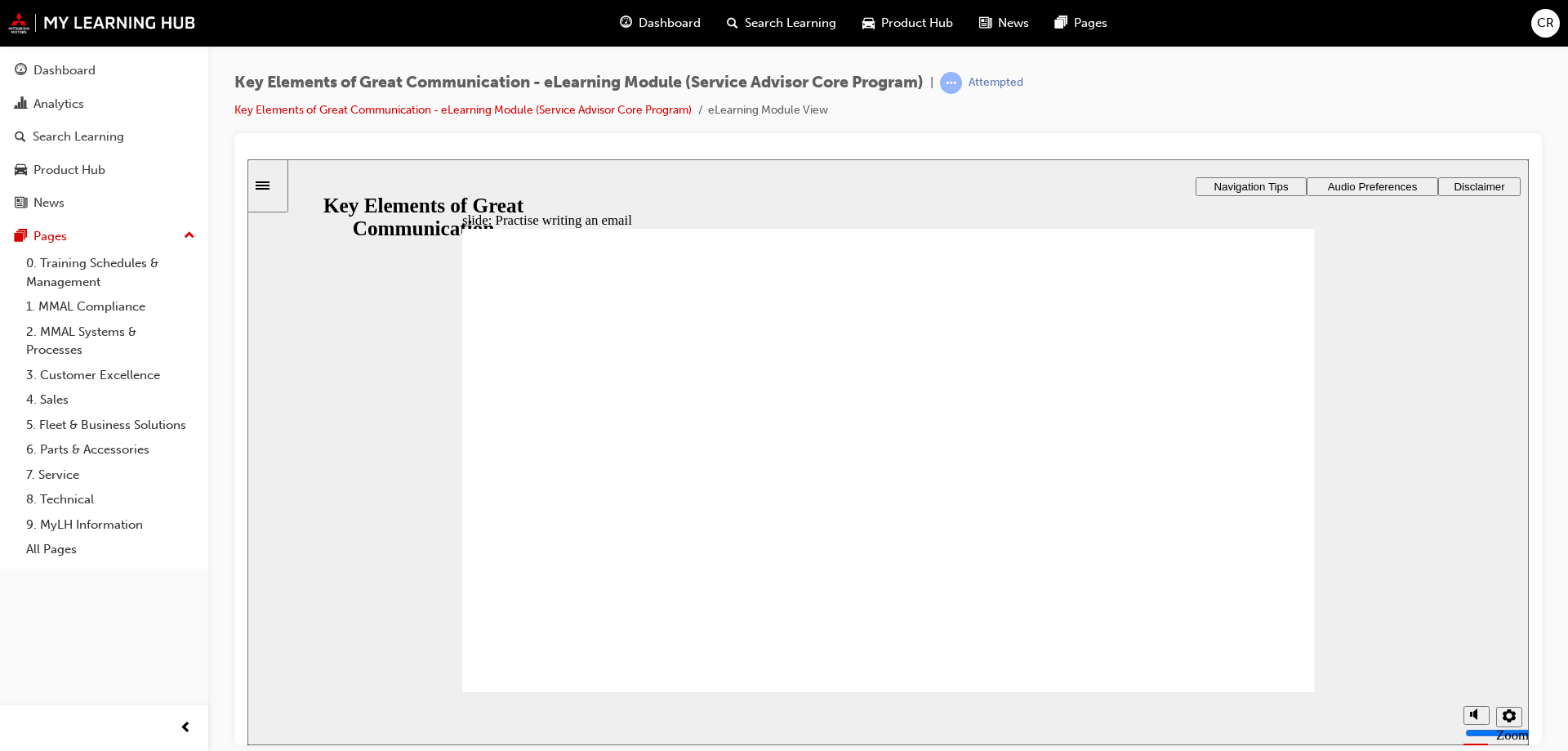
type textarea "Hello, thank you for your service booking o"
type textarea "Hello, thank you for your service booking"
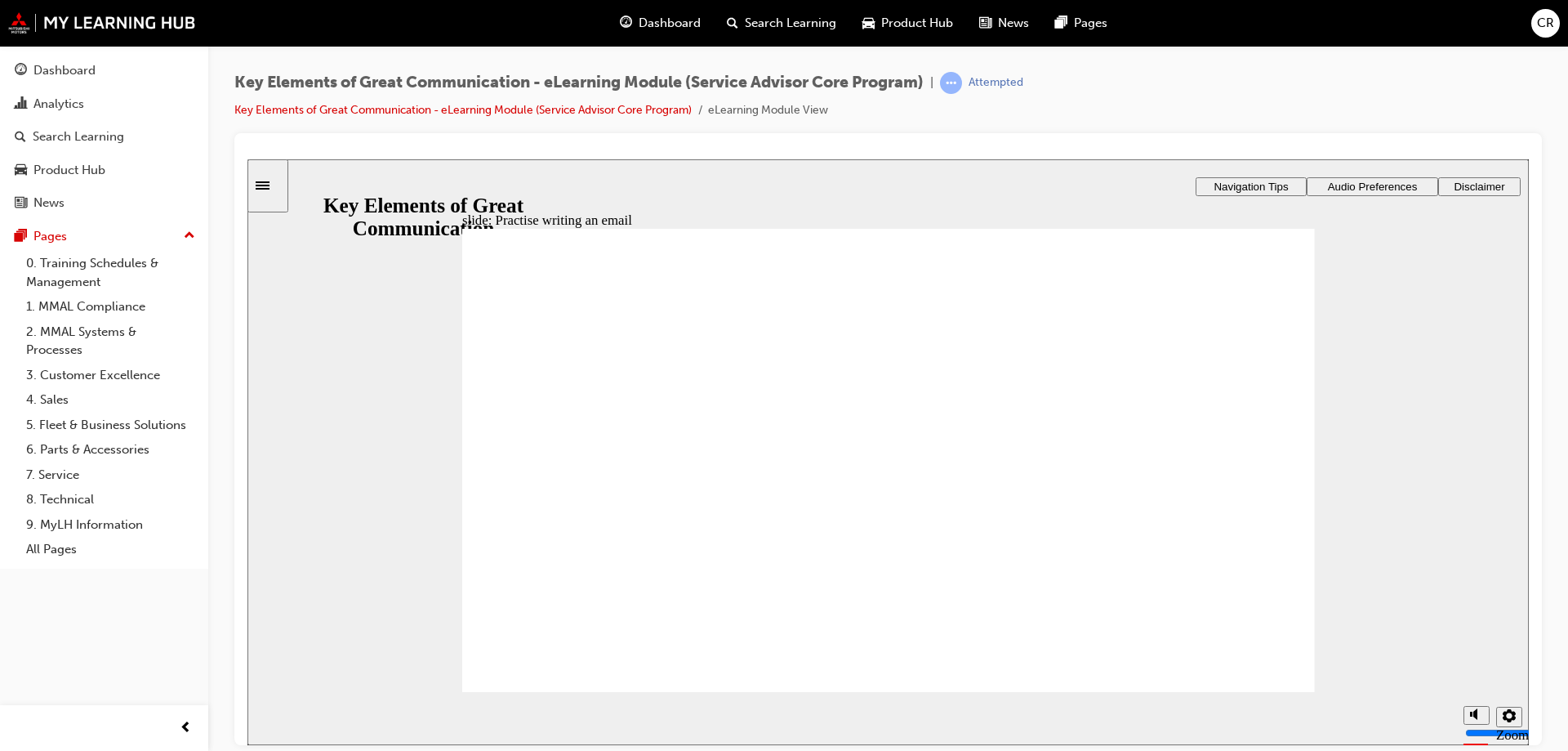
type textarea "Hello, thank you for your service booking"
type textarea "Hello, thank you for your service booking."
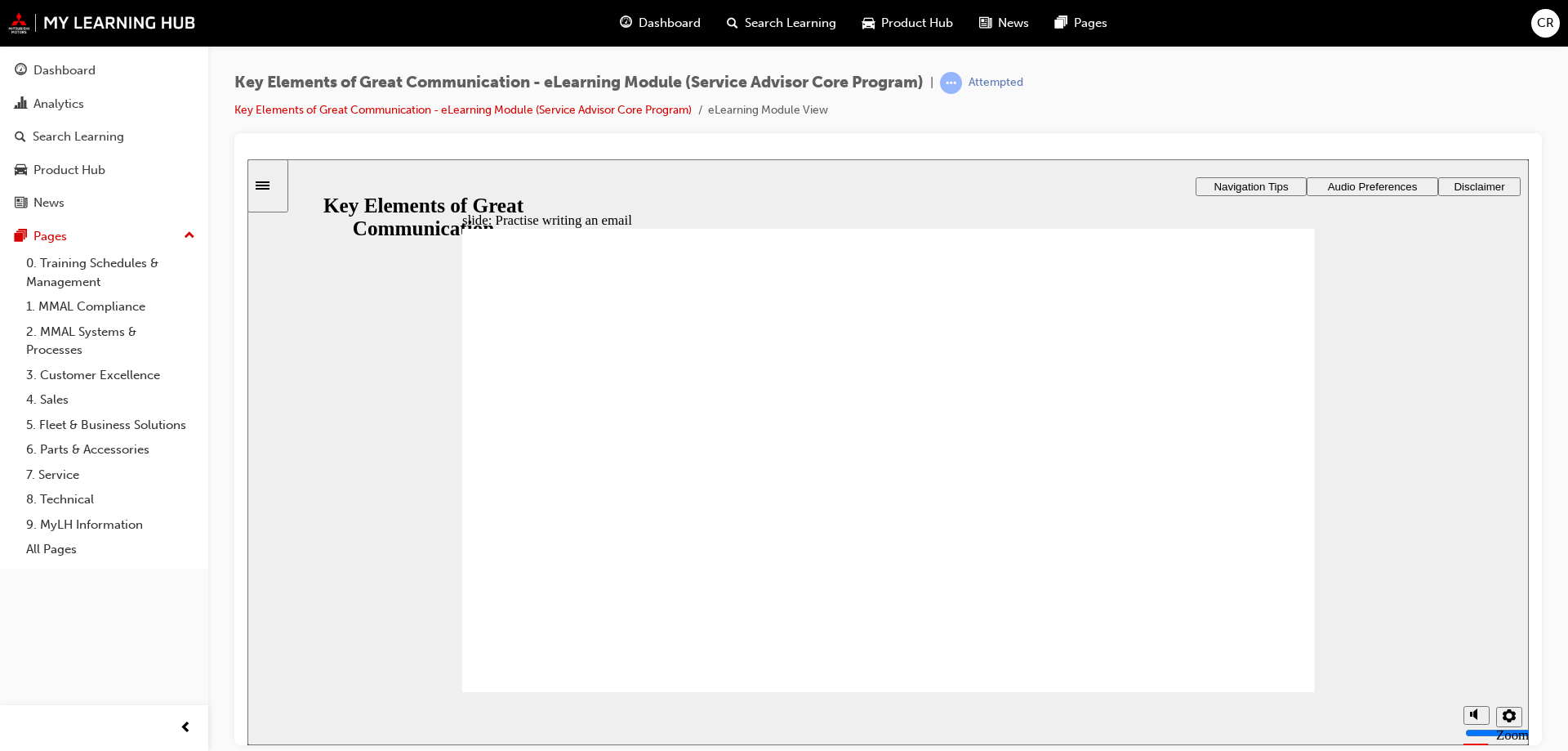
type textarea "Hello, thank you for your service booking. W"
type textarea "Hello, thank you for your service booking. We"
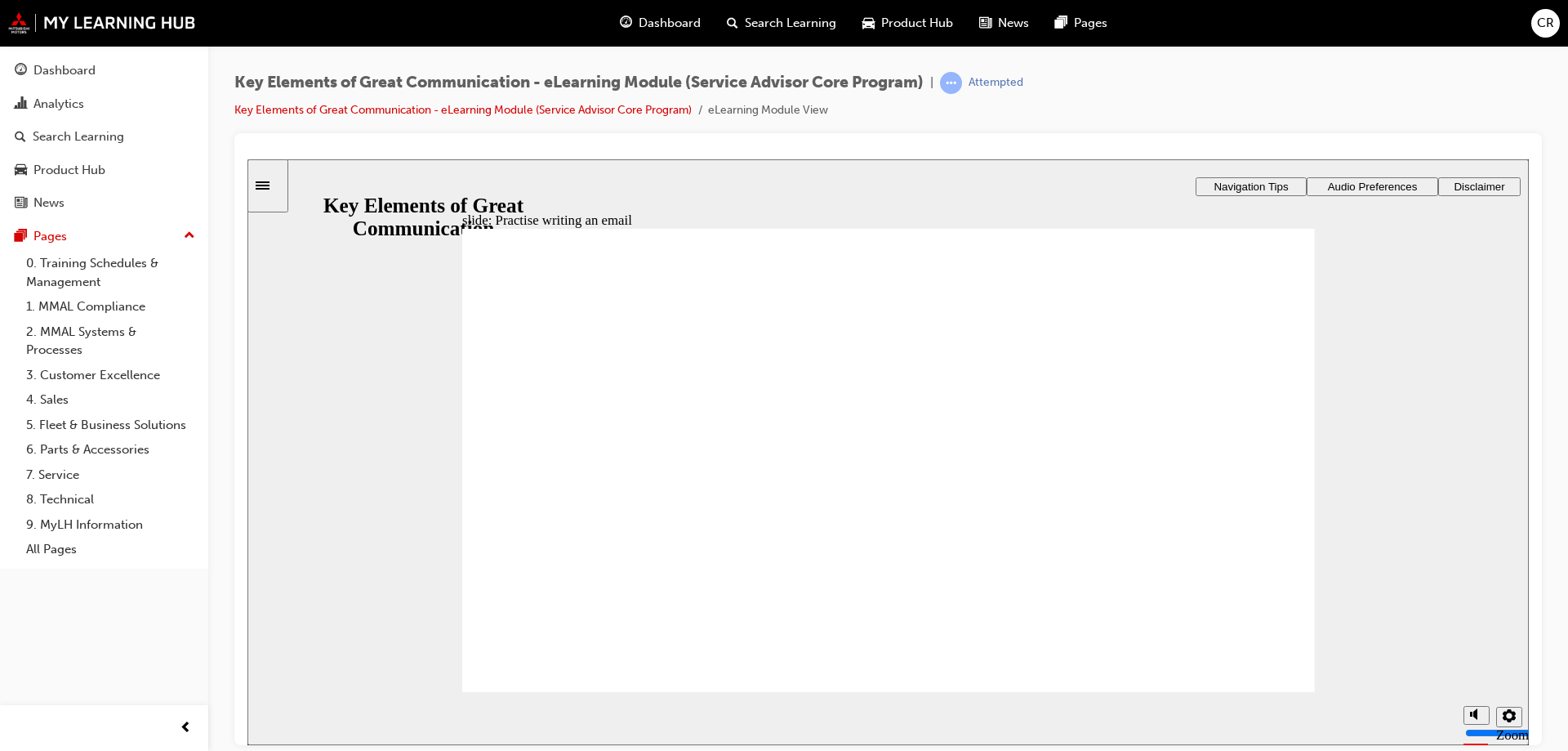
type textarea "Hello, thank you for your service booking. We"
type textarea "Hello, thank you for your service booking. We h"
type textarea "Hello, thank you for your service booking. We ha"
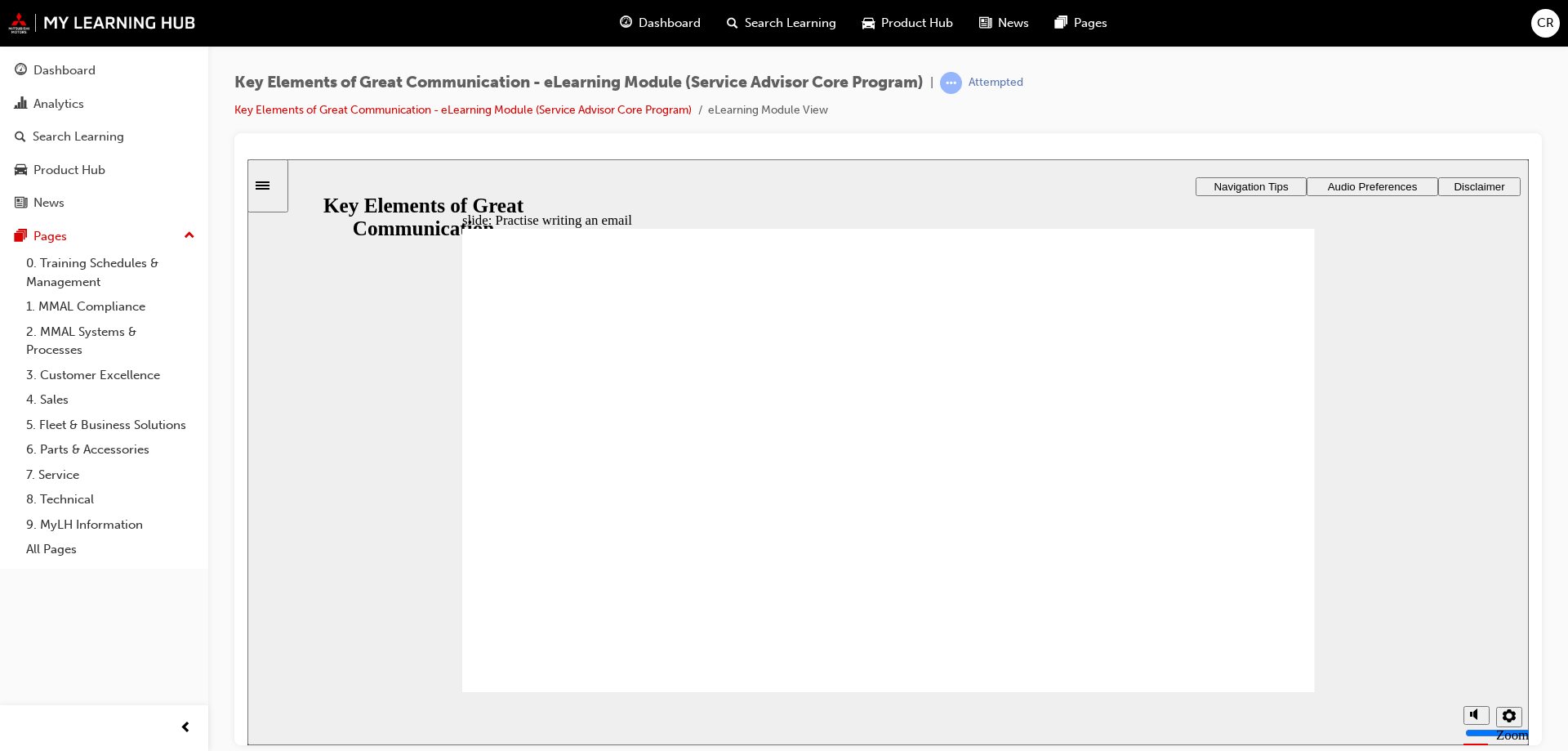
type textarea "Hello, thank you for your service booking. We havb"
type textarea "Hello, thank you for your service booking. We havbe"
type textarea "Hello, thank you for your service booking. We havb"
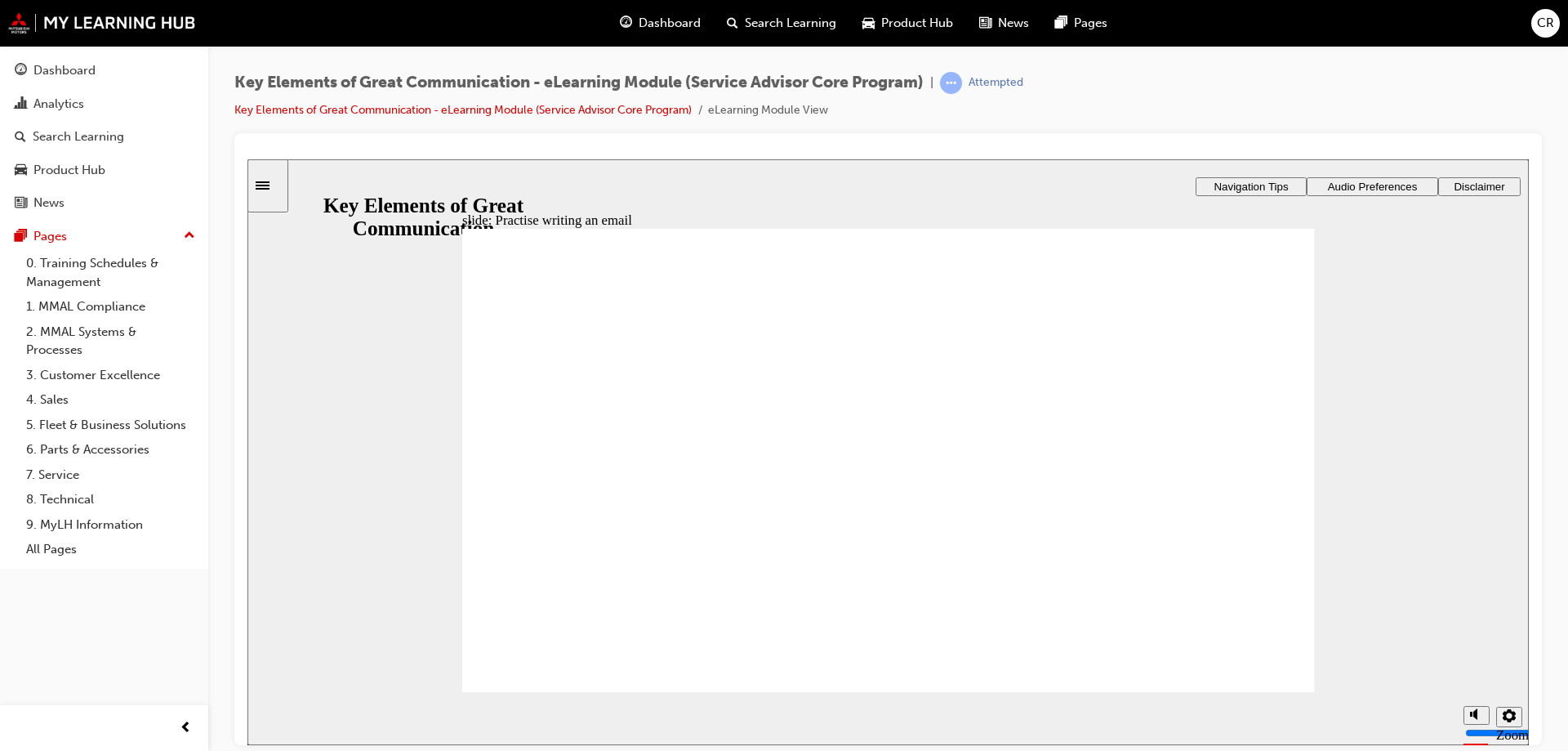
type textarea "Hello, thank you for your service booking. We havb"
type textarea "Hello, thank you for your service booking. We hav"
type textarea "Hello, thank you for your service booking. We have"
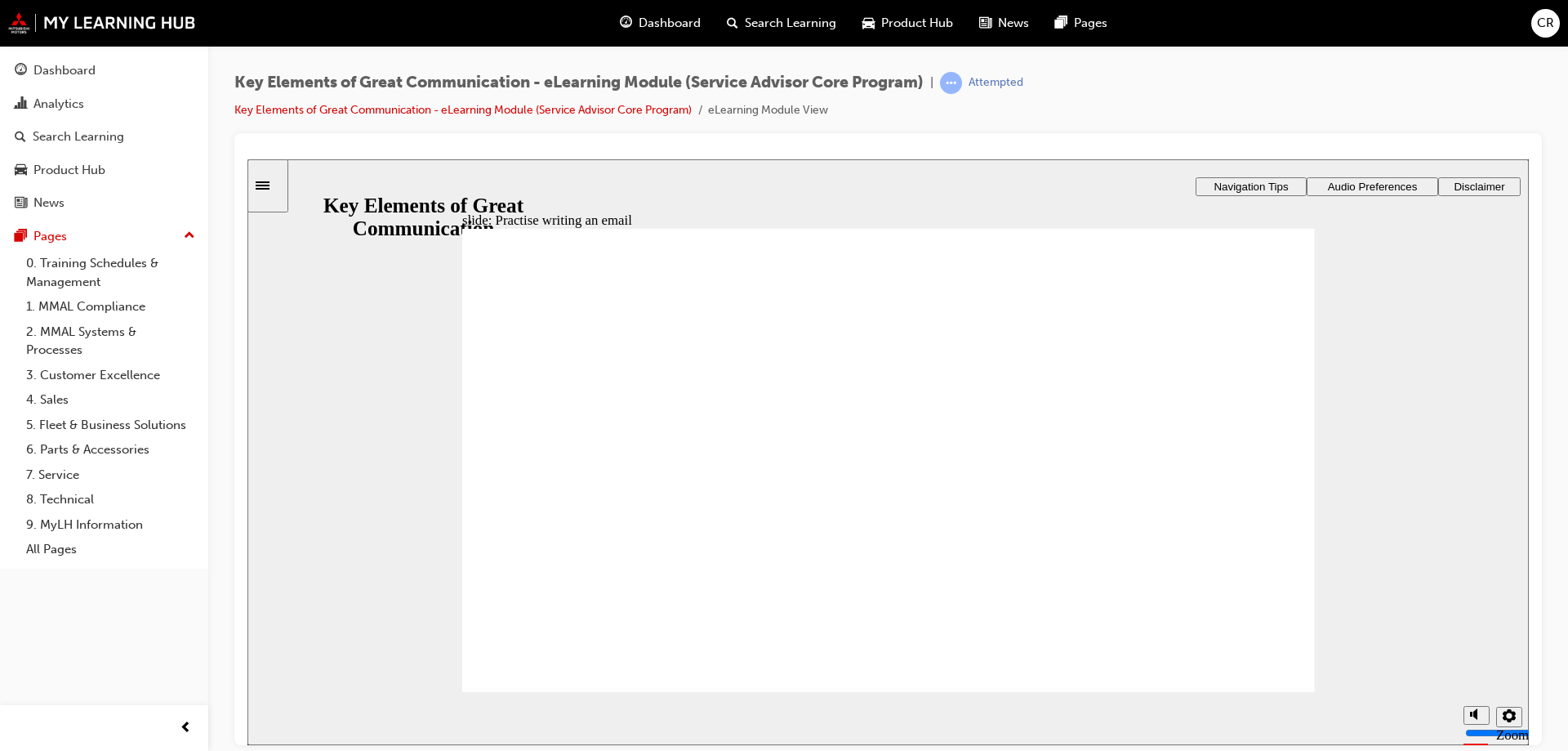
type textarea "Hello, thank you for your service booking. We have"
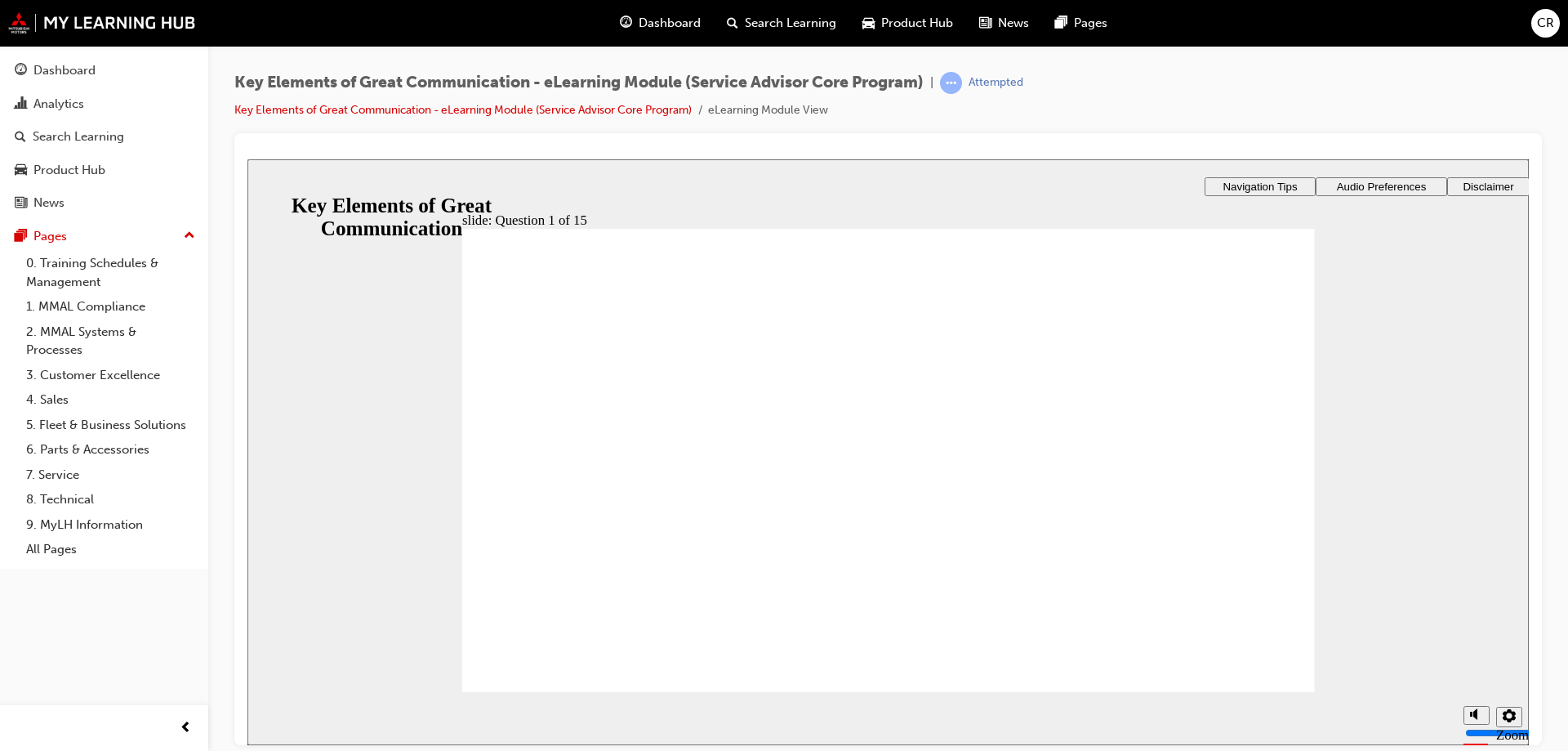
drag, startPoint x: 510, startPoint y: 362, endPoint x: 694, endPoint y: 371, distance: 184.2
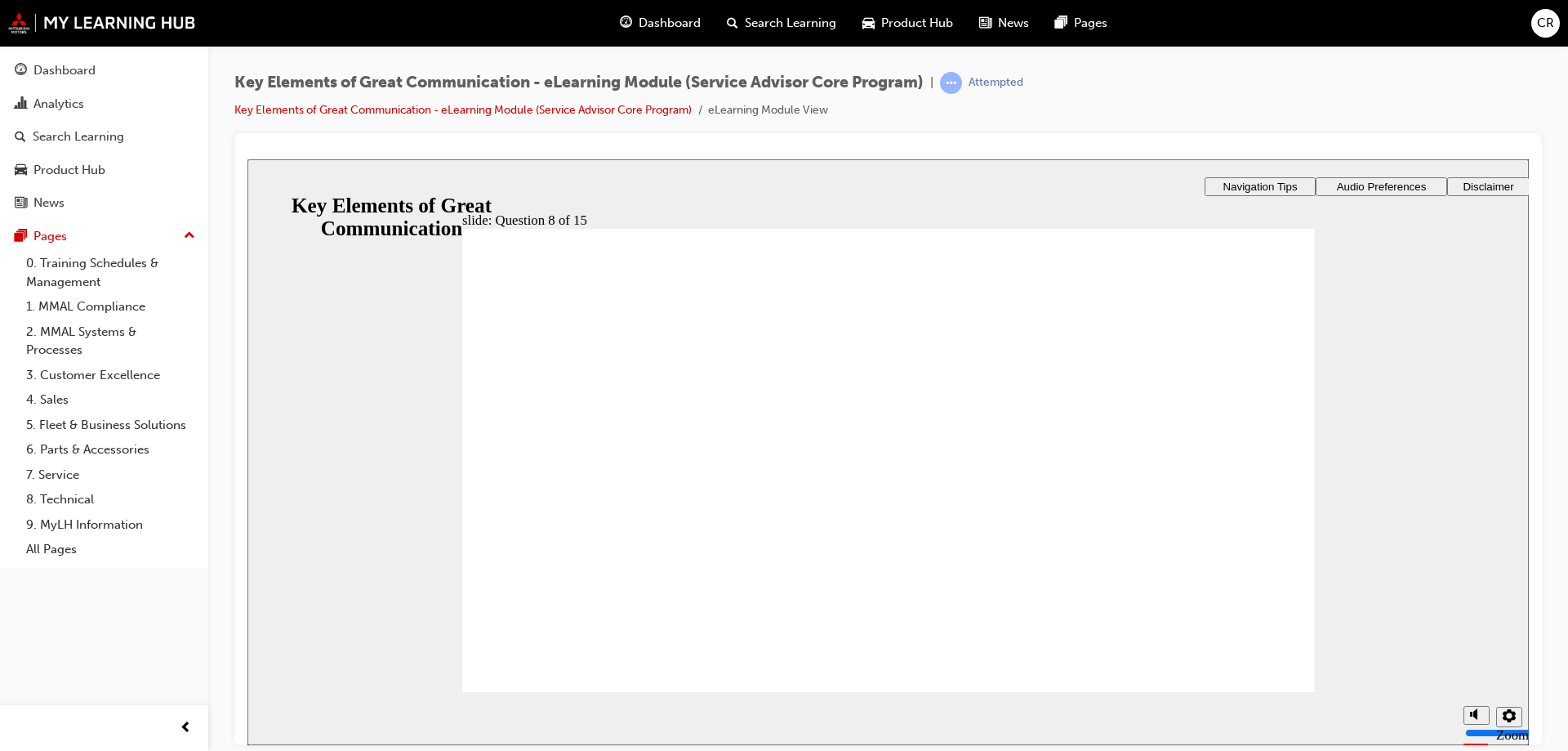
drag, startPoint x: 1095, startPoint y: 584, endPoint x: 642, endPoint y: 418, distance: 482.5
drag, startPoint x: 809, startPoint y: 590, endPoint x: 707, endPoint y: 464, distance: 162.1
drag, startPoint x: 642, startPoint y: 575, endPoint x: 711, endPoint y: 486, distance: 112.6
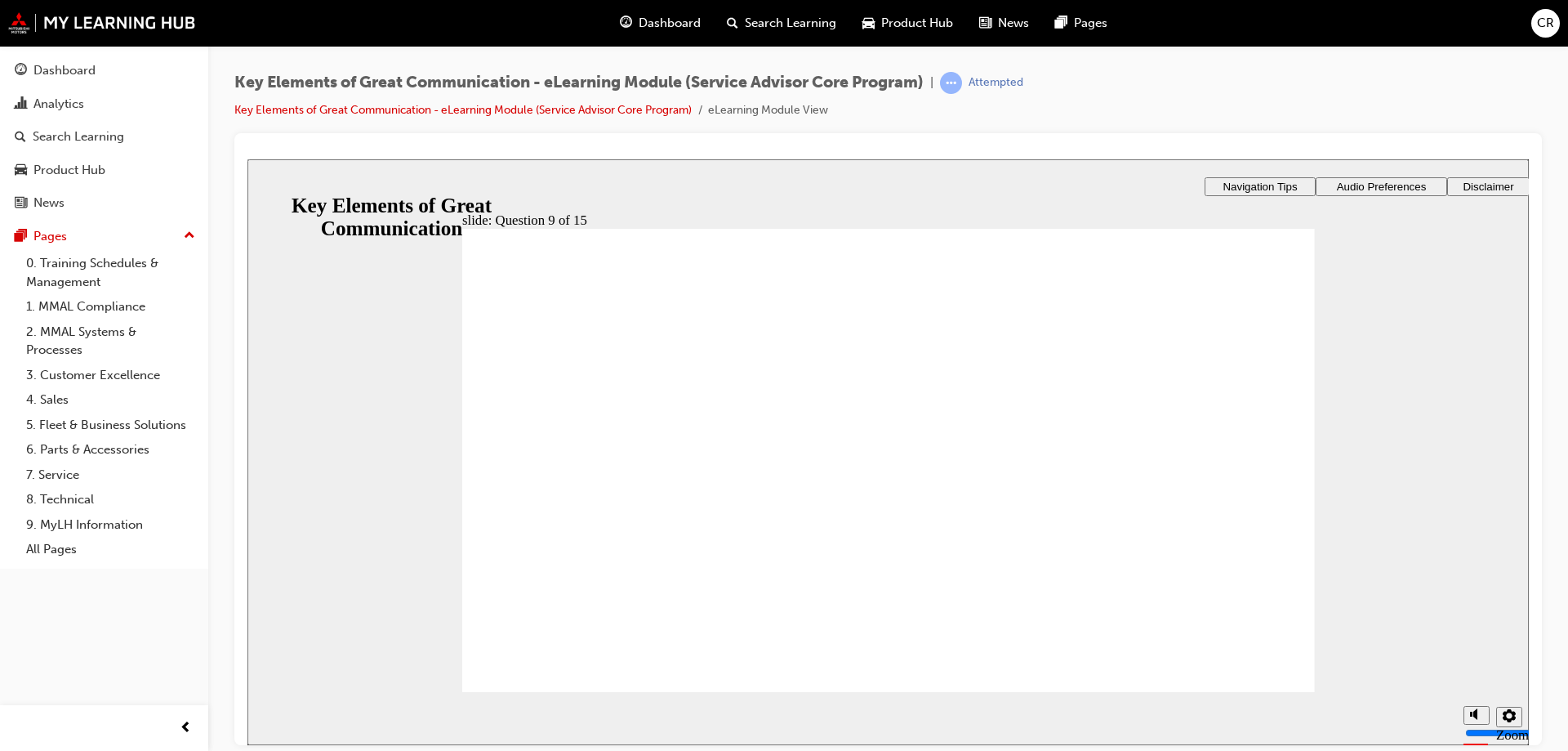
drag, startPoint x: 906, startPoint y: 582, endPoint x: 630, endPoint y: 542, distance: 278.9
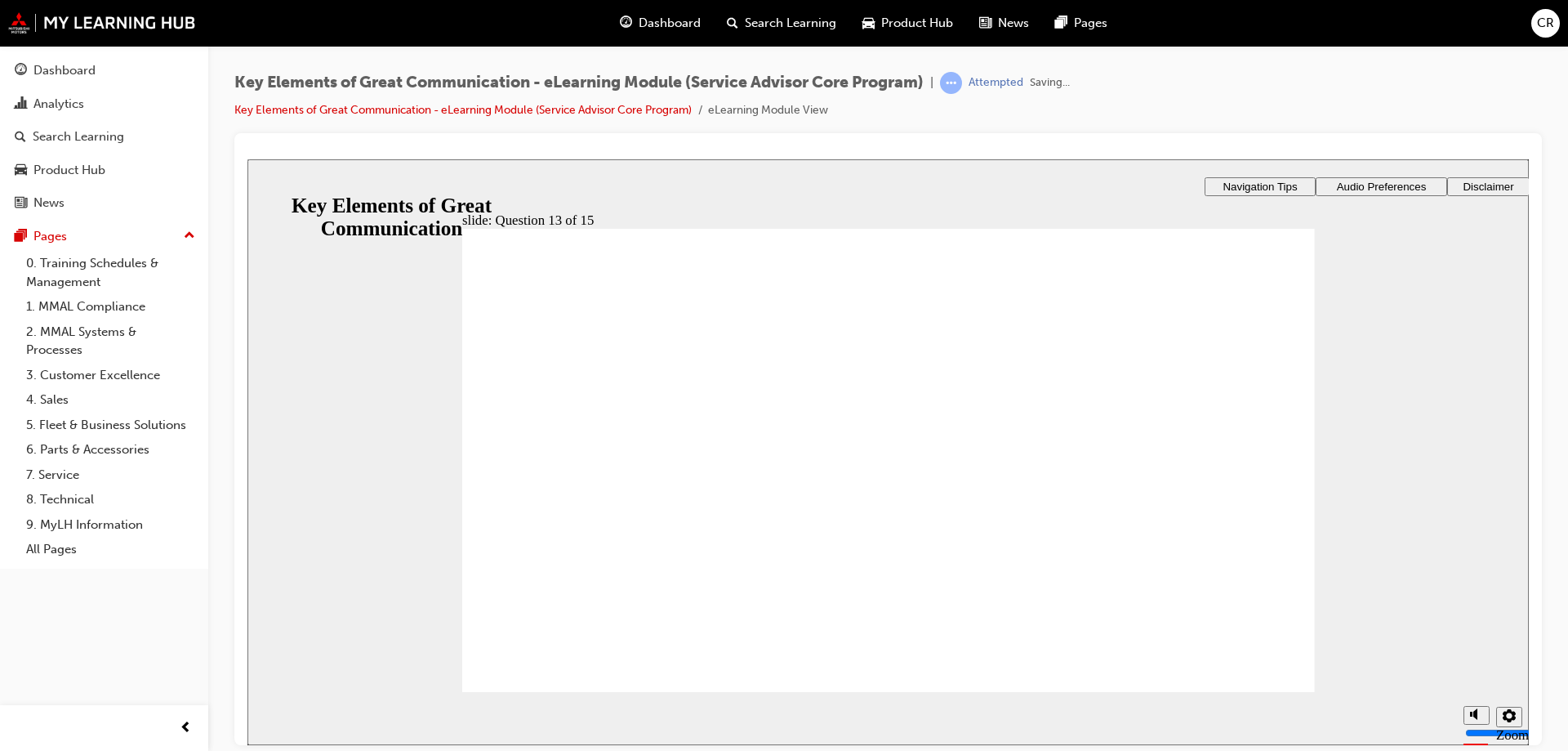
drag, startPoint x: 931, startPoint y: 602, endPoint x: 1011, endPoint y: 629, distance: 84.4
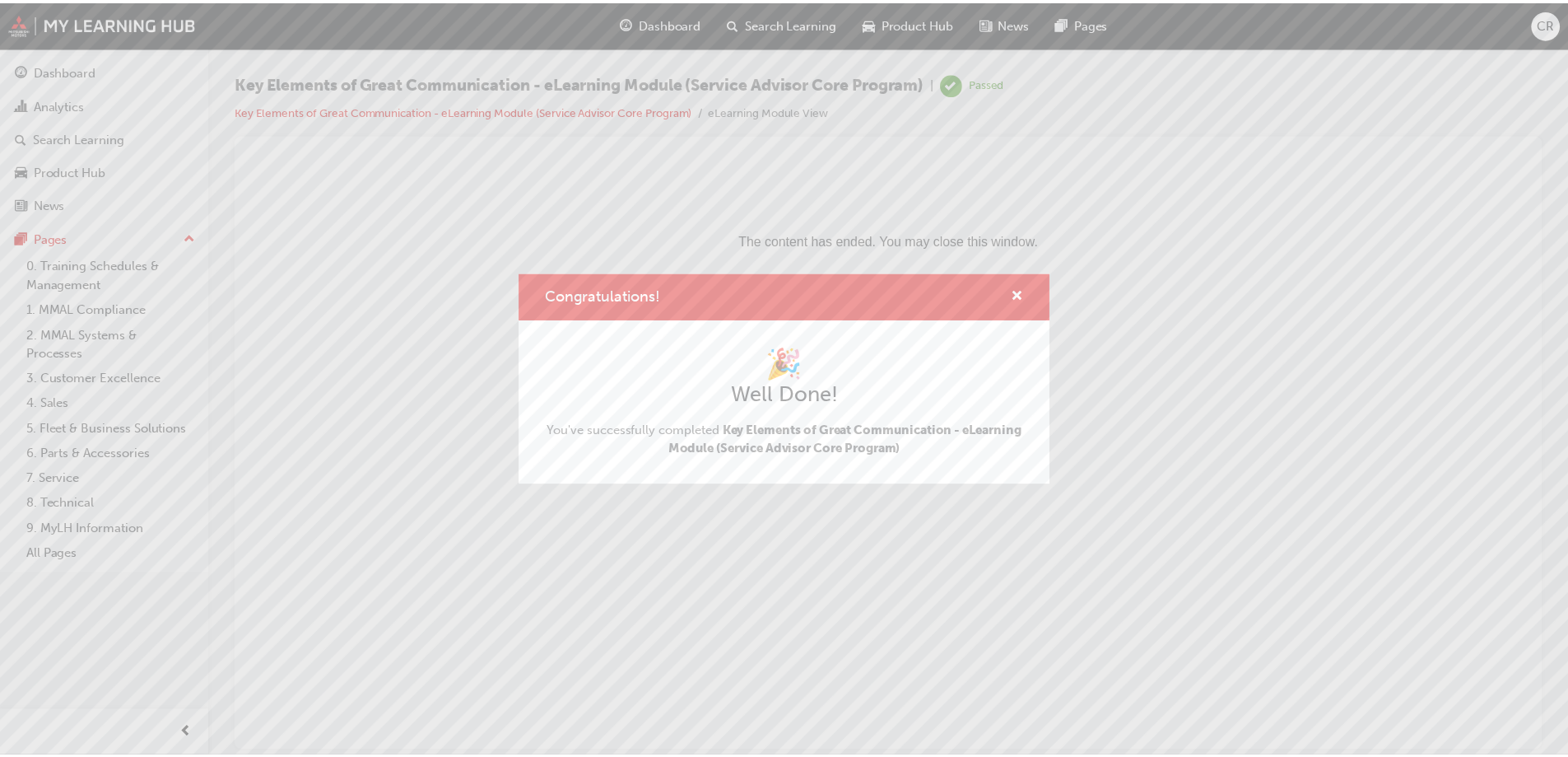
scroll to position [0, 0]
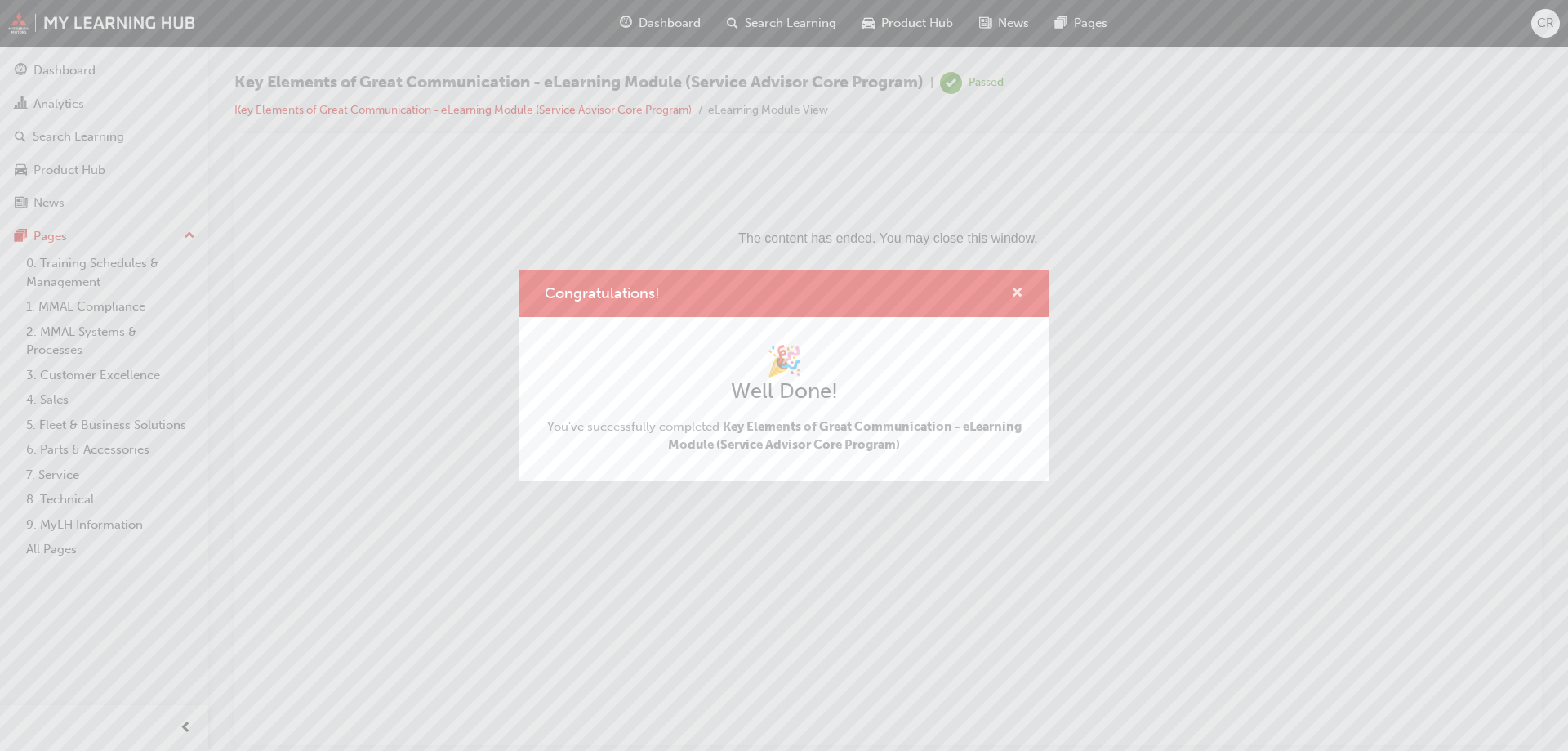
click at [1019, 282] on div "Congratulations!" at bounding box center [784, 294] width 531 height 46
click at [1018, 290] on span "cross-icon" at bounding box center [1018, 294] width 13 height 14
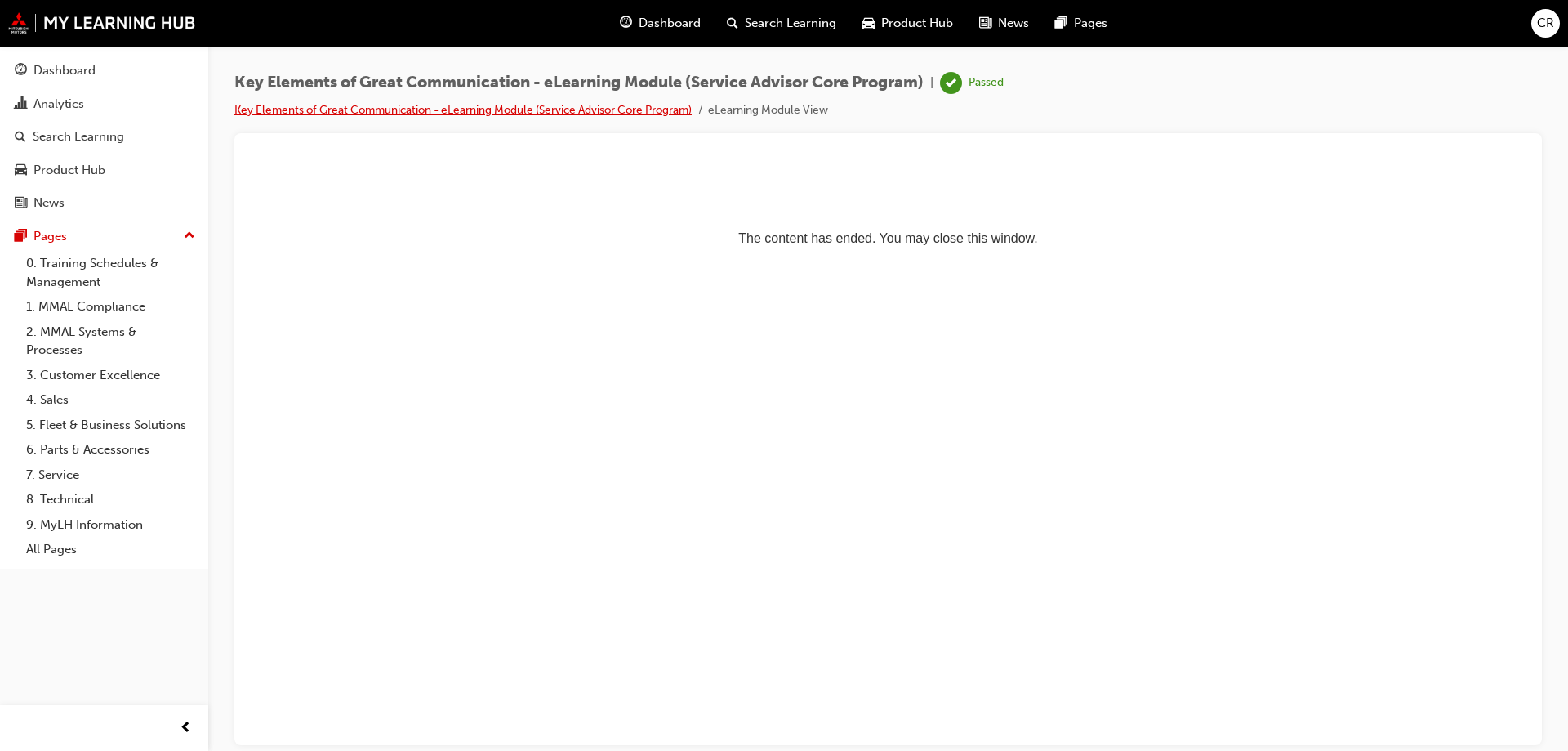
click at [631, 112] on link "Key Elements of Great Communication - eLearning Module (Service Advisor Core Pr…" at bounding box center [463, 110] width 457 height 14
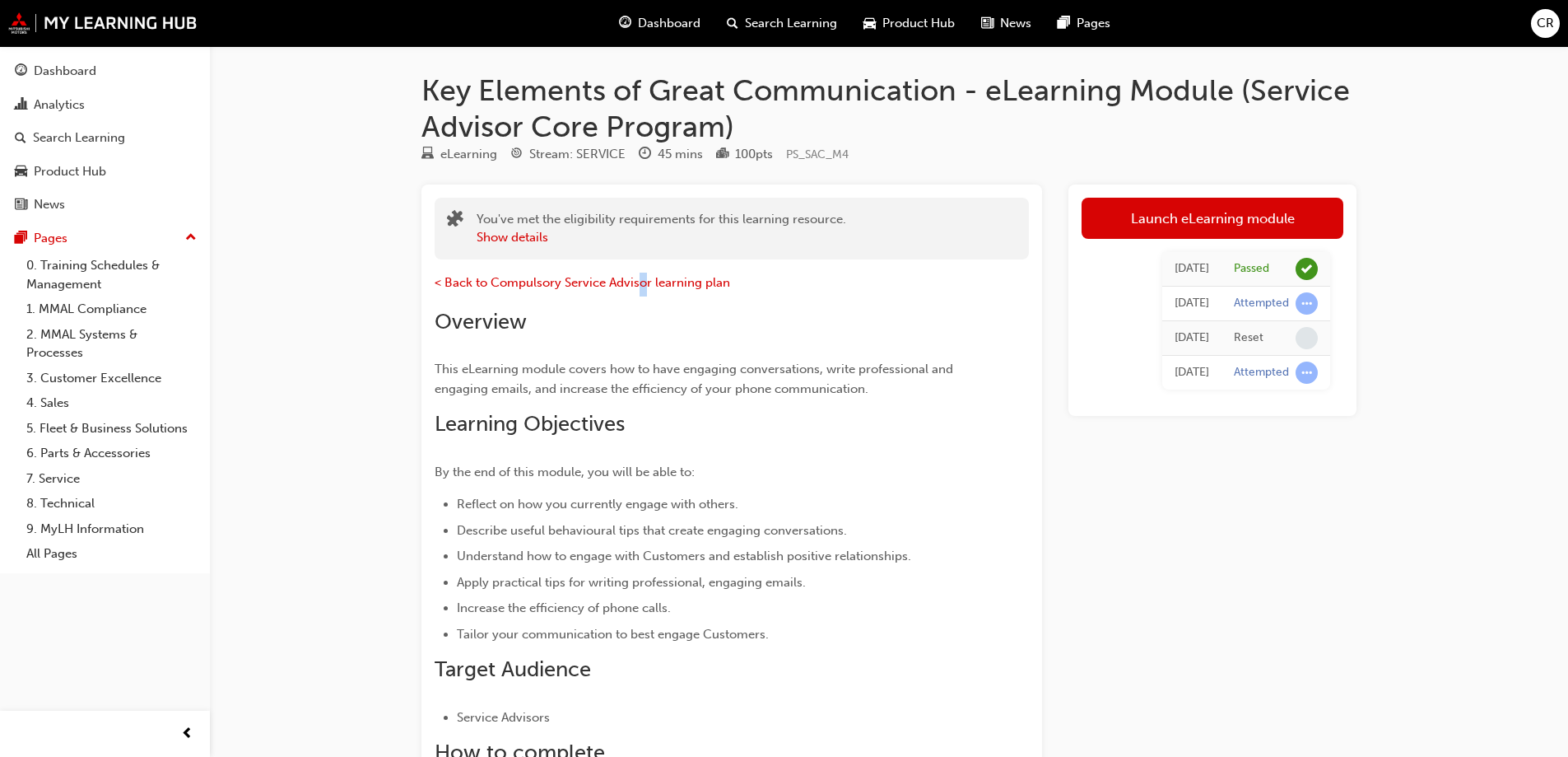
click at [639, 294] on p "< Back to Compulsory Service Advisor learning plan" at bounding box center [702, 285] width 535 height 24
click at [653, 281] on span "< Back to Compulsory Service Advisor learning plan" at bounding box center [582, 282] width 296 height 15
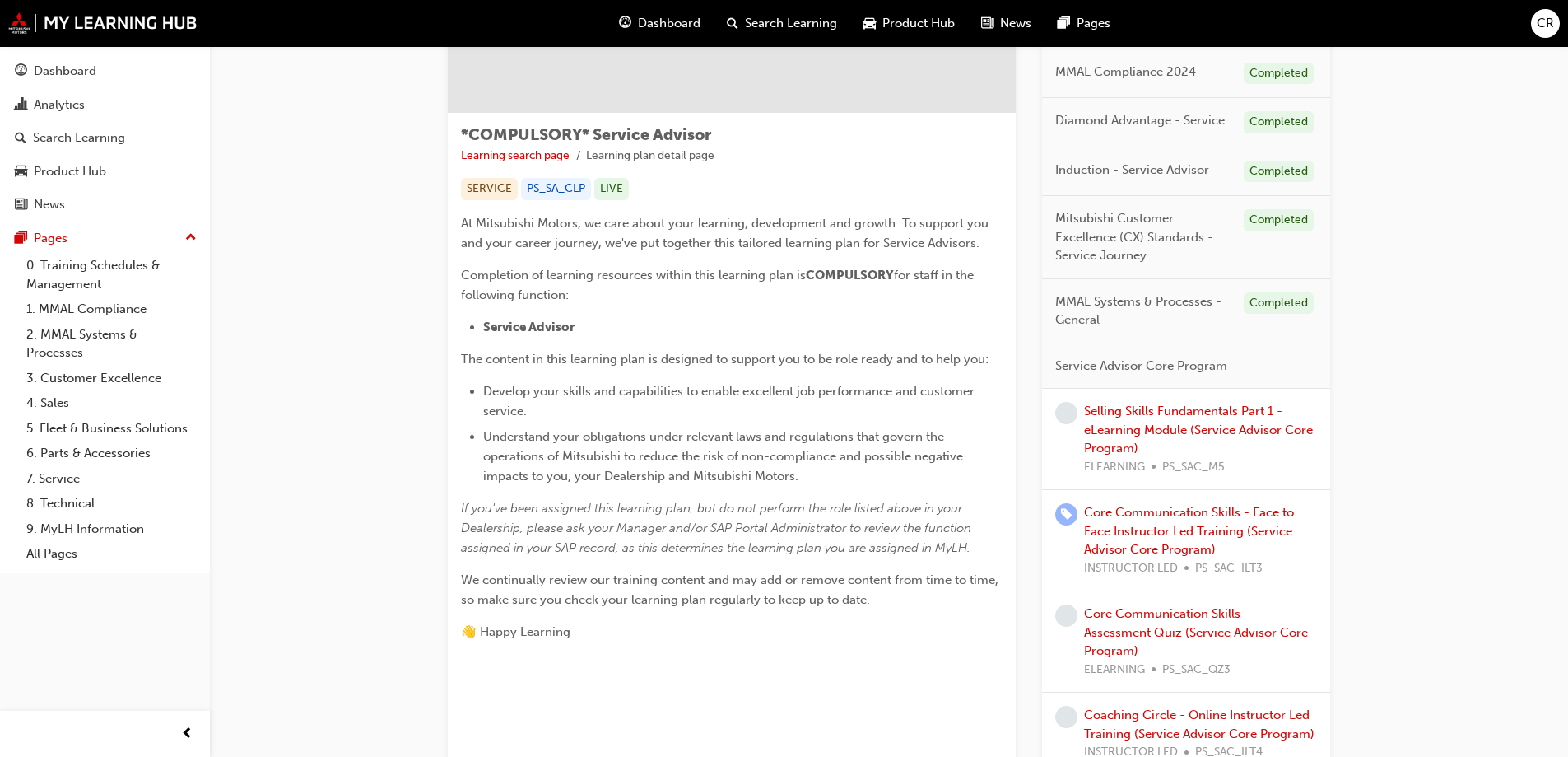
scroll to position [274, 0]
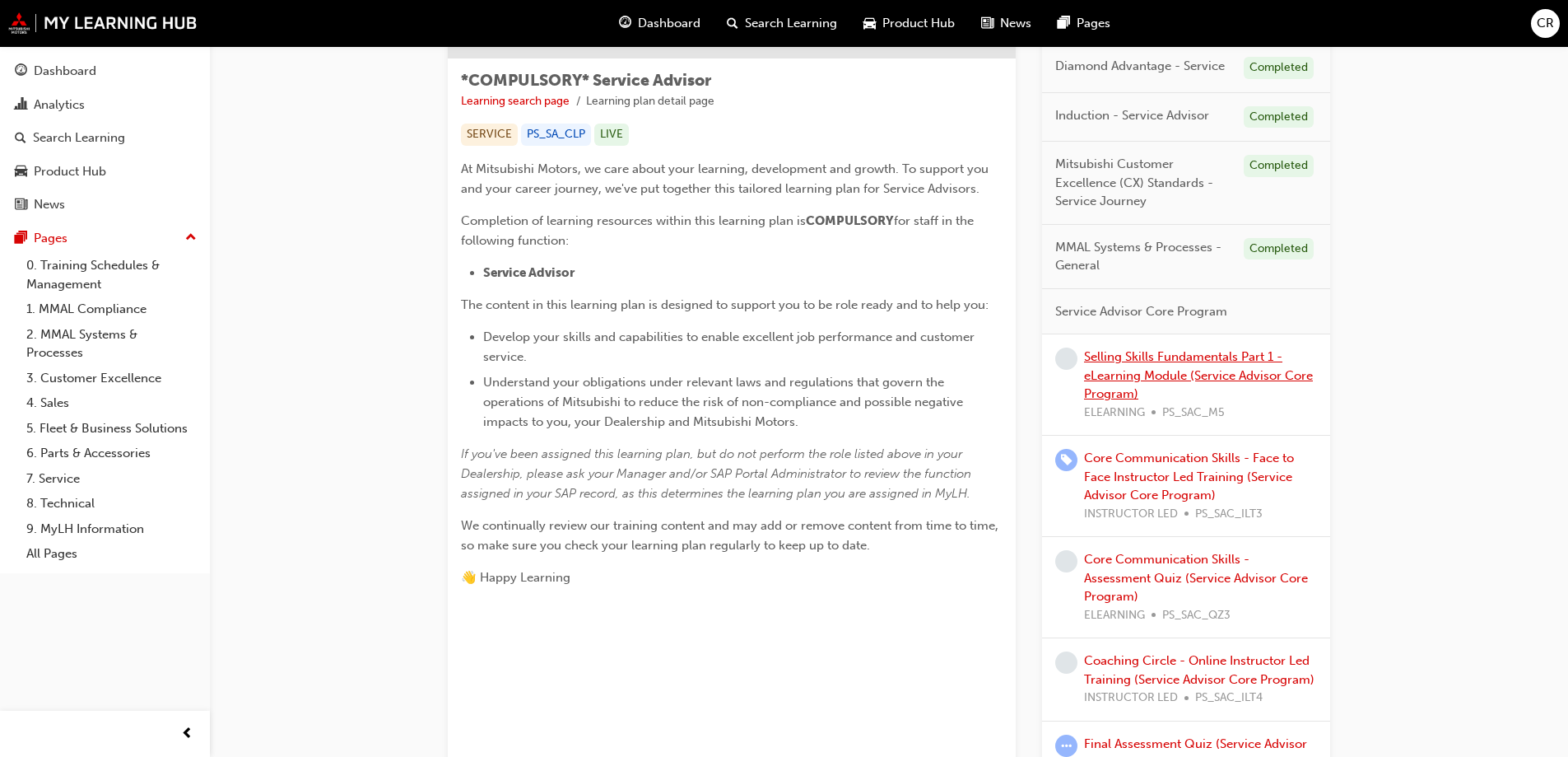
click at [1123, 378] on link "Selling Skills Fundamentals Part 1 - eLearning Module (Service Advisor Core Pro…" at bounding box center [1198, 374] width 229 height 52
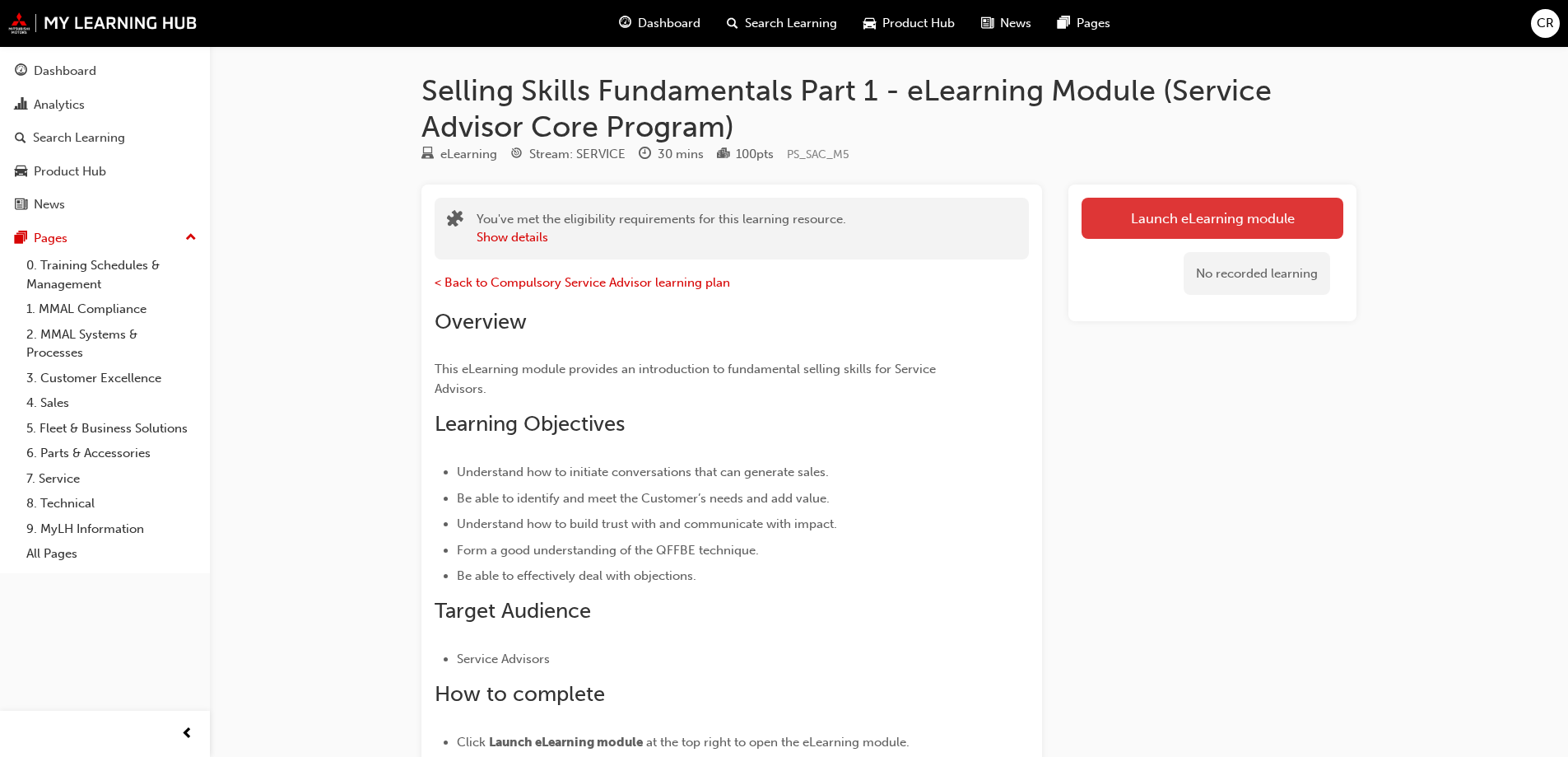
click at [1197, 228] on link "Launch eLearning module" at bounding box center [1212, 217] width 262 height 41
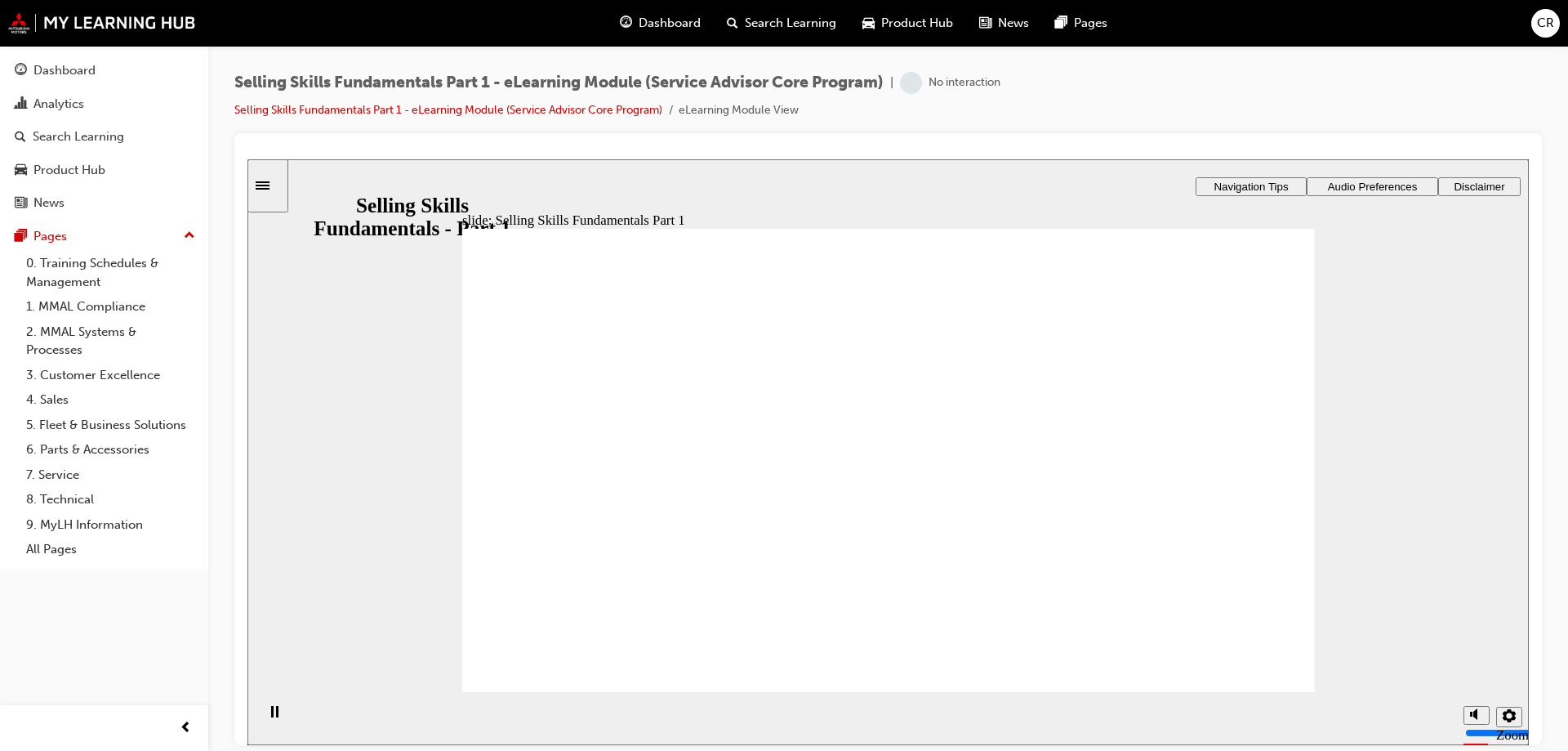
click at [1274, 691] on section "Playback Speed 2 1.75 1.5 1.25 Normal" at bounding box center [887, 717] width 1281 height 53
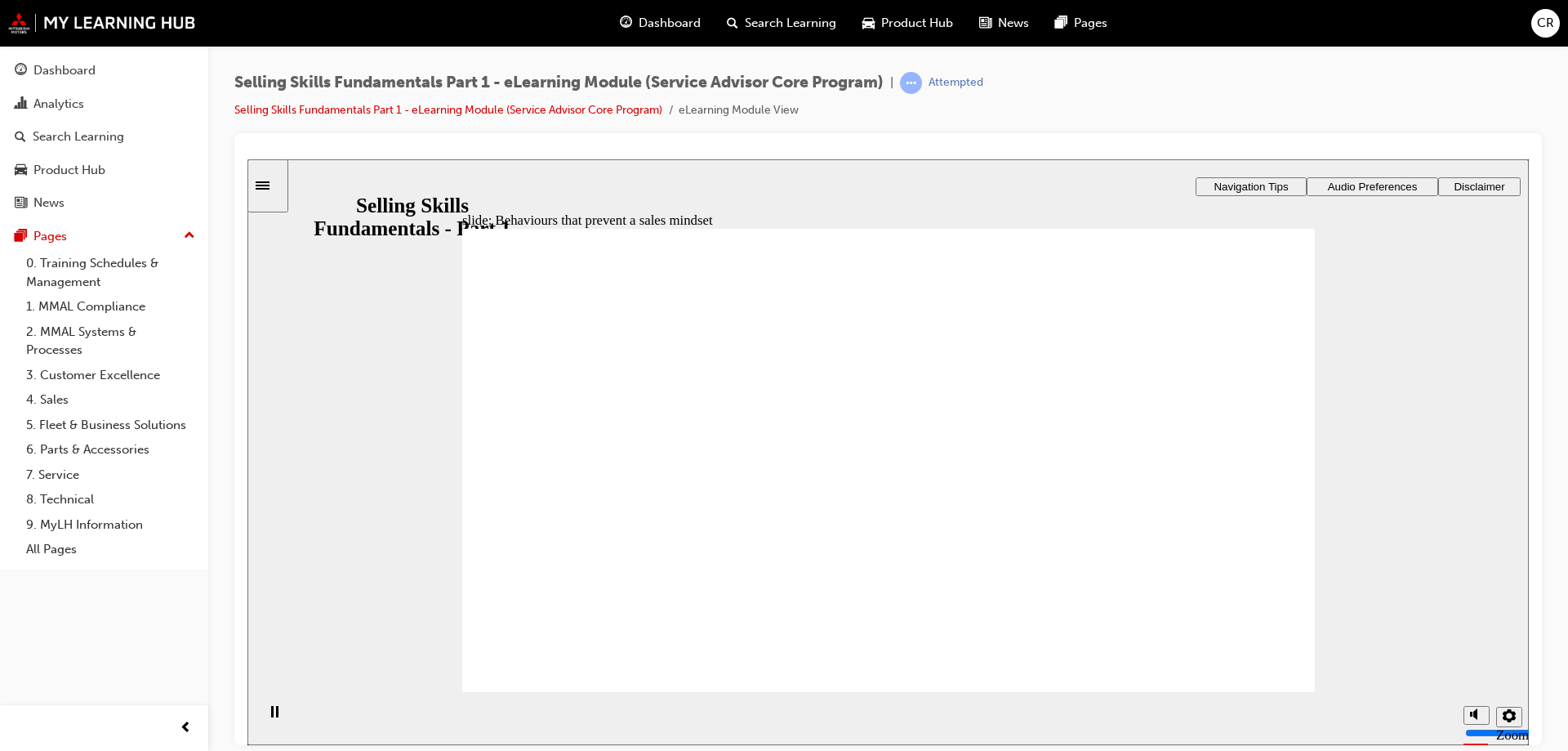
drag, startPoint x: 691, startPoint y: 337, endPoint x: 916, endPoint y: 348, distance: 225.3
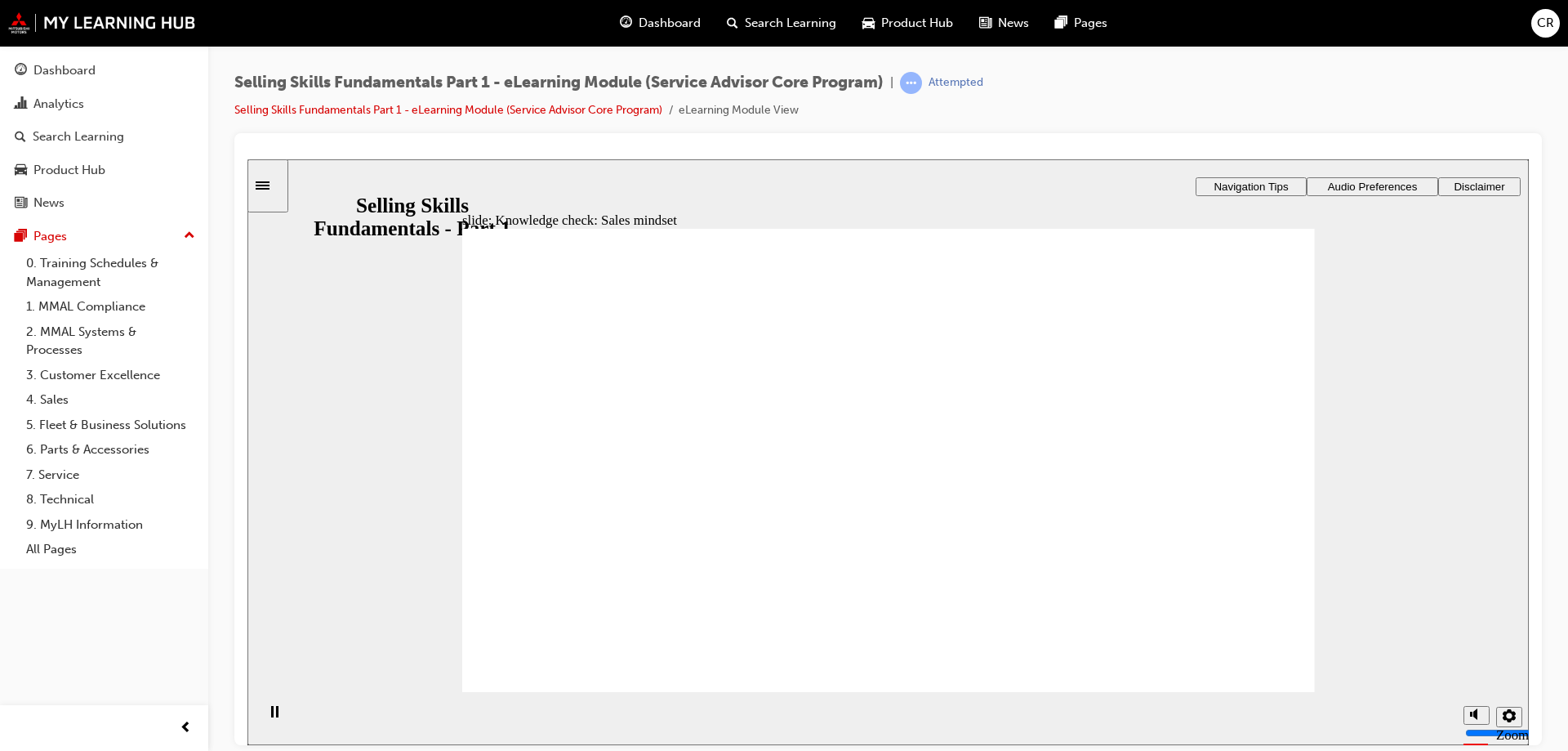
radio input "false"
radio input "true"
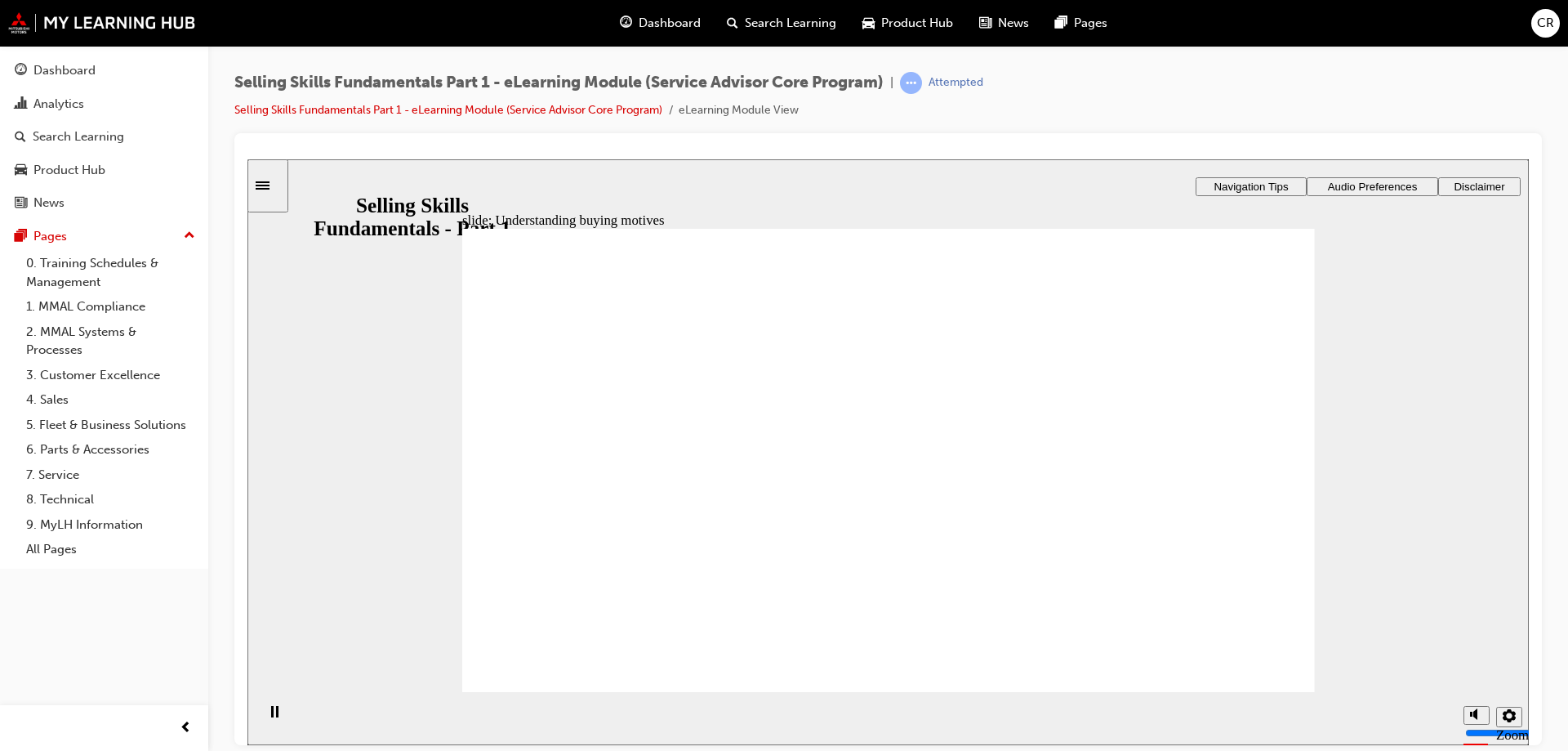
drag, startPoint x: 1086, startPoint y: 370, endPoint x: 1093, endPoint y: 387, distance: 18.4
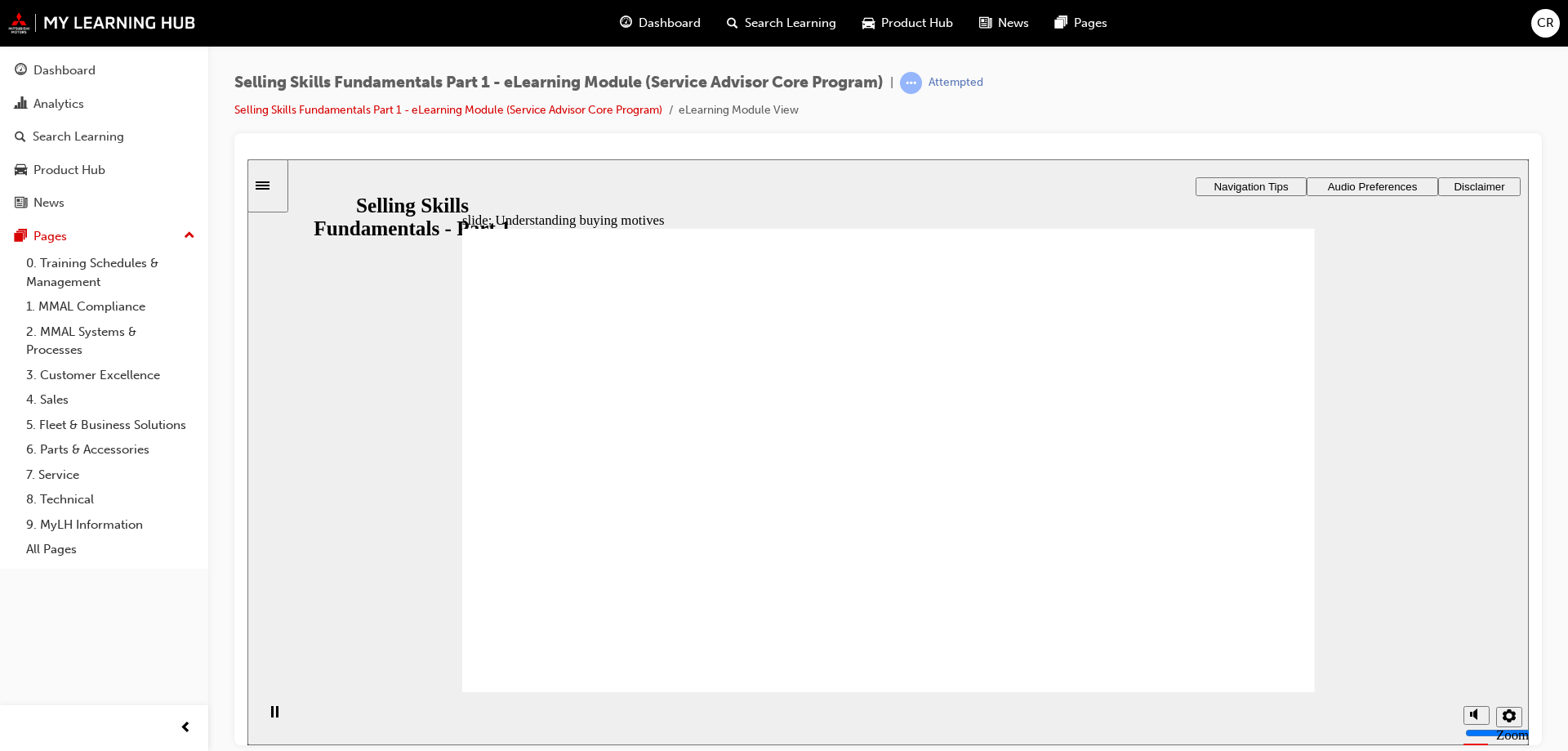
click at [1292, 691] on section "Playback Speed 2 1.75 1.5 1.25 Normal" at bounding box center [887, 717] width 1281 height 53
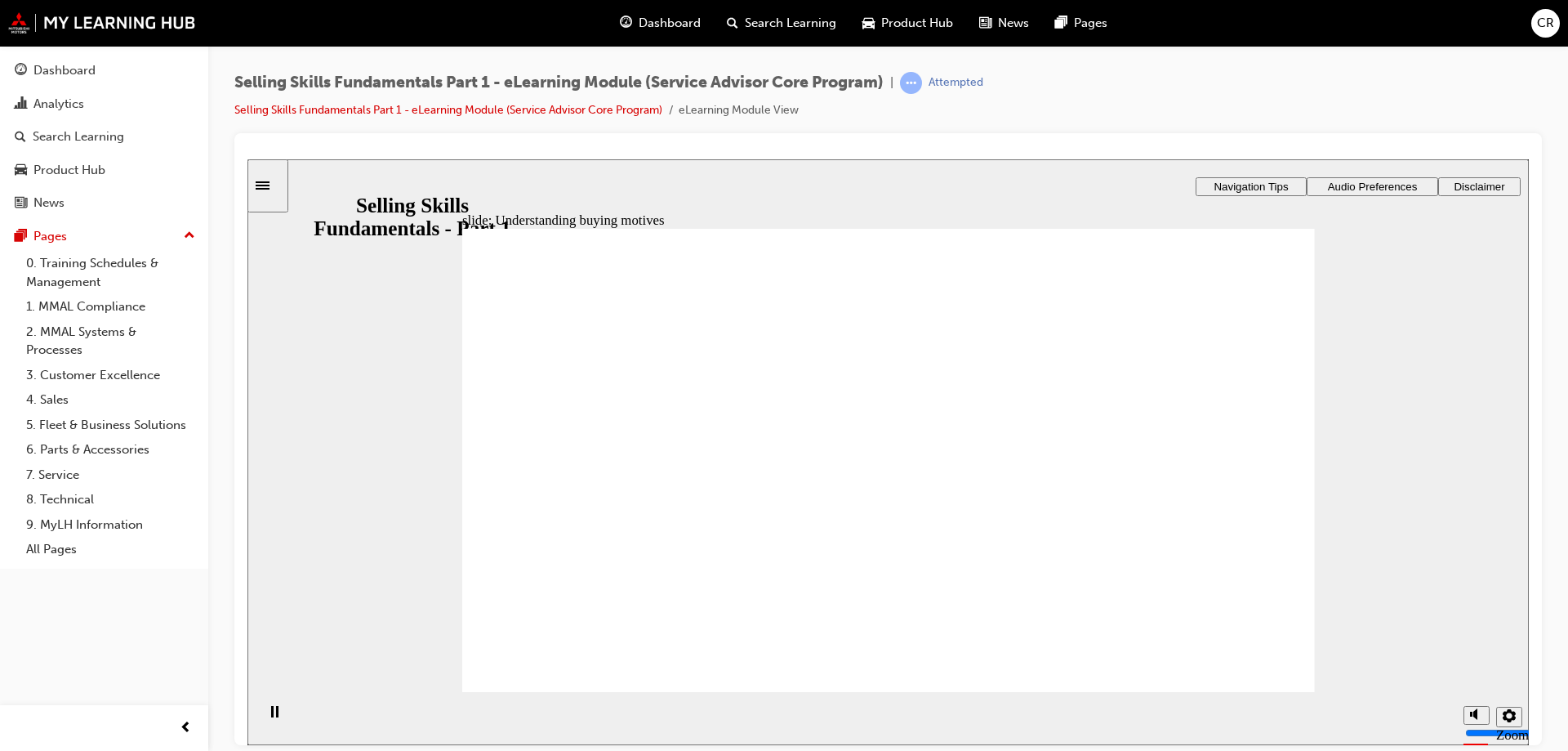
radio input "true"
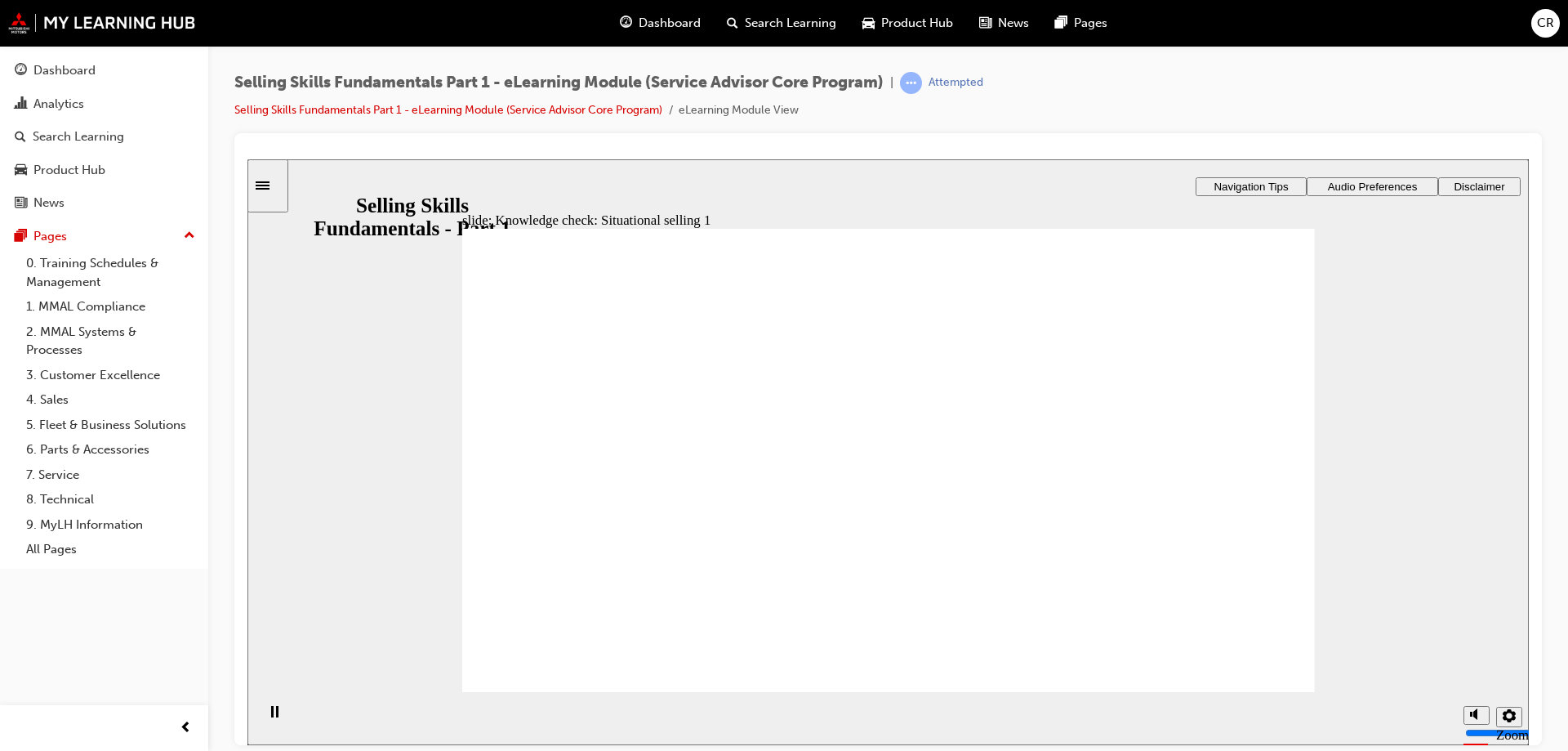
radio input "true"
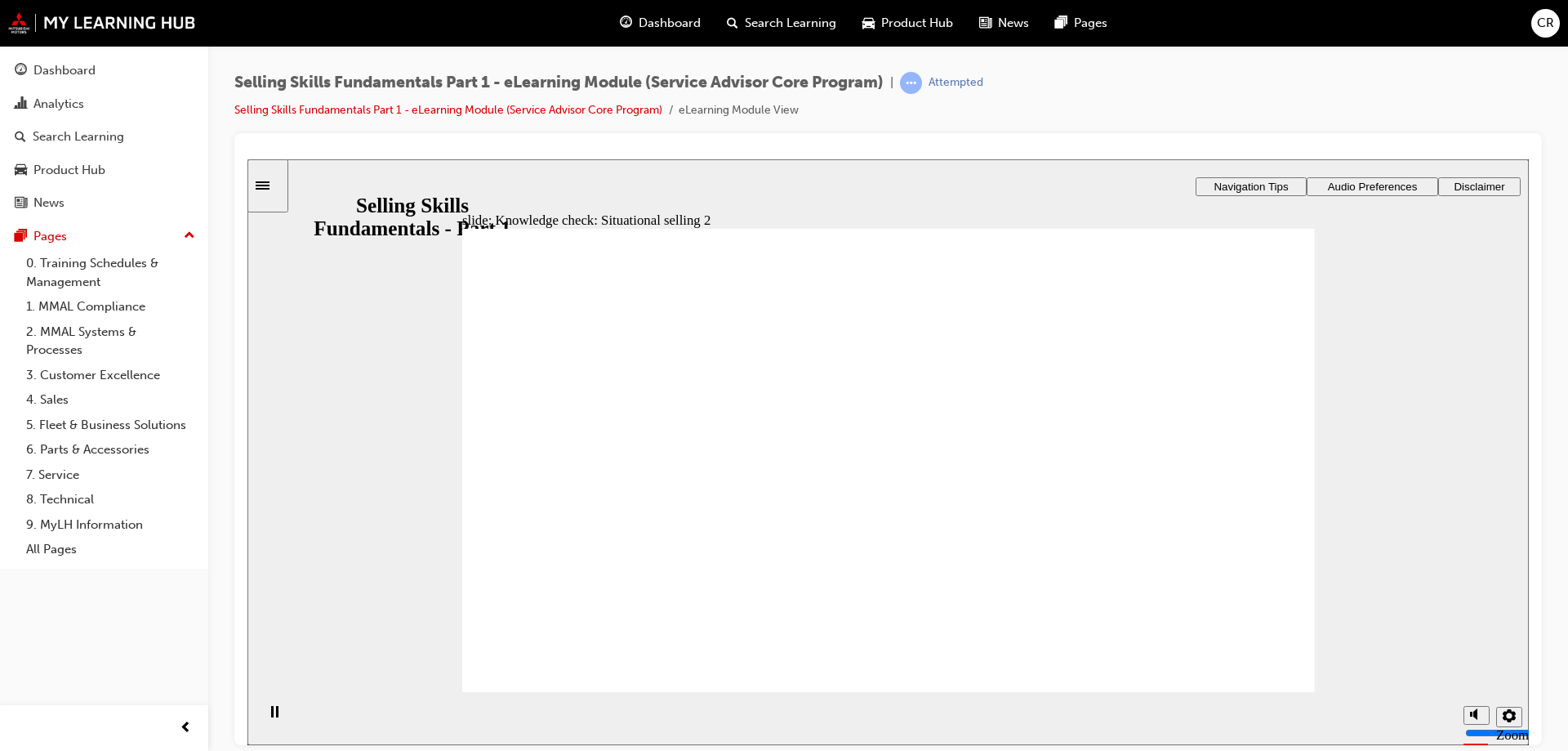
radio input "true"
drag, startPoint x: 865, startPoint y: 588, endPoint x: 961, endPoint y: 615, distance: 99.7
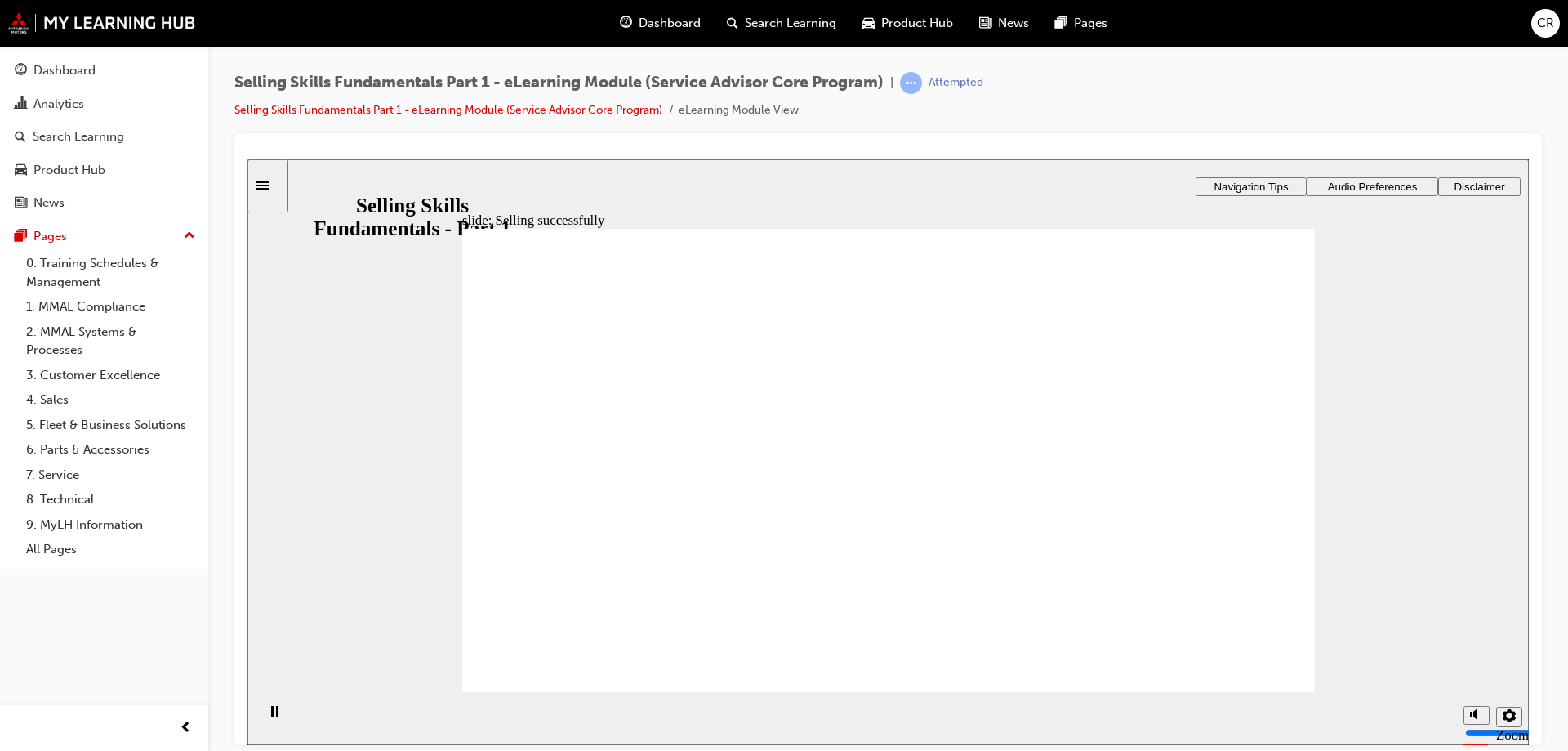
drag, startPoint x: 1009, startPoint y: 559, endPoint x: 1033, endPoint y: 588, distance: 37.6
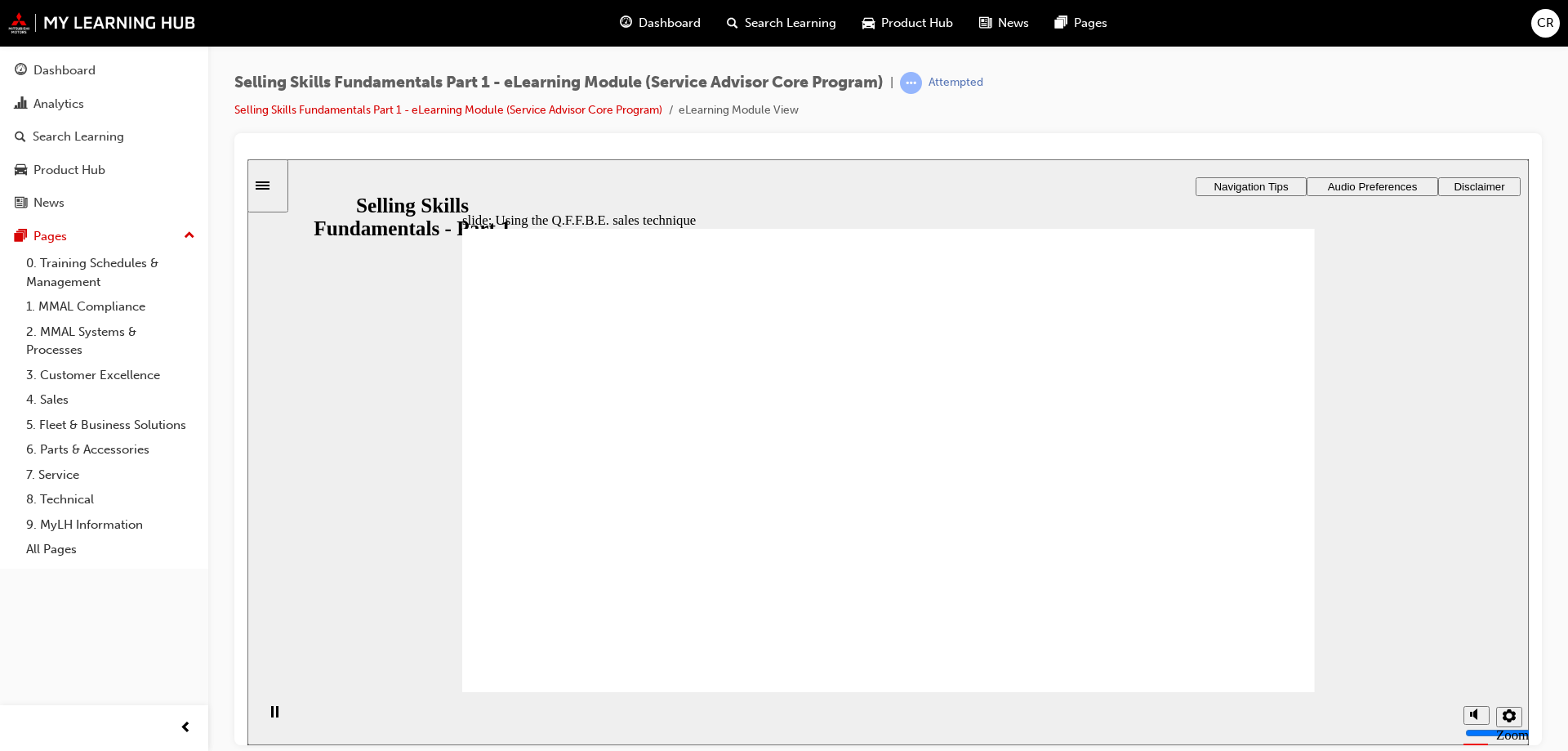
drag, startPoint x: 1156, startPoint y: 314, endPoint x: 1162, endPoint y: 428, distance: 114.2
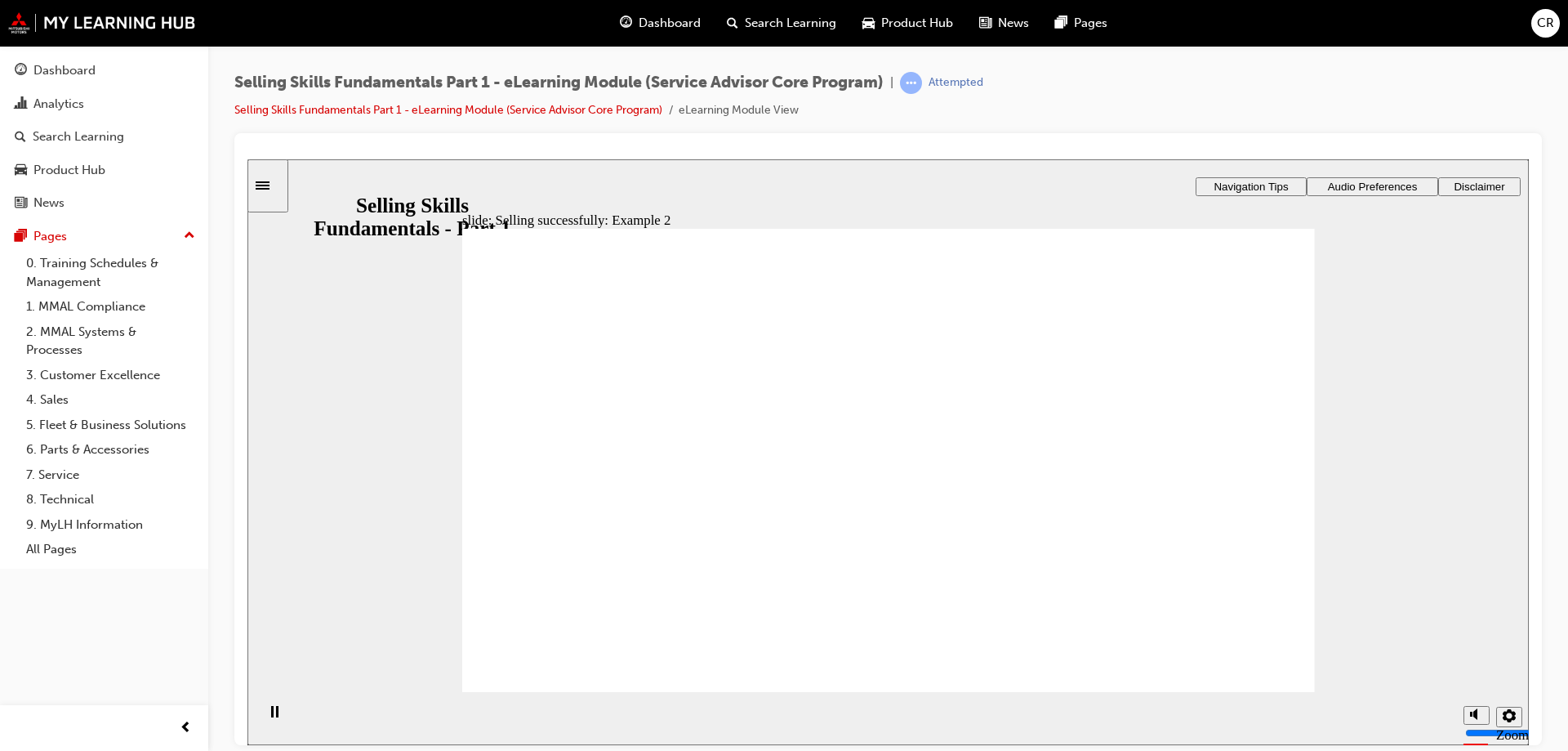
click at [940, 560] on div "slide: Knowledge check: Selling techniques Function Benefits Evidence Qualify F…" at bounding box center [887, 388] width 1281 height 459
click at [877, 618] on div "slide: Knowledge check: Selling techniques Function Benefits Evidence Qualify F…" at bounding box center [887, 388] width 1281 height 459
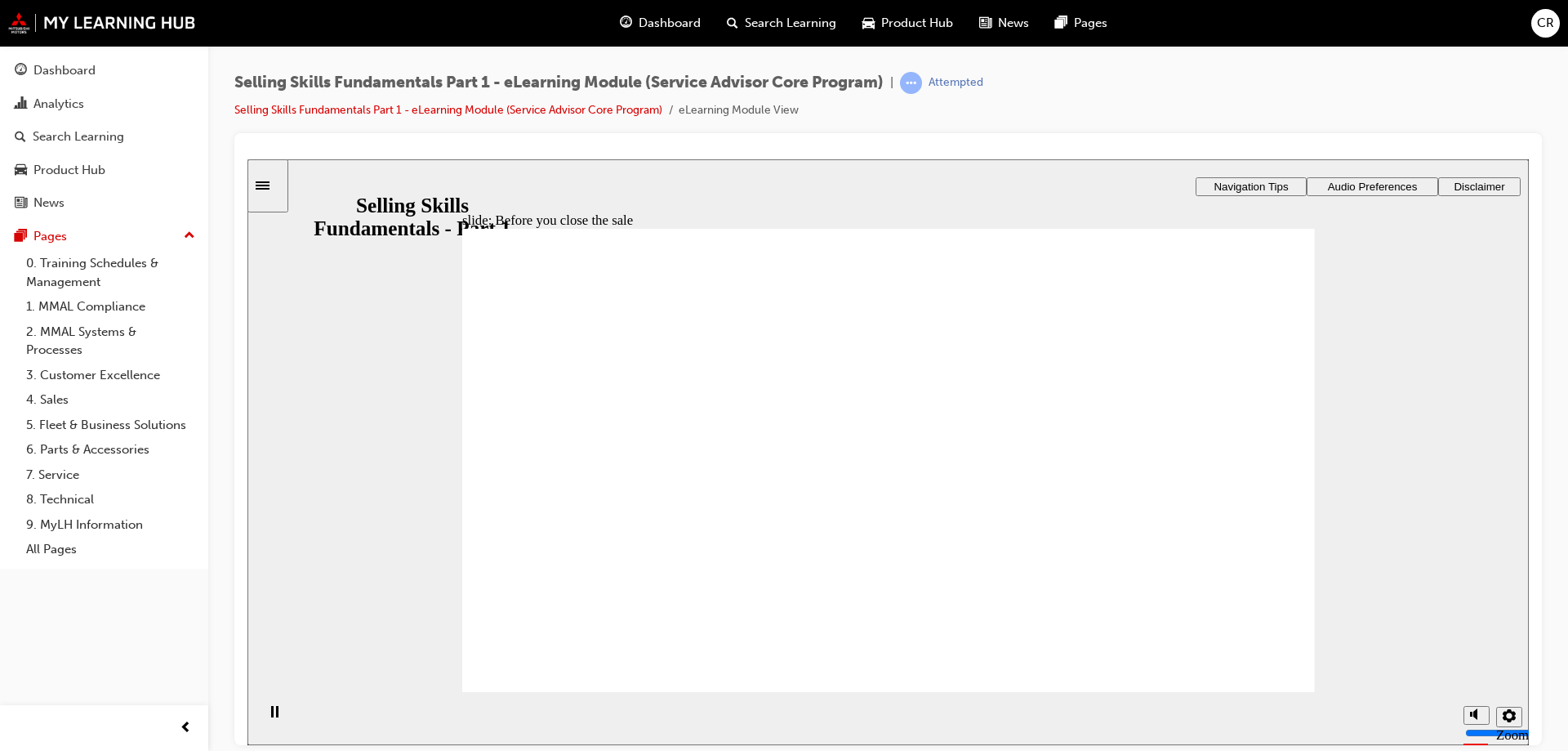
click at [1268, 695] on section "Playback Speed 2 1.75 1.5 1.25 Normal" at bounding box center [887, 717] width 1281 height 53
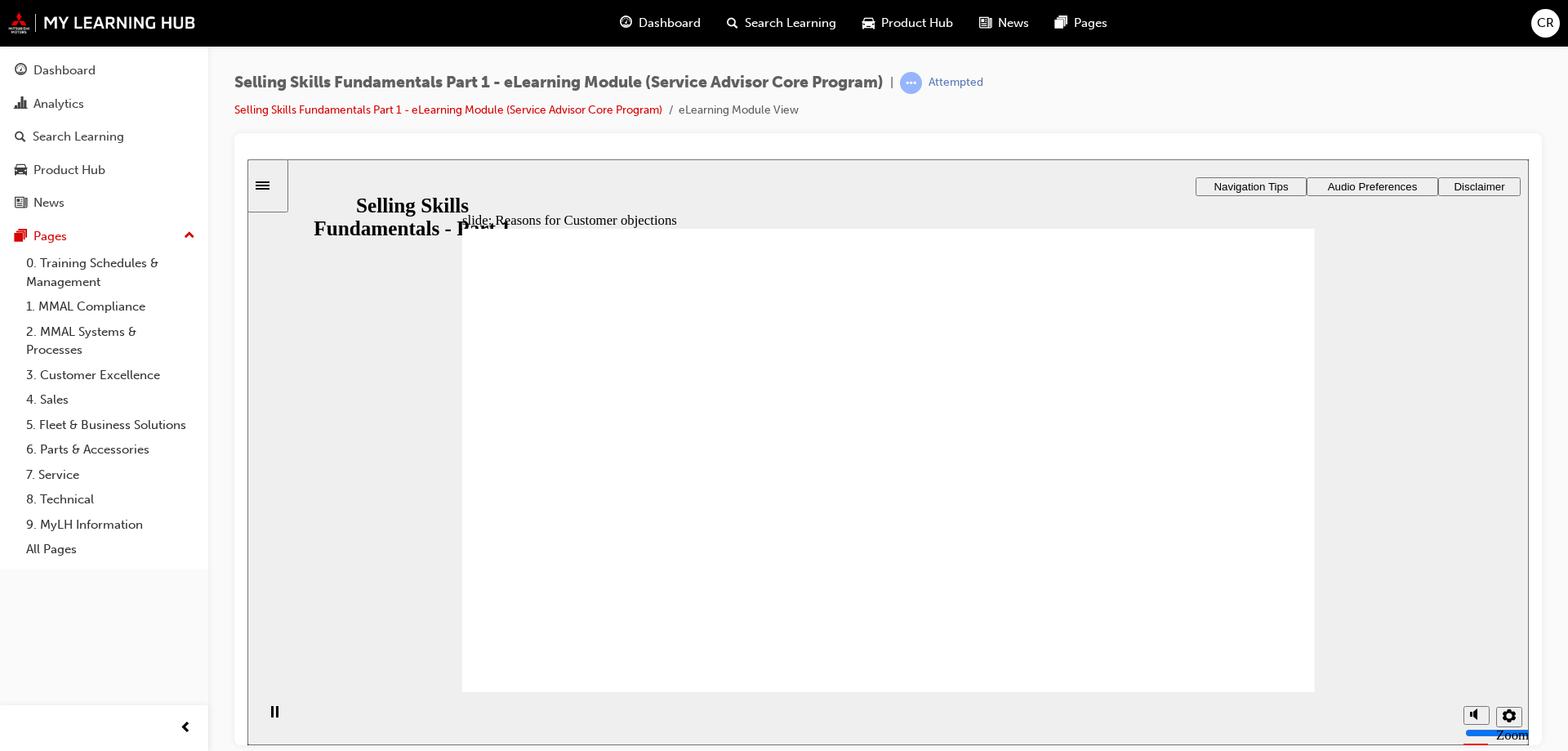
drag, startPoint x: 1280, startPoint y: 451, endPoint x: 1258, endPoint y: 449, distance: 22.1
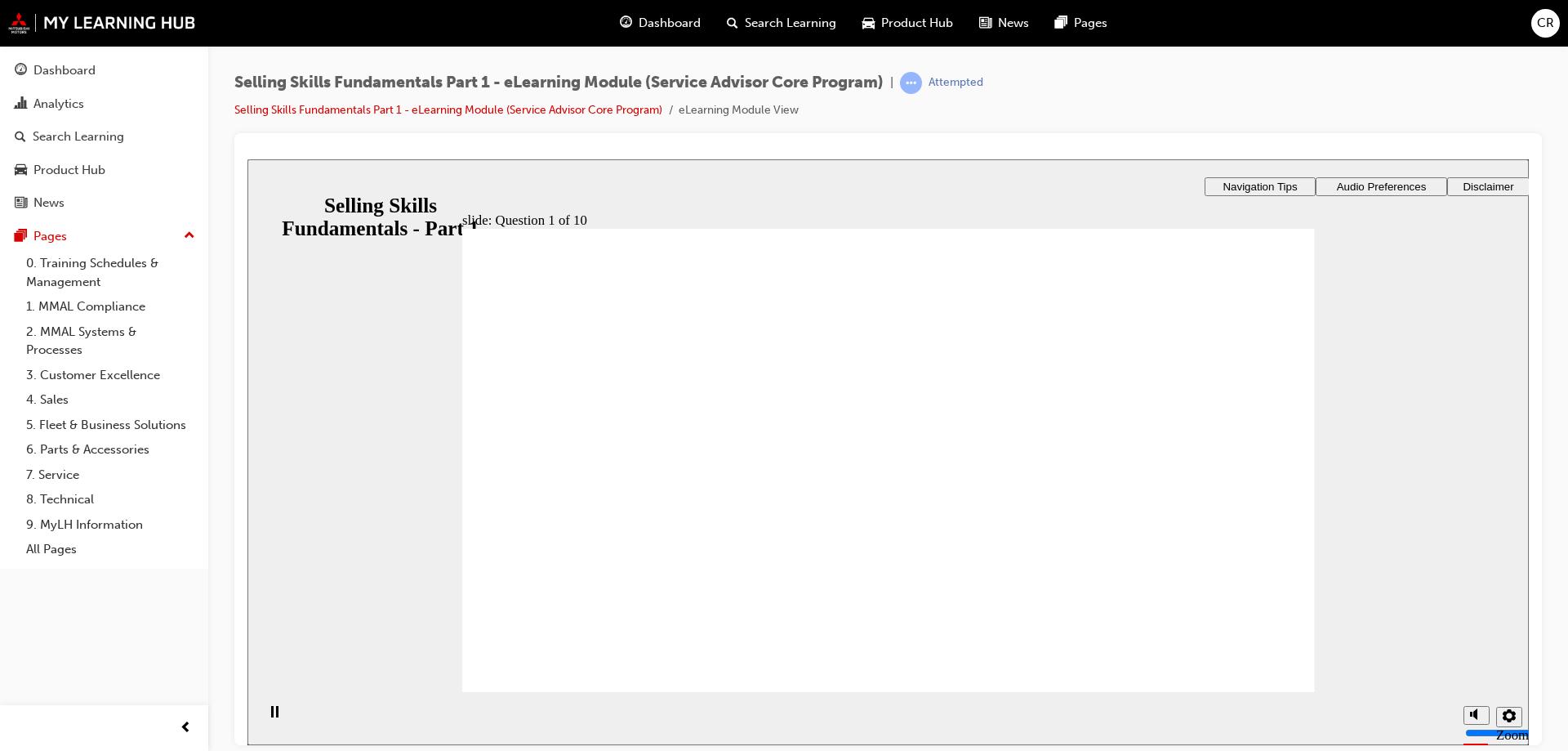
checkbox input "true"
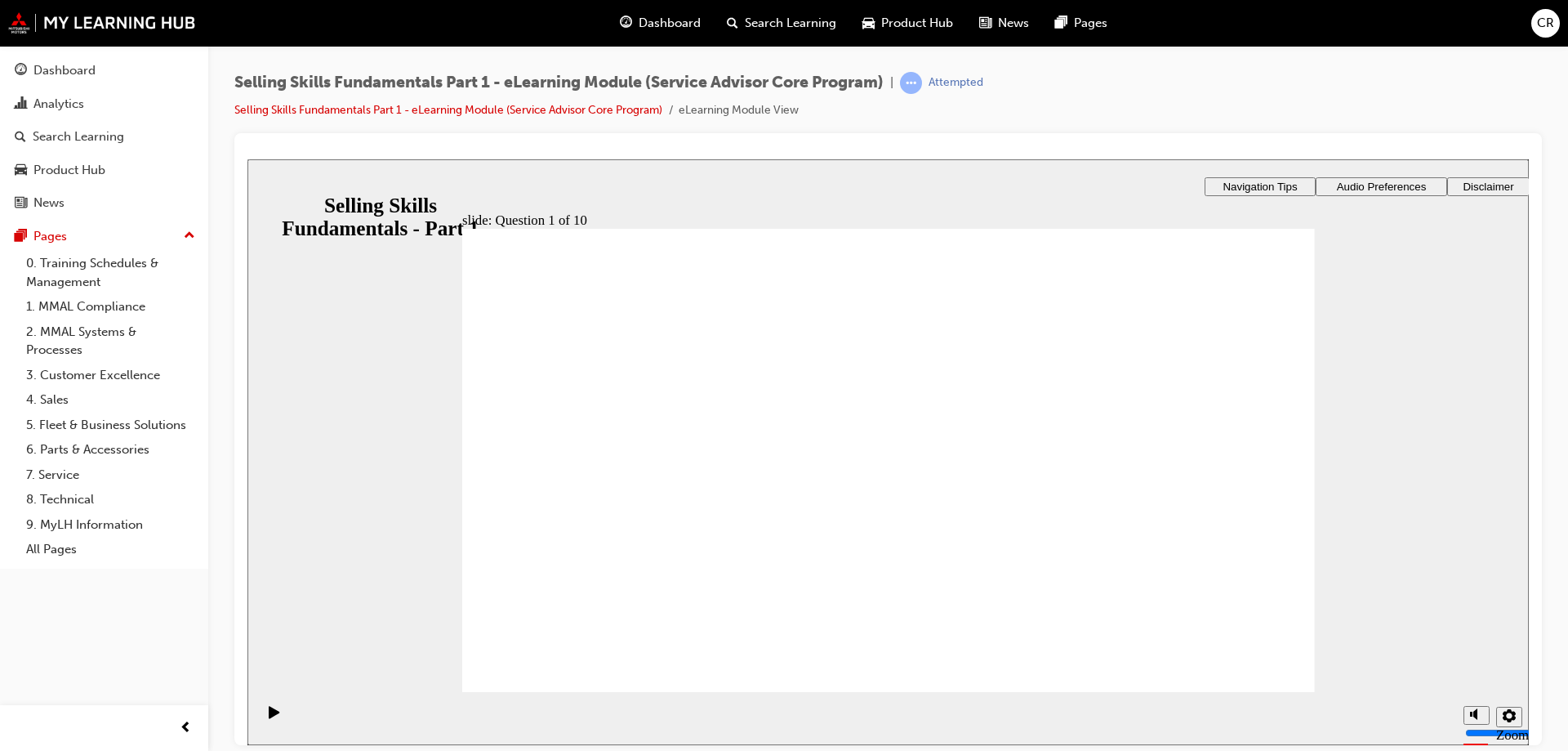
checkbox input "true"
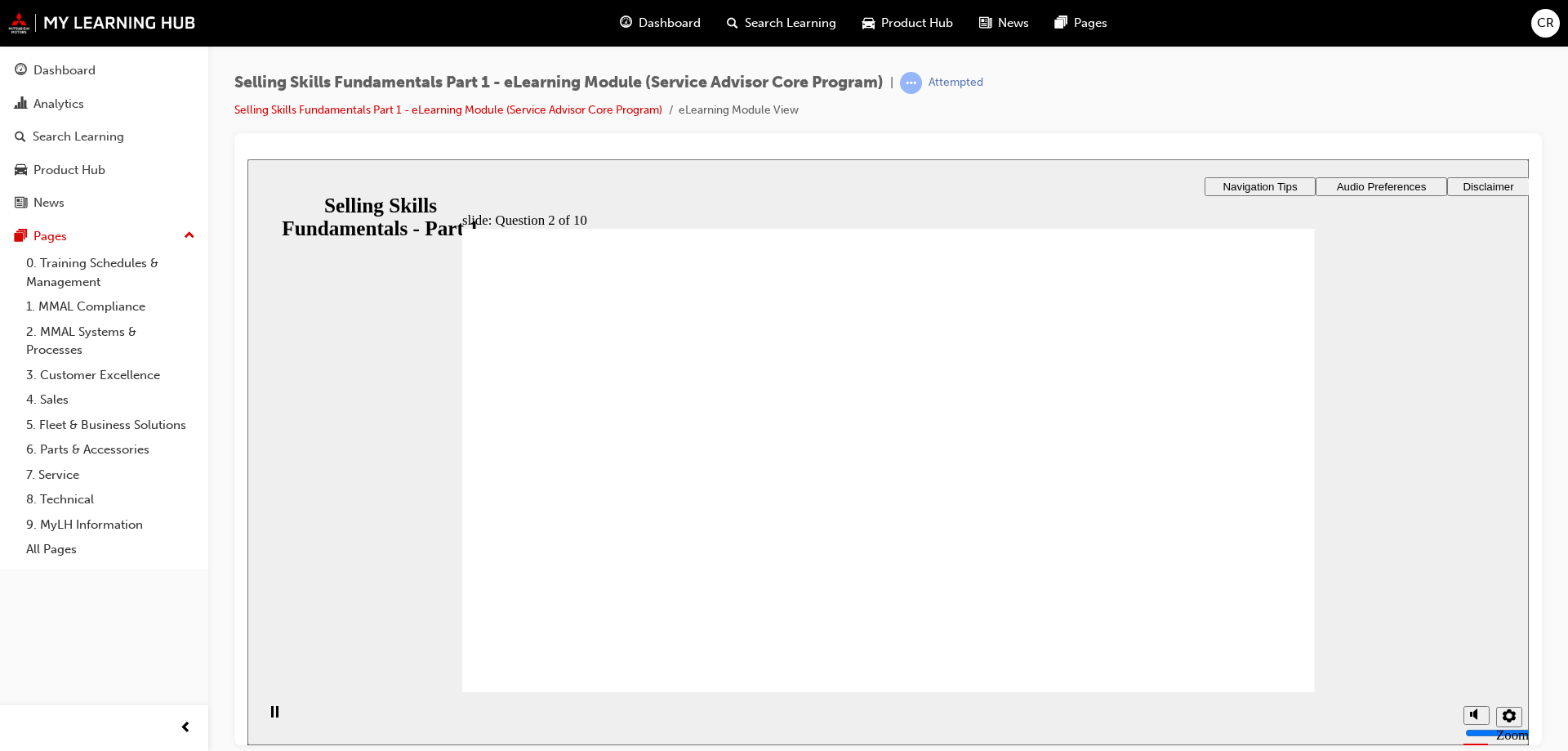
checkbox input "true"
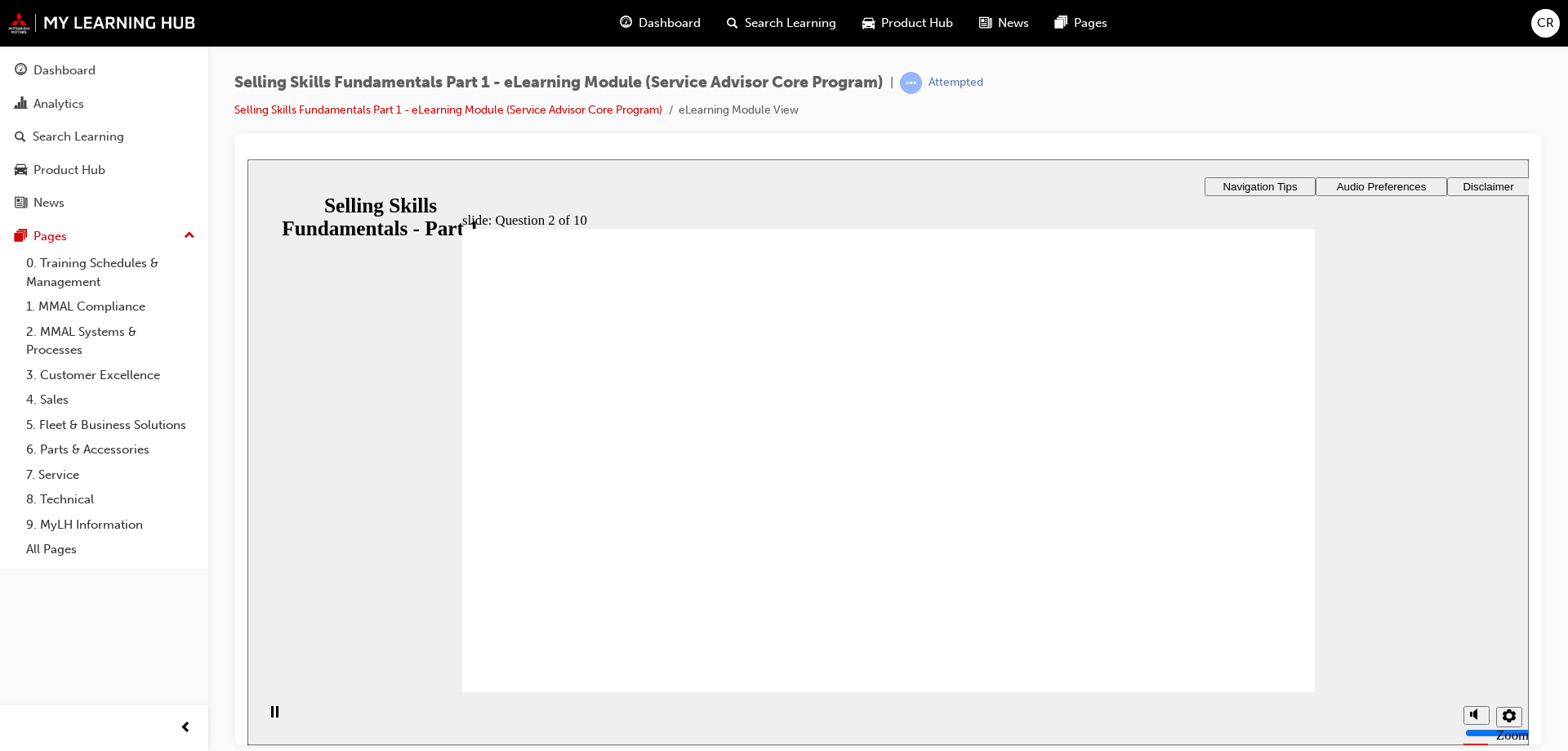
checkbox input "true"
drag, startPoint x: 889, startPoint y: 549, endPoint x: 932, endPoint y: 547, distance: 43.0
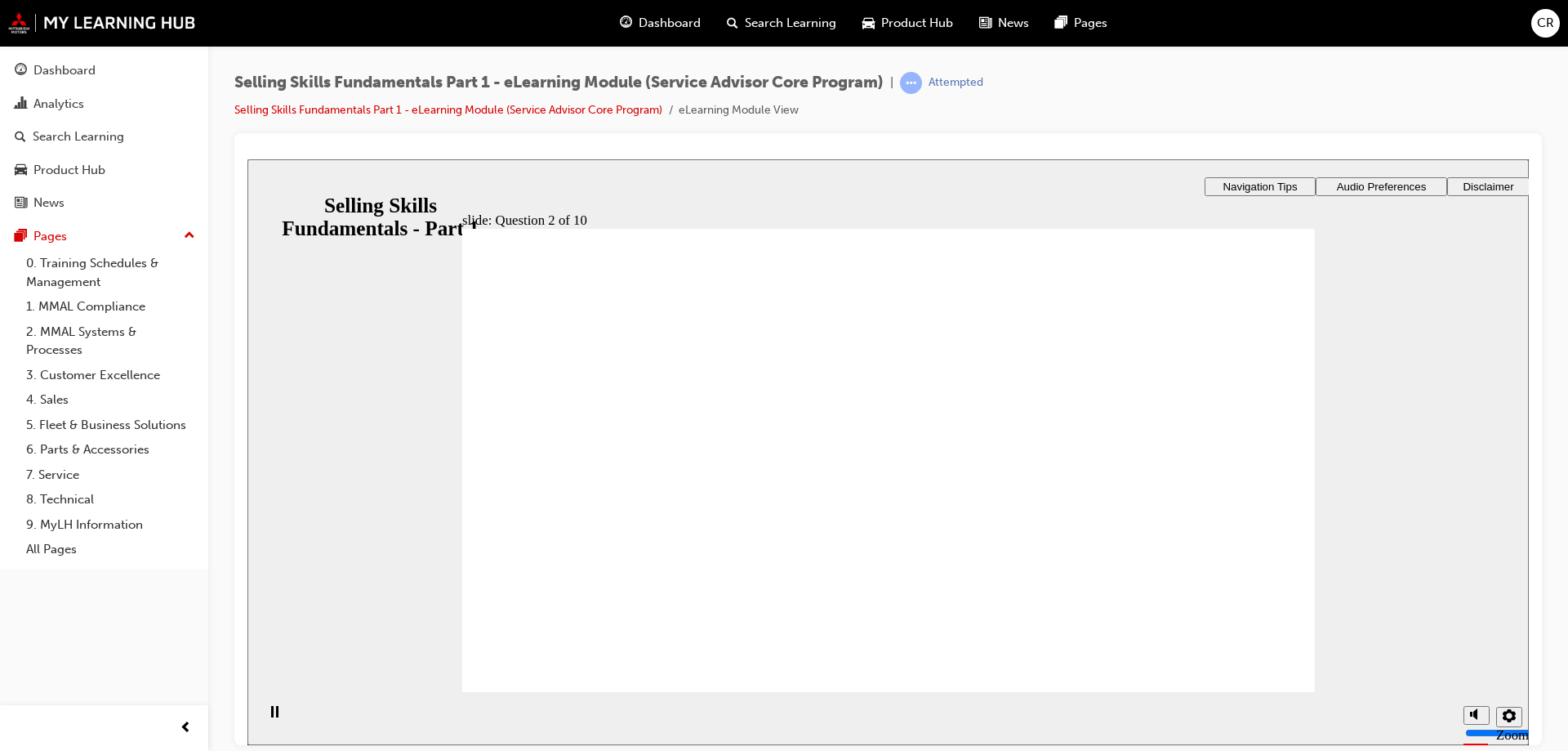
radio input "true"
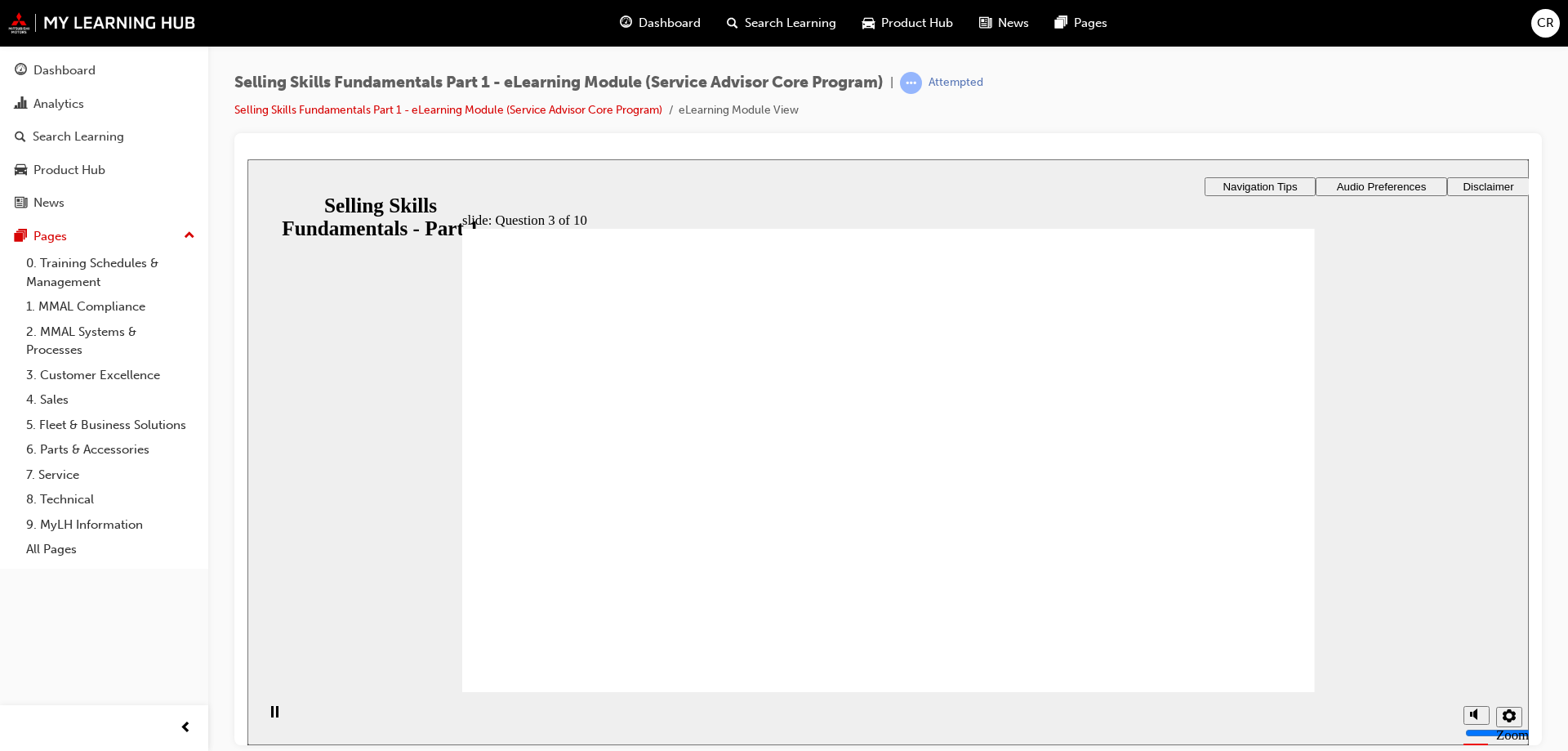
radio input "true"
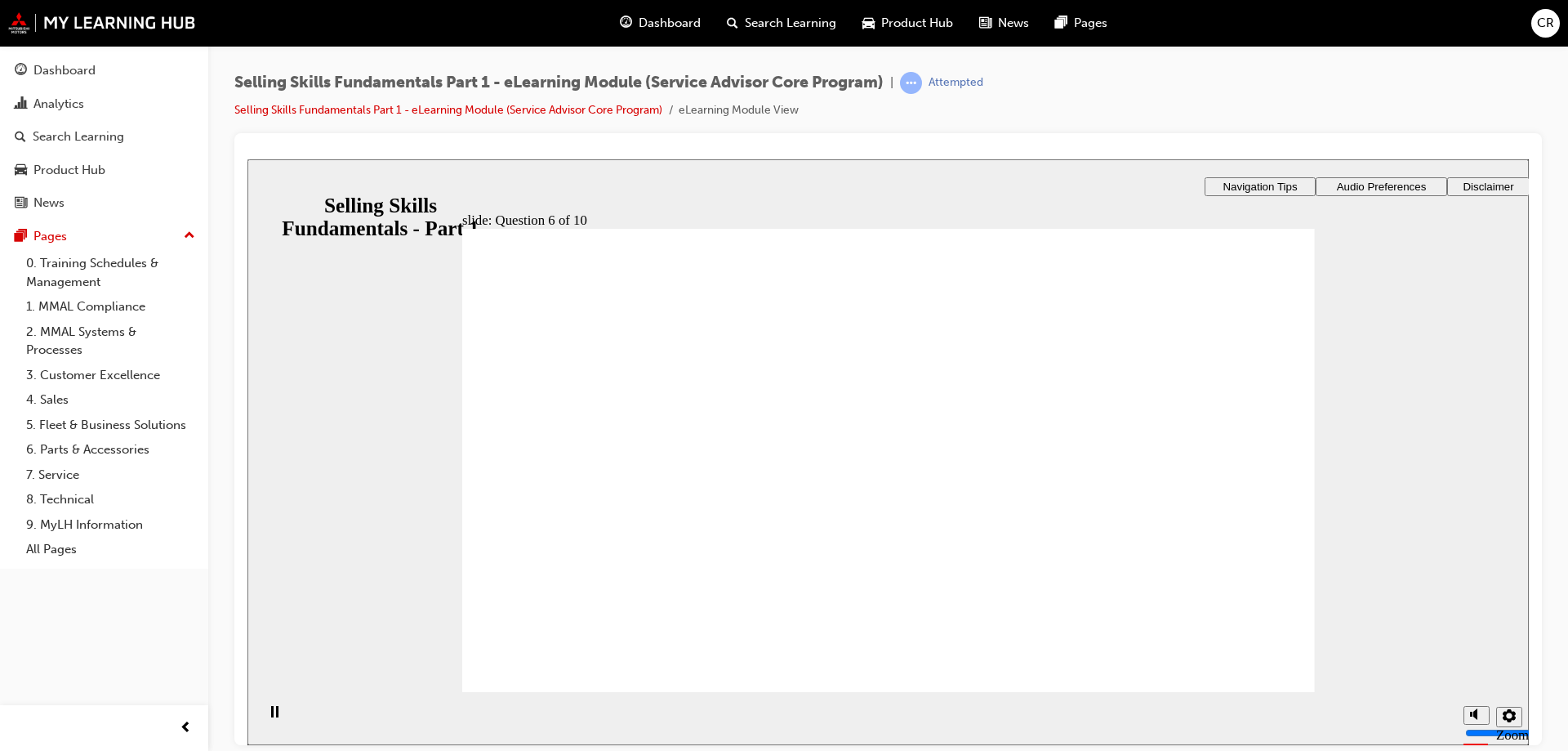
radio input "true"
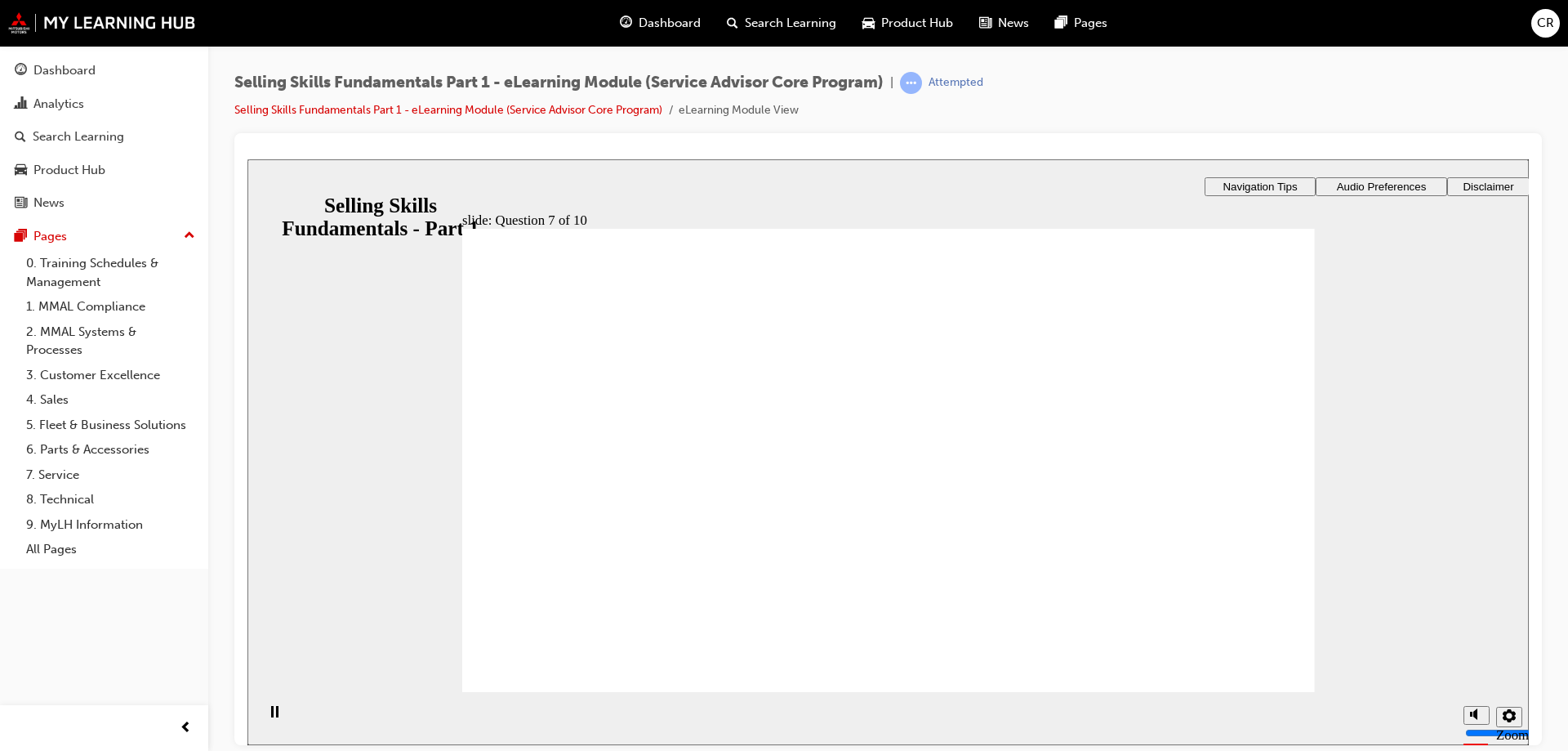
drag, startPoint x: 929, startPoint y: 534, endPoint x: 935, endPoint y: 526, distance: 10.0
radio input "true"
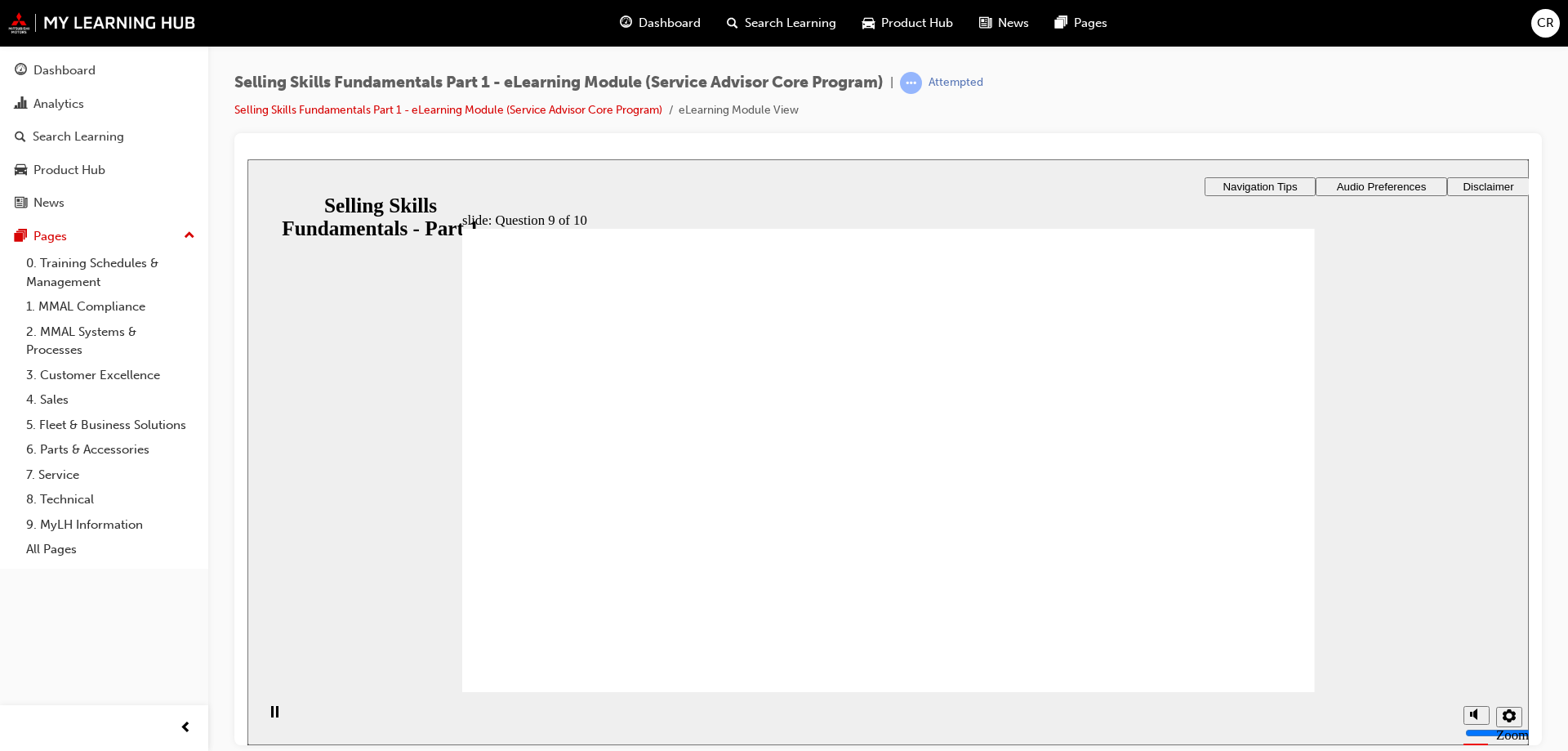
radio input "true"
drag, startPoint x: 861, startPoint y: 566, endPoint x: 865, endPoint y: 554, distance: 12.6
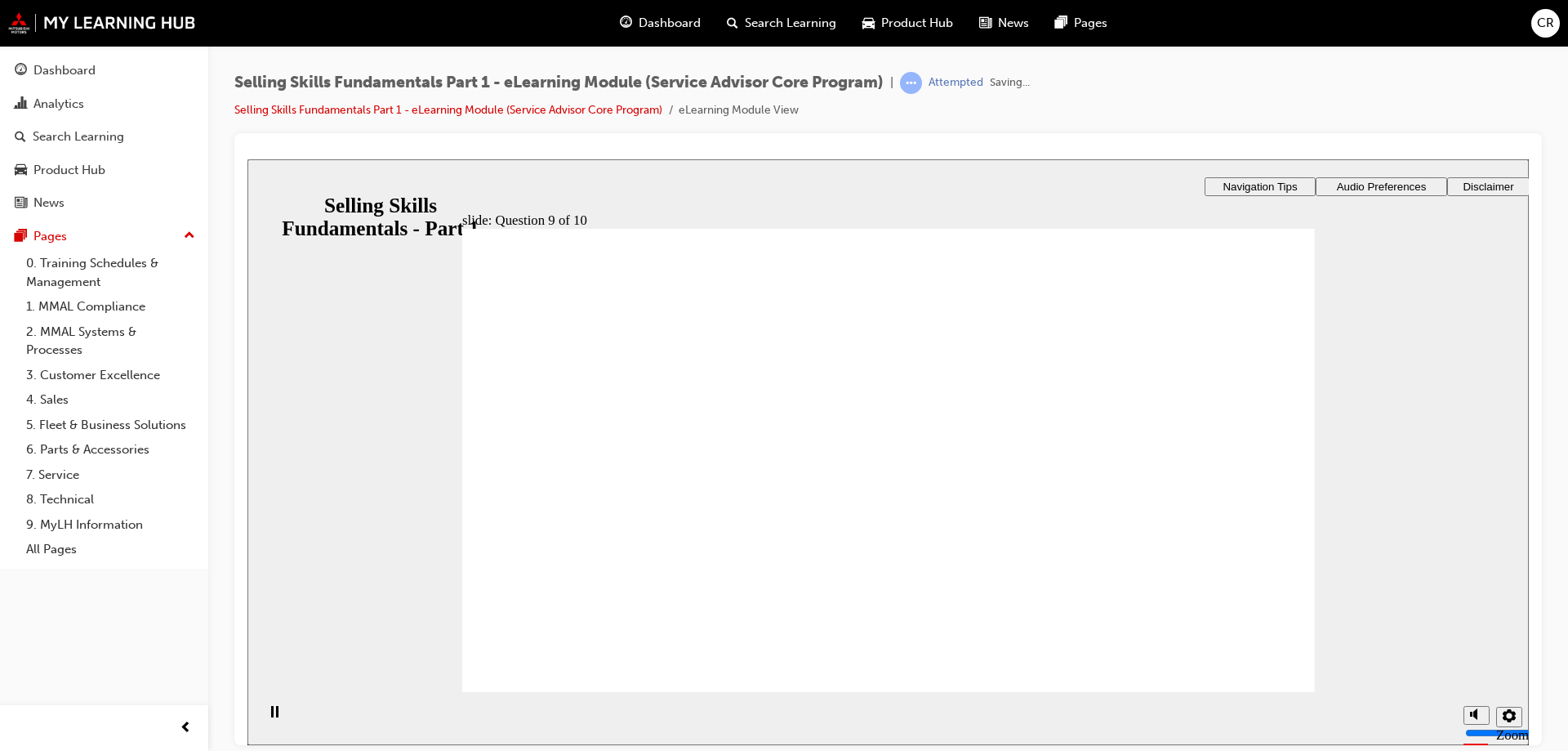
drag, startPoint x: 554, startPoint y: 366, endPoint x: 865, endPoint y: 395, distance: 312.3
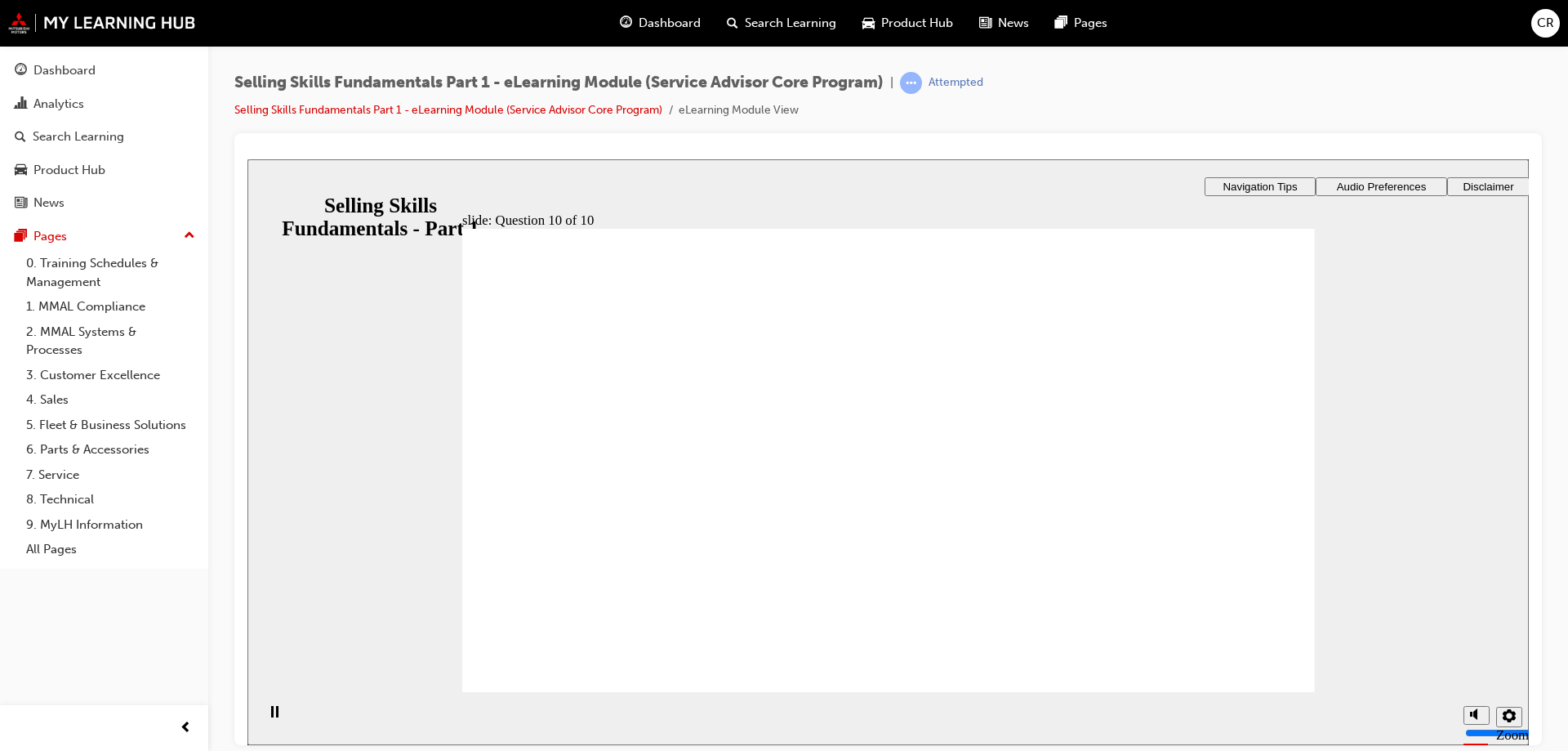
radio input "true"
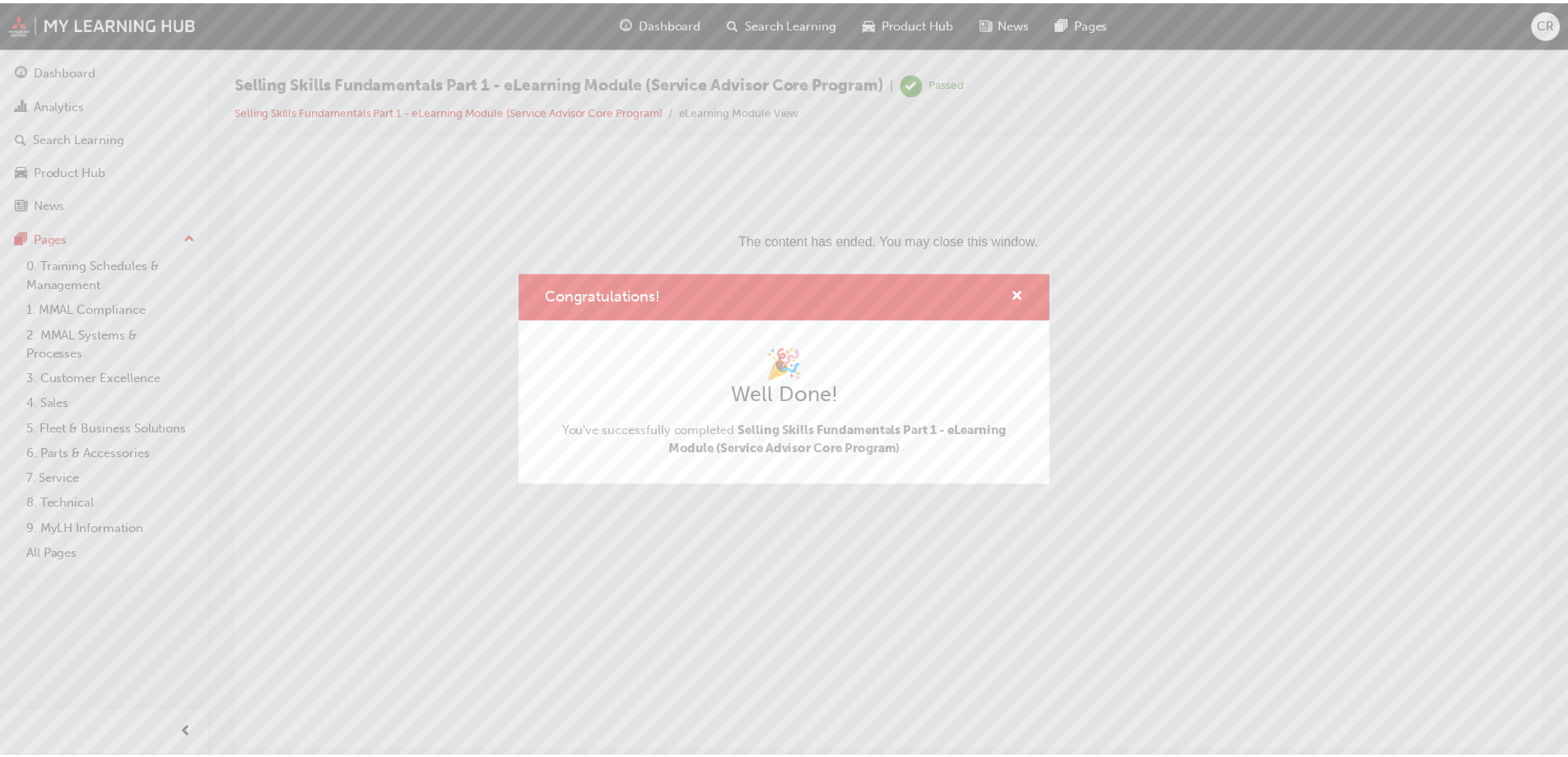
scroll to position [0, 0]
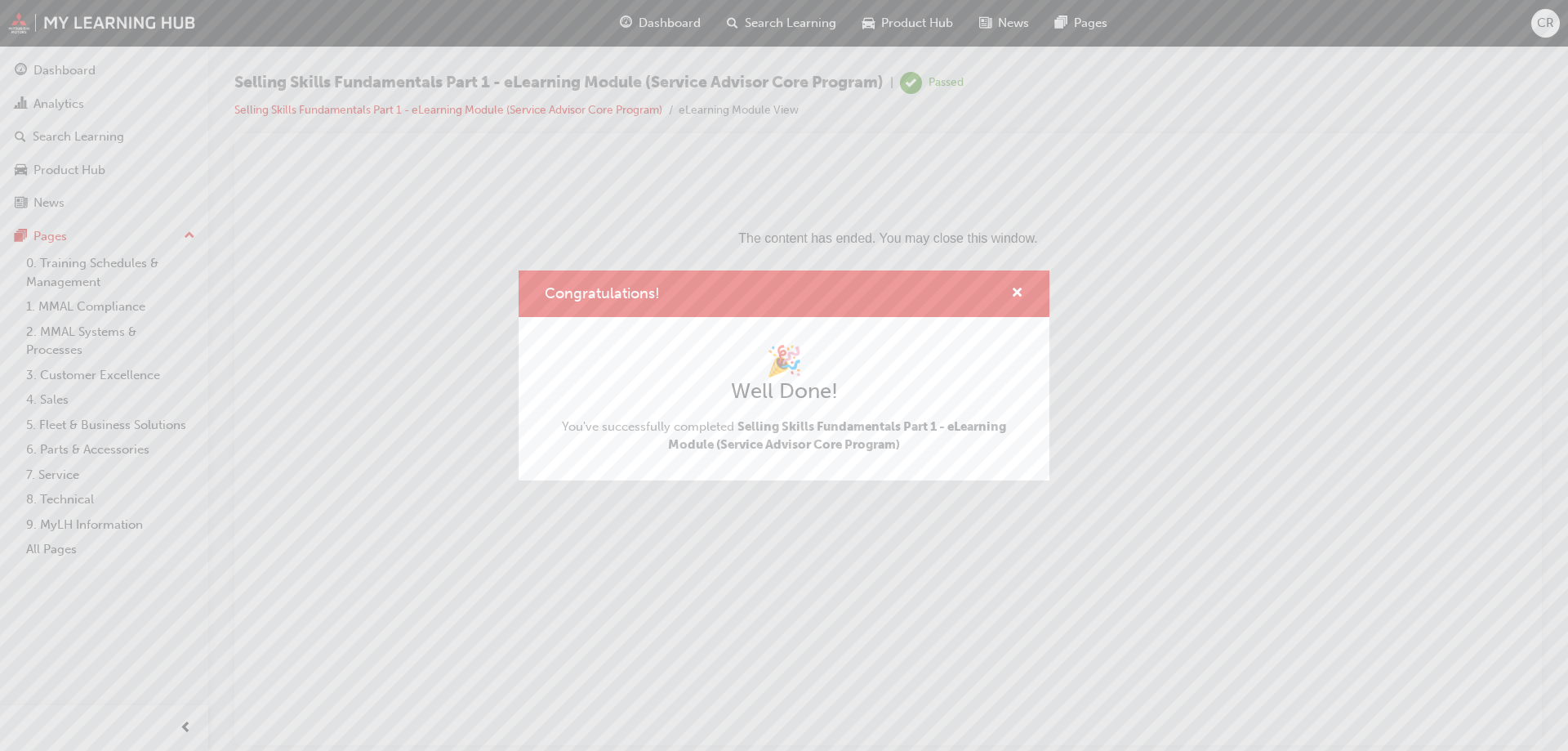
click at [1021, 280] on div "Congratulations!" at bounding box center [784, 294] width 531 height 46
click at [1015, 287] on span "cross-icon" at bounding box center [1018, 294] width 13 height 14
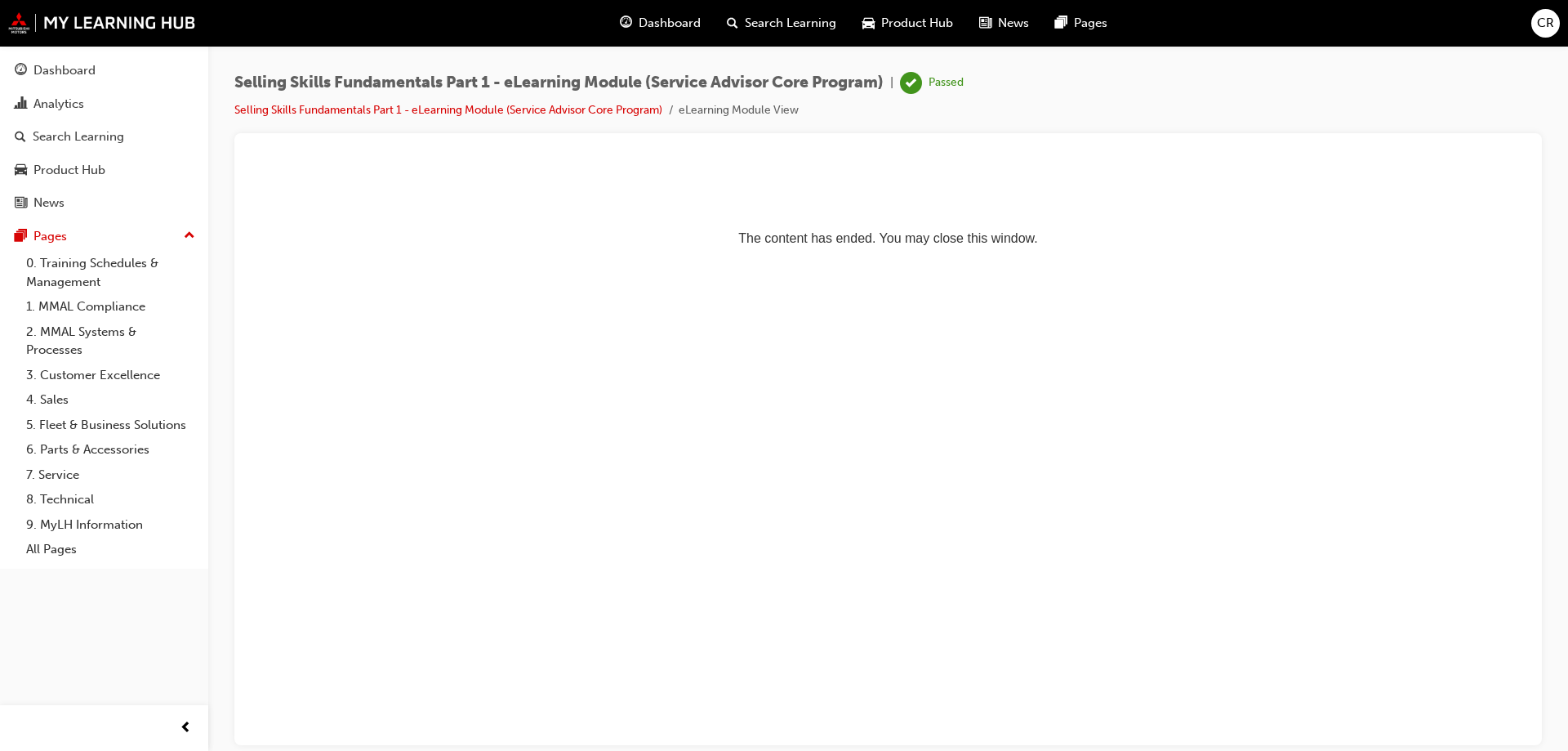
click at [454, 99] on div "Selling Skills Fundamentals Part 1 - eLearning Module (Service Advisor Core Pro…" at bounding box center [598, 95] width 729 height 48
click at [474, 116] on link "Selling Skills Fundamentals Part 1 - eLearning Module (Service Advisor Core Pro…" at bounding box center [448, 110] width 428 height 14
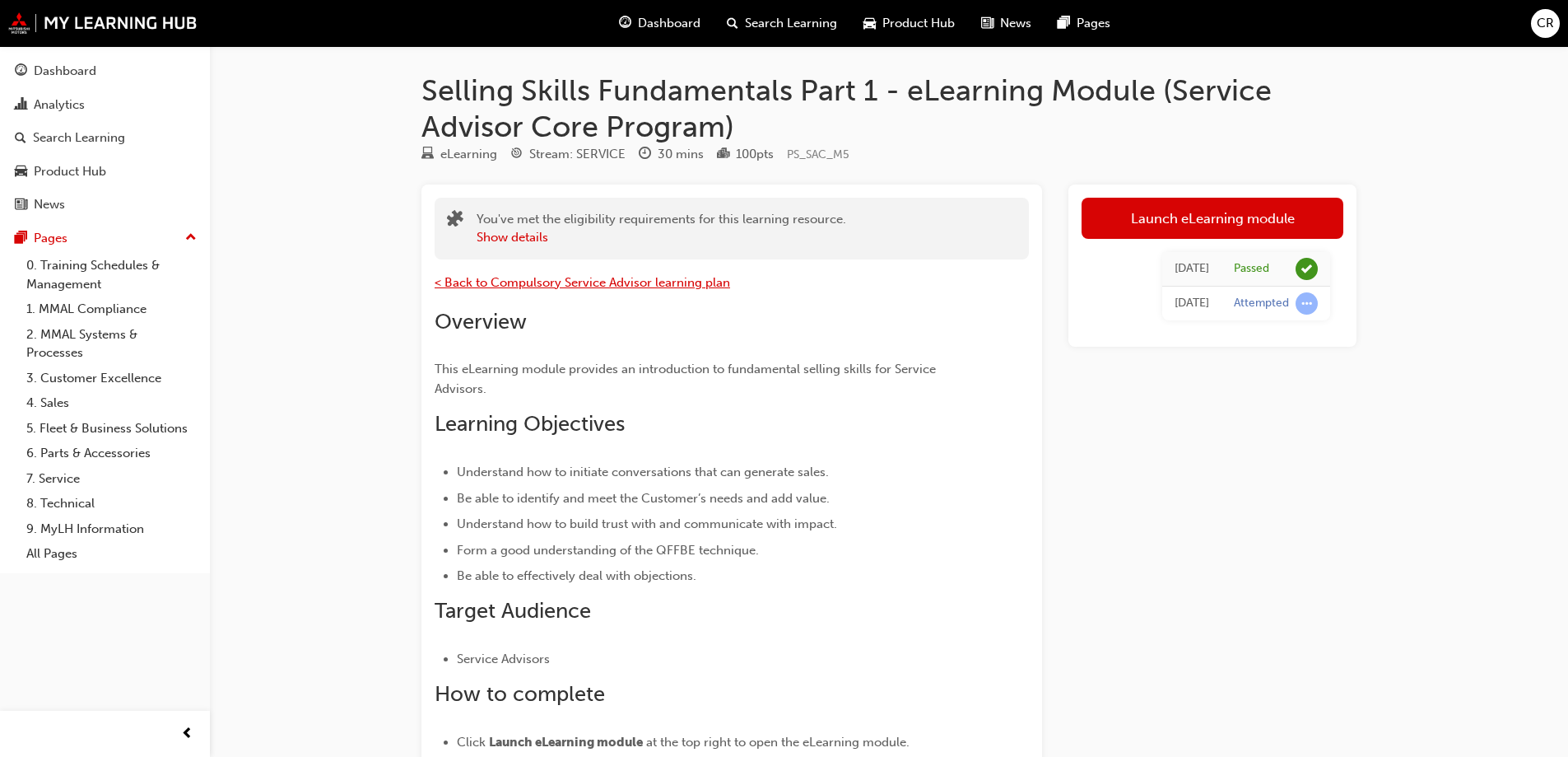
click at [695, 286] on span "< Back to Compulsory Service Advisor learning plan" at bounding box center [582, 282] width 296 height 15
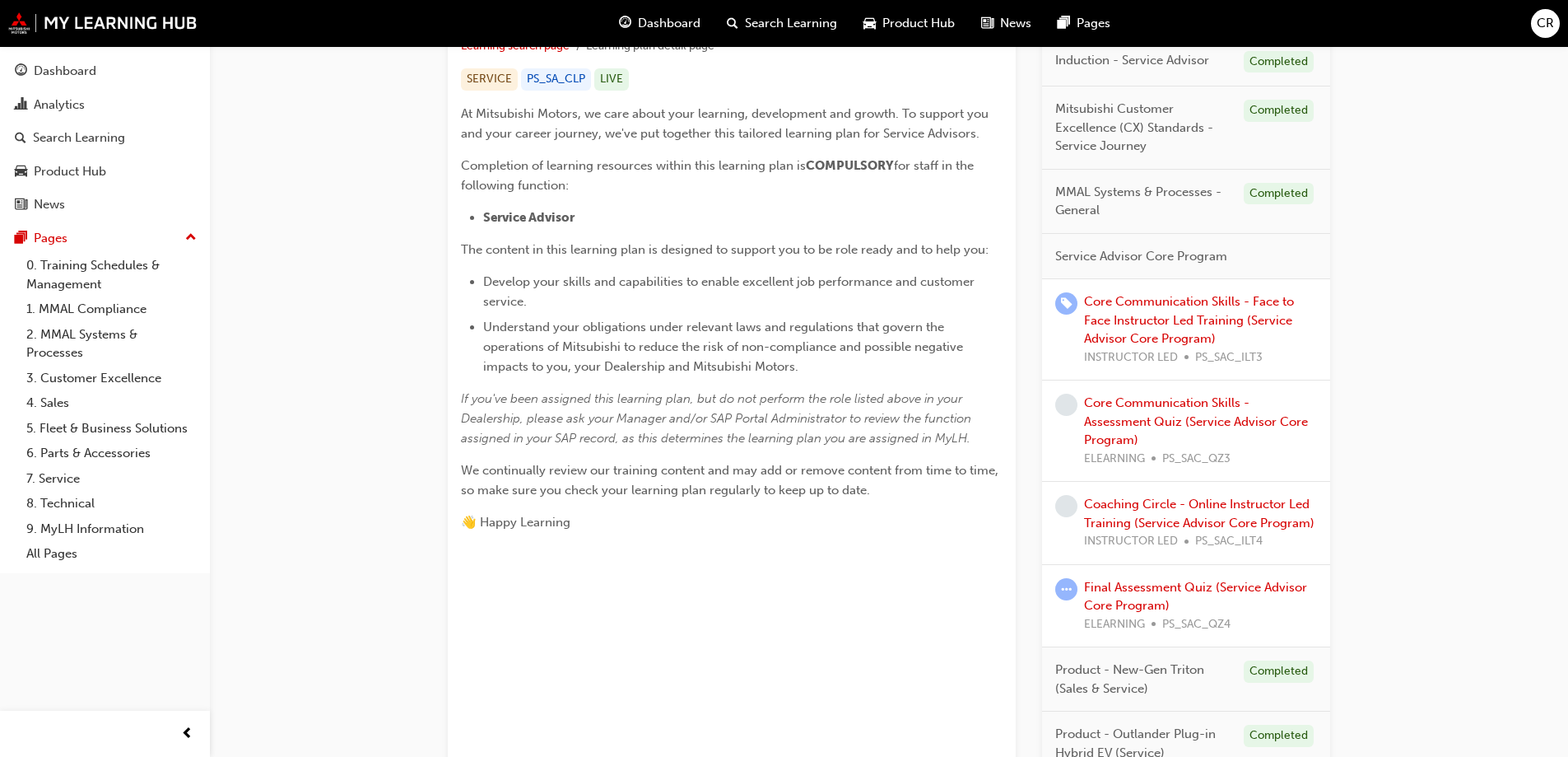
scroll to position [164, 0]
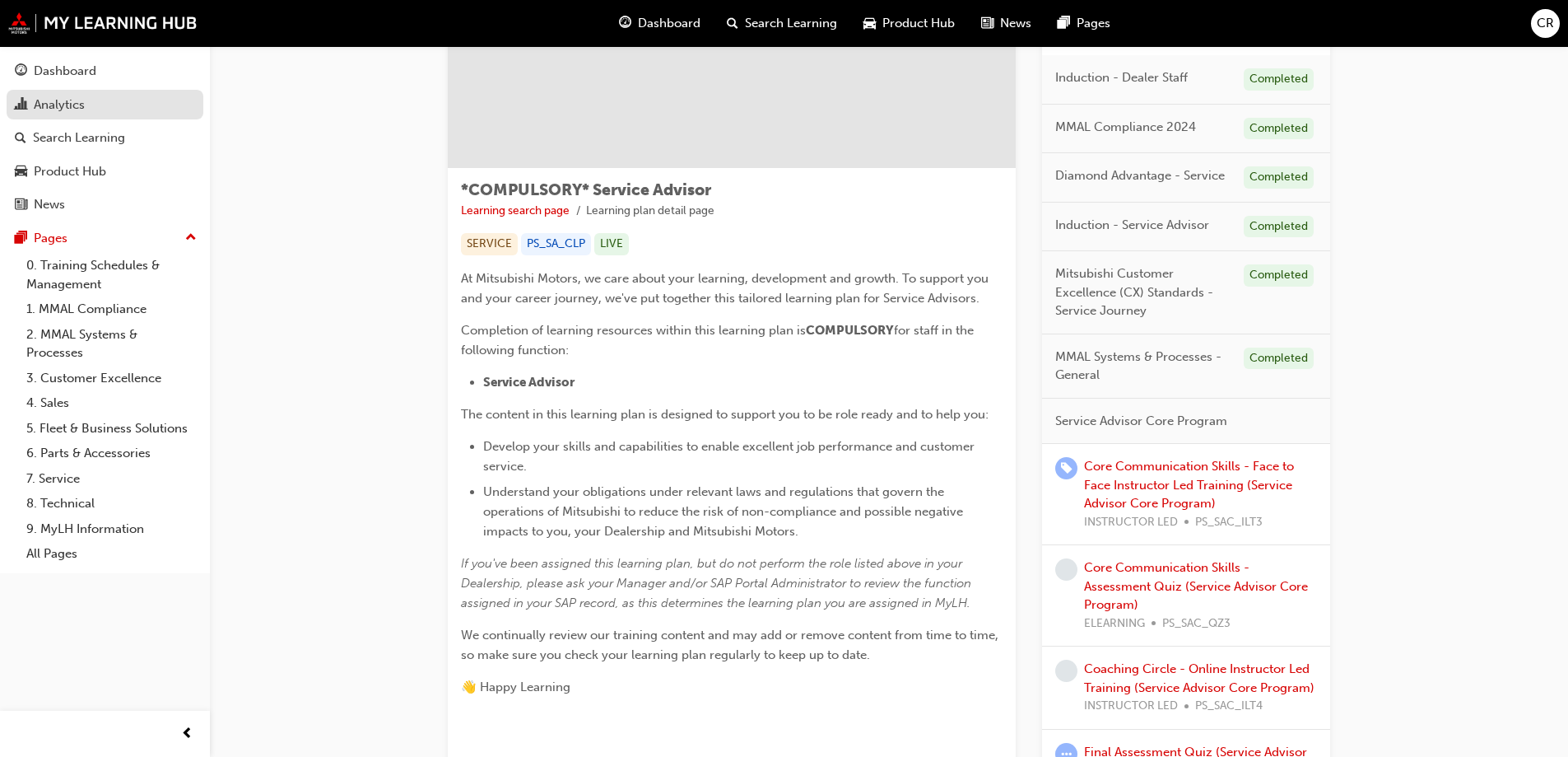
click at [58, 98] on div "Analytics" at bounding box center [59, 105] width 51 height 19
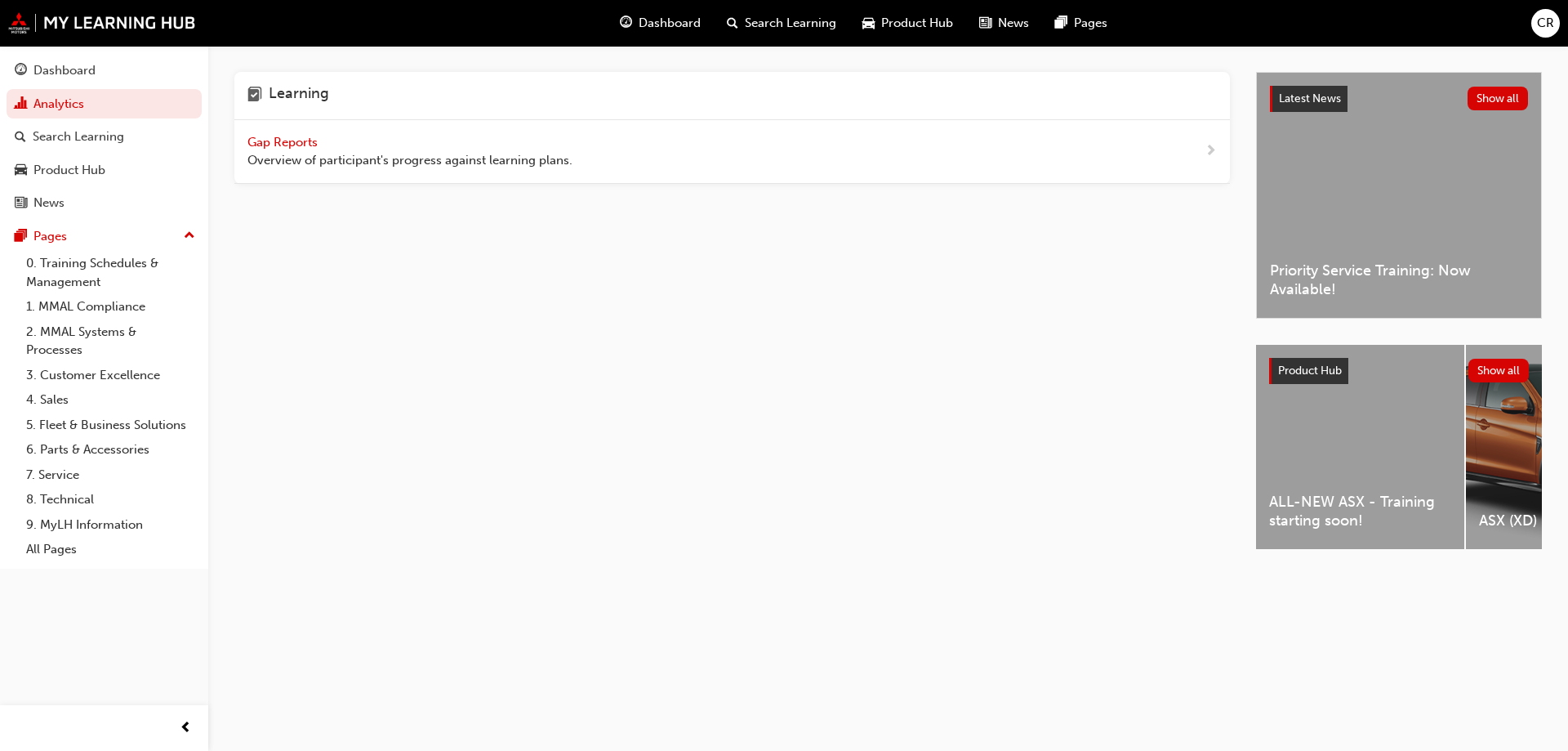
click at [276, 141] on span "Gap Reports" at bounding box center [283, 142] width 73 height 14
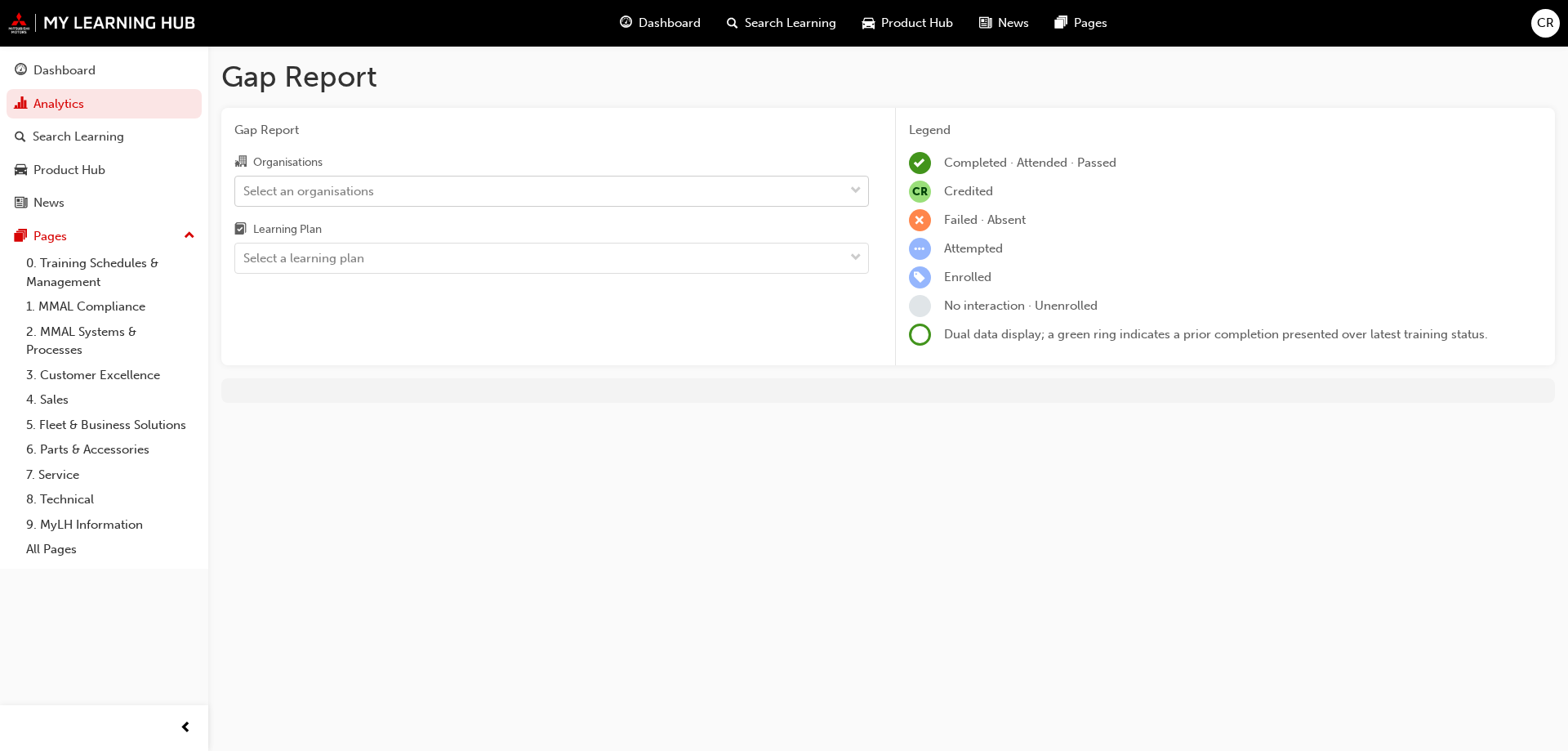
click at [371, 194] on div "Select an organisations" at bounding box center [309, 190] width 130 height 19
click at [245, 194] on input "Organisations Select an organisations" at bounding box center [244, 189] width 2 height 14
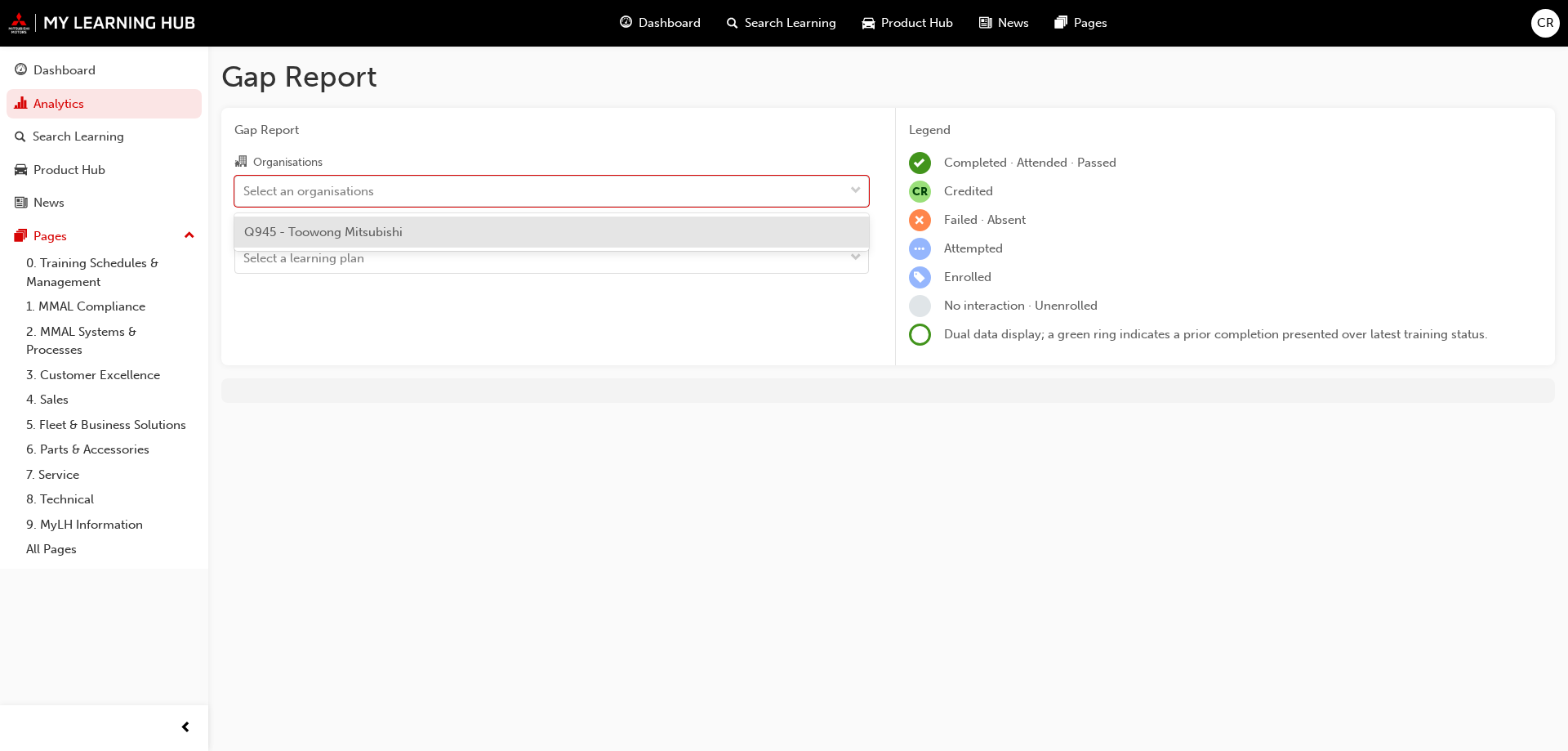
click at [372, 237] on span "Q945 - Toowong Mitsubishi" at bounding box center [323, 232] width 158 height 14
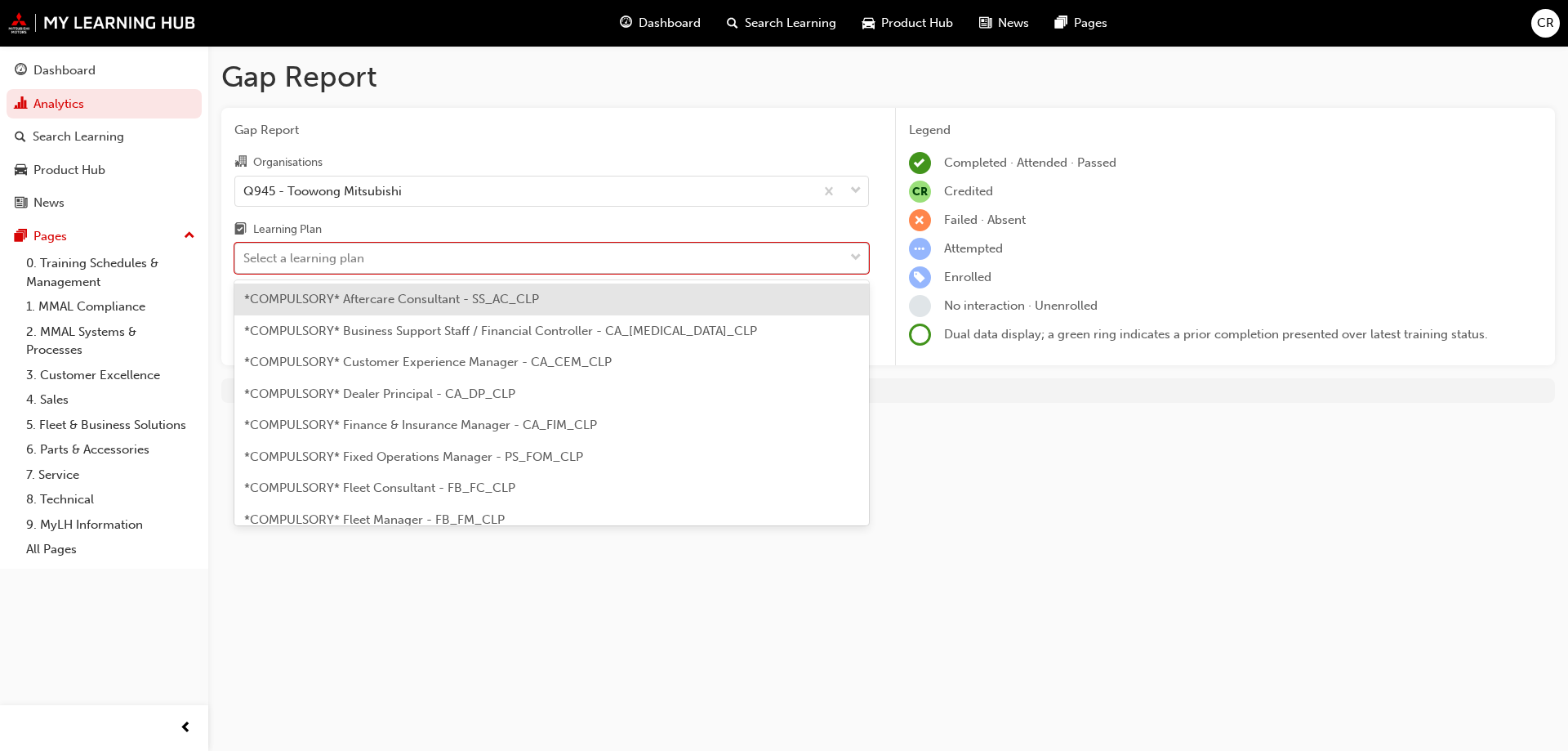
click at [382, 265] on div "Select a learning plan" at bounding box center [540, 259] width 608 height 29
click at [245, 265] on input "Learning Plan option *COMPULSORY* Aftercare Consultant - SS_AC_CLP focused, 1 o…" at bounding box center [244, 257] width 2 height 14
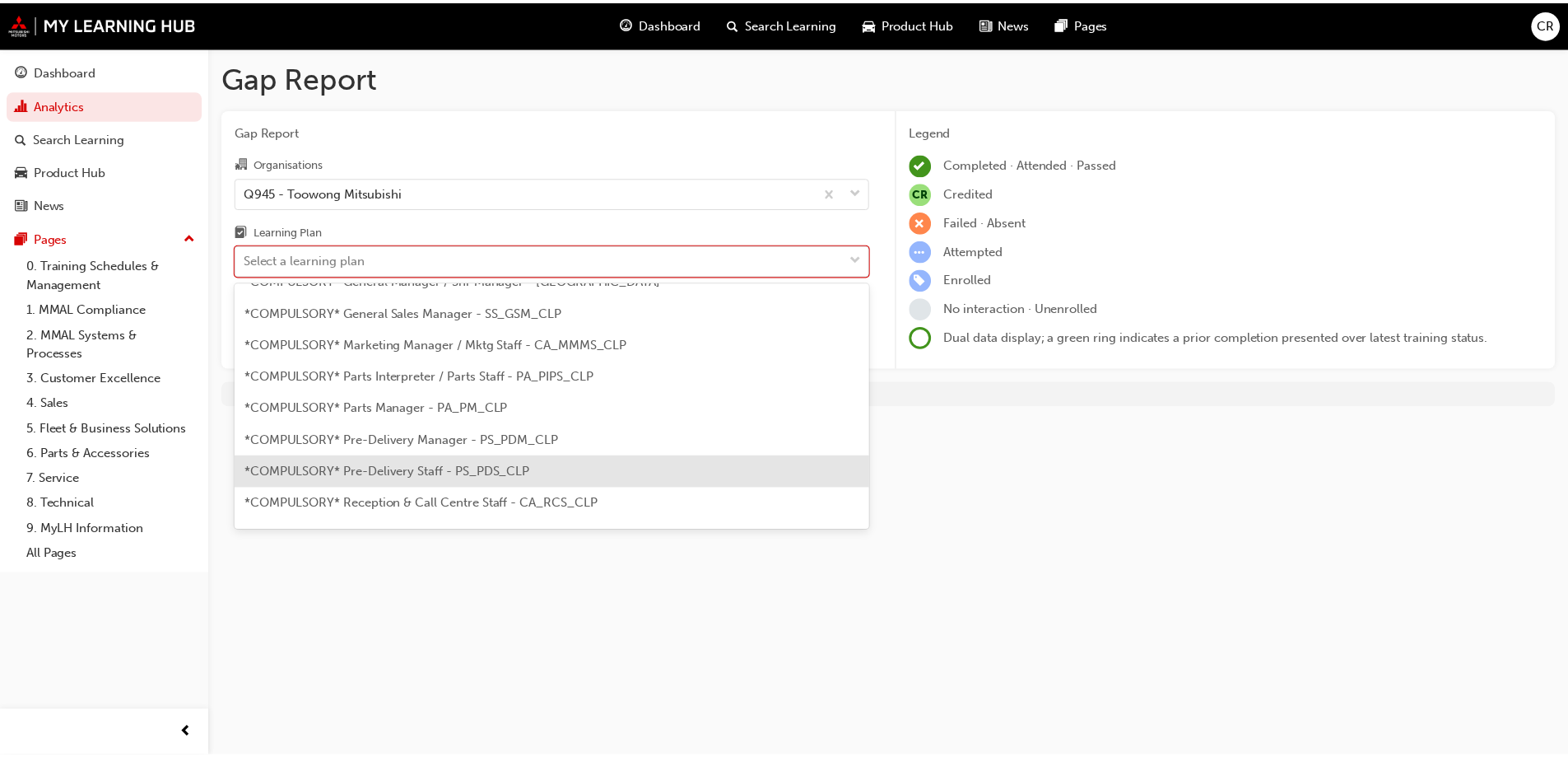
scroll to position [384, 0]
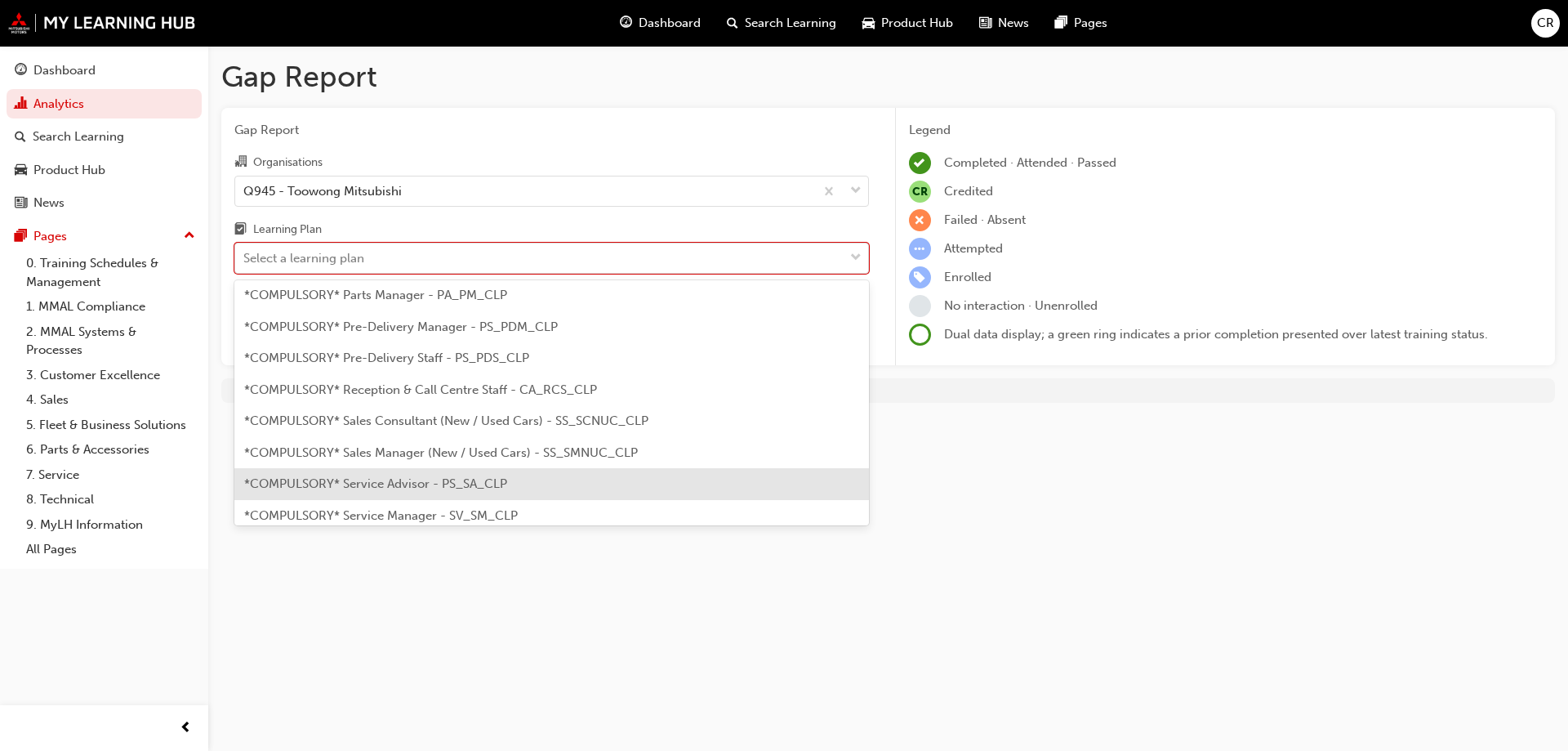
click at [427, 493] on div "*COMPULSORY* Service Advisor - PS_SA_CLP" at bounding box center [551, 484] width 635 height 32
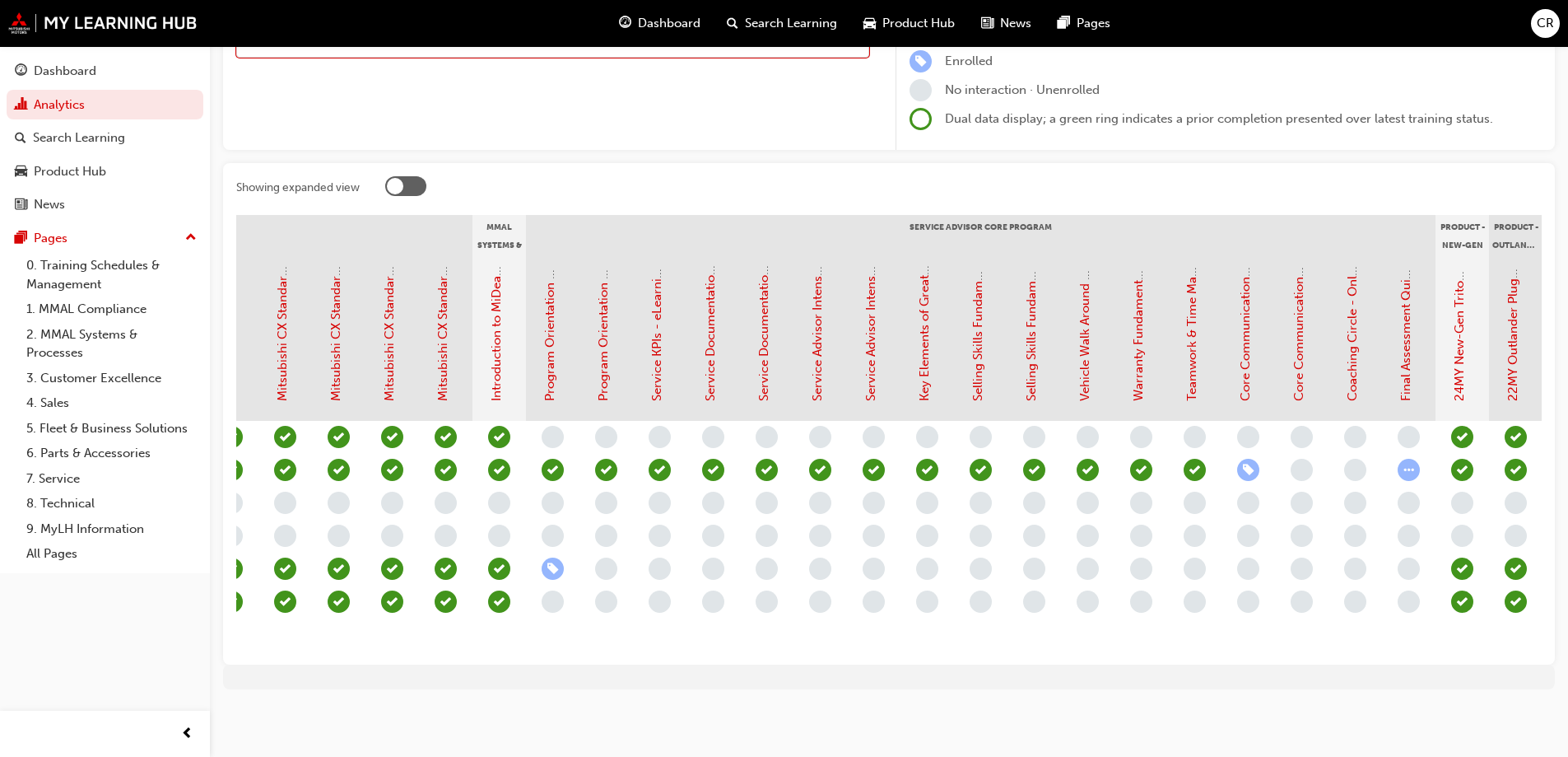
scroll to position [0, 1370]
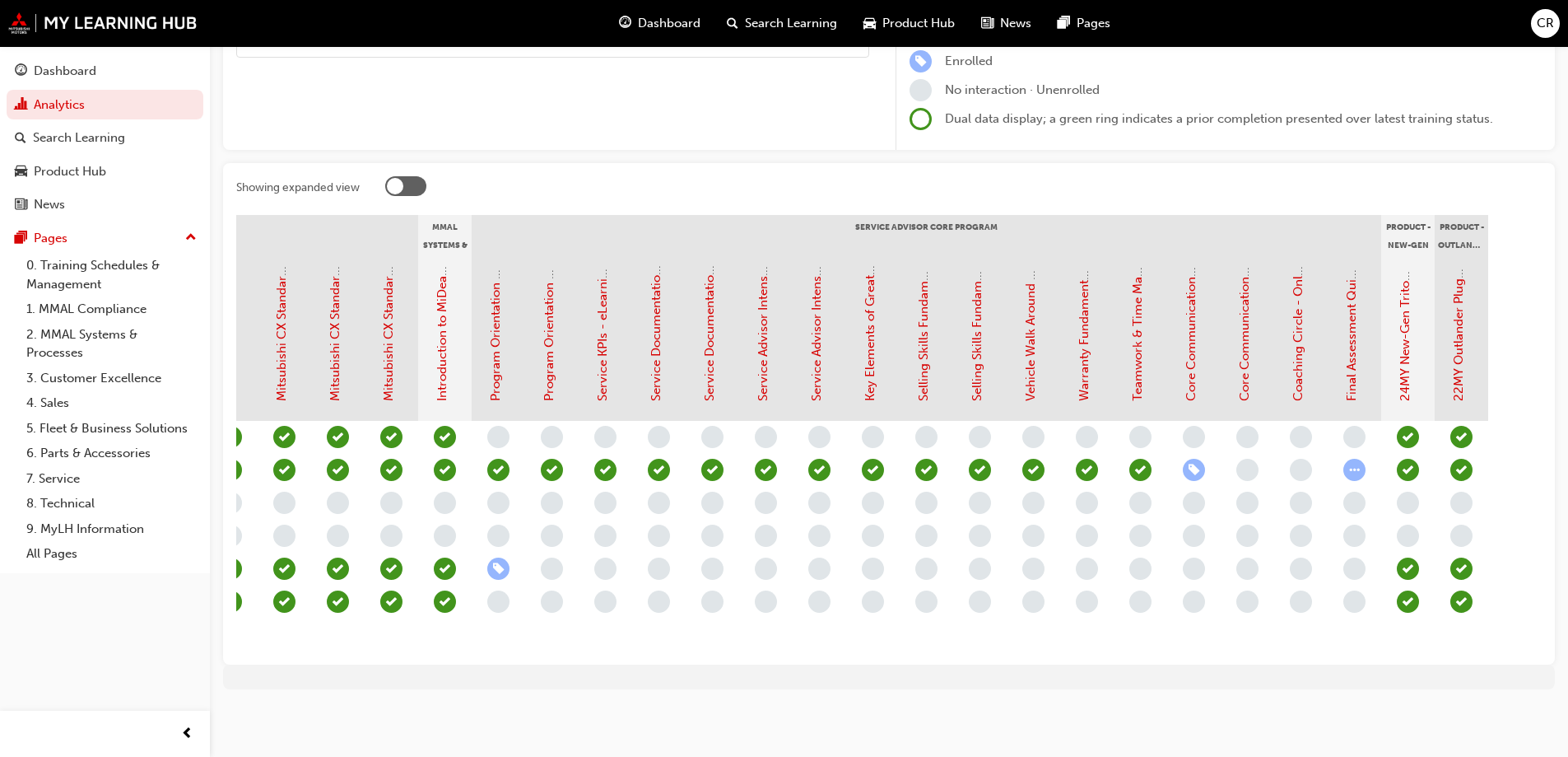
click at [1126, 192] on div at bounding box center [963, 189] width 1156 height 26
